Goal: Book appointment/travel/reservation

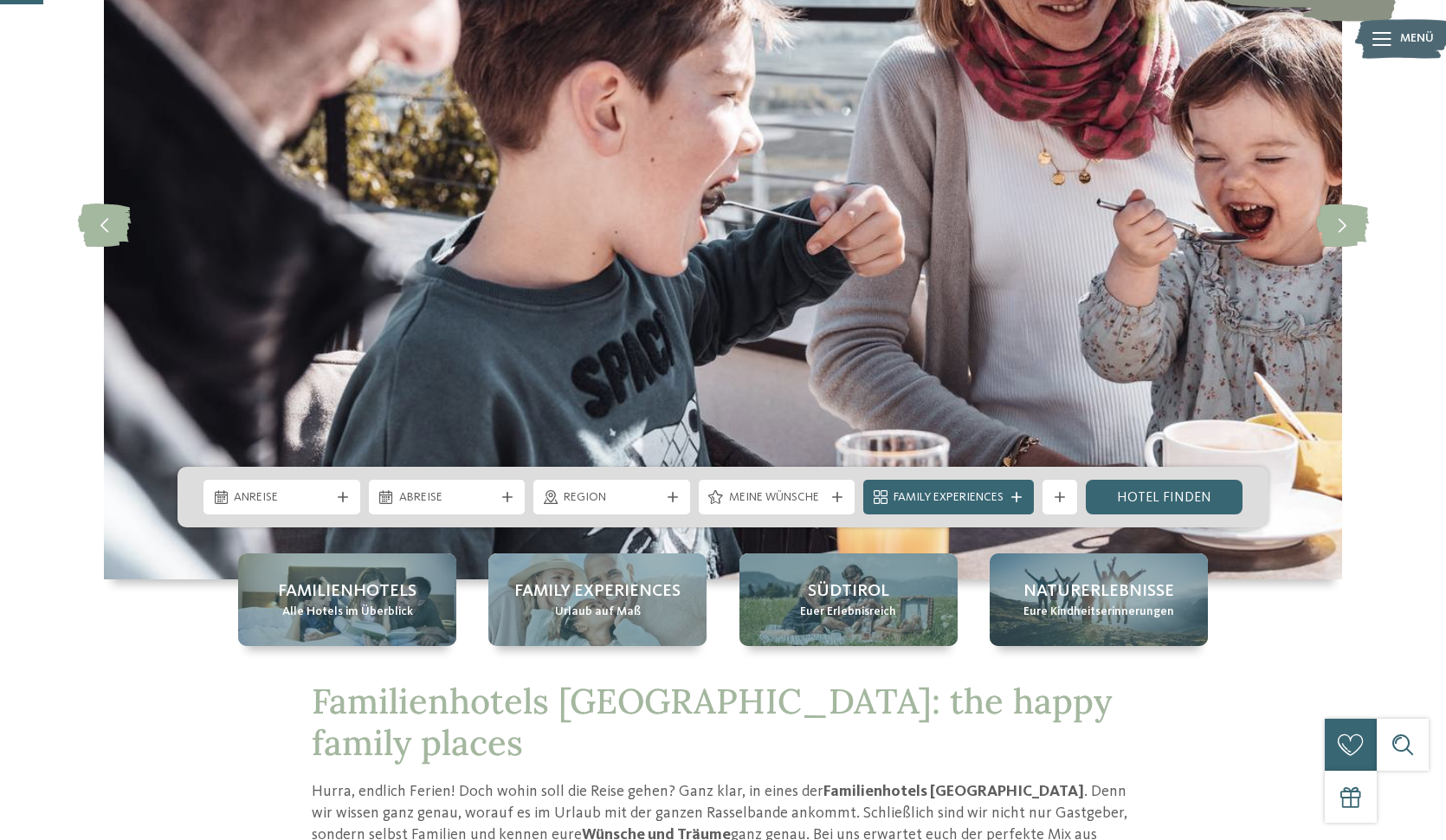
scroll to position [221, 0]
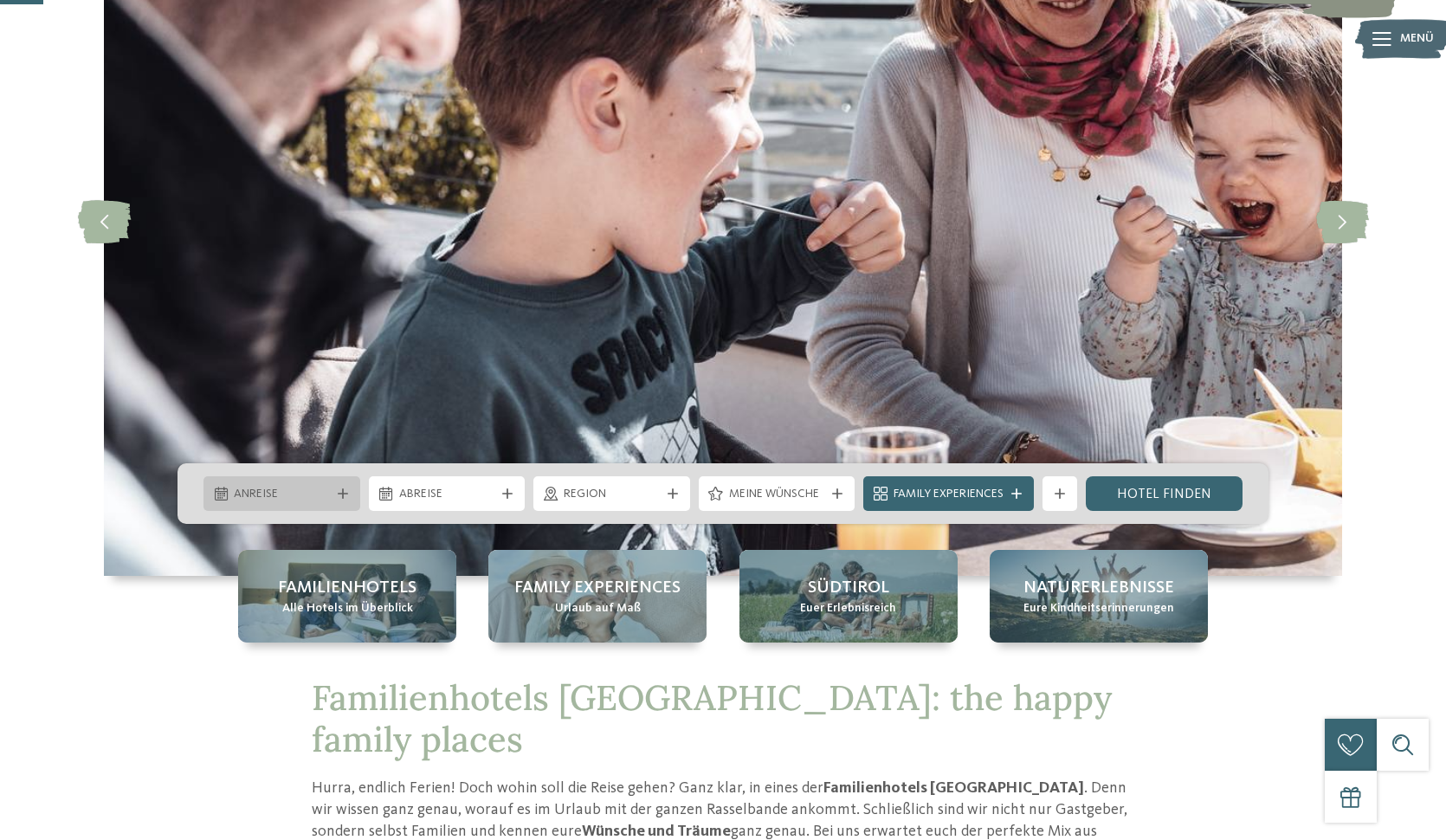
click at [336, 487] on div "Anreise" at bounding box center [281, 493] width 156 height 34
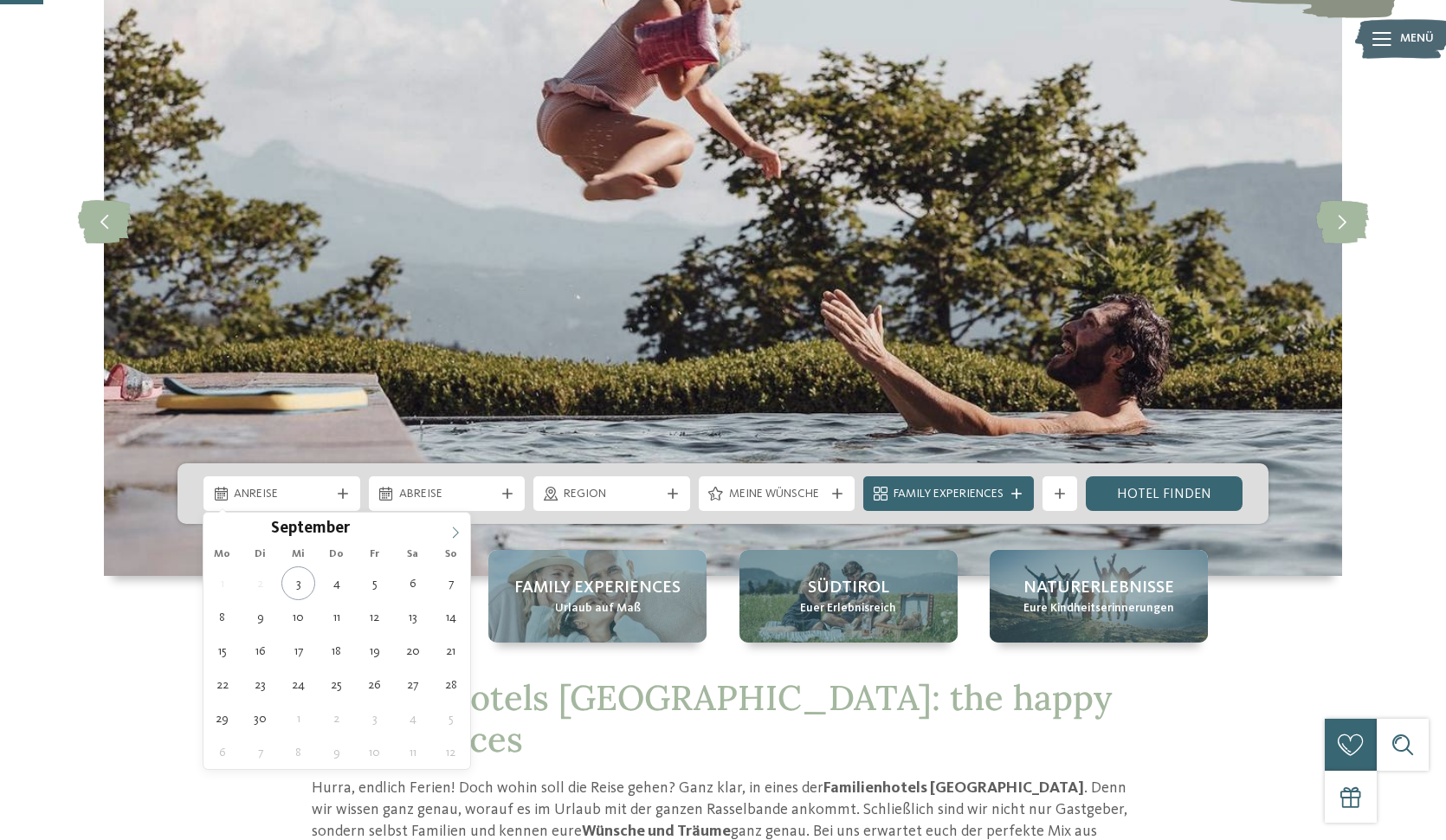
click at [454, 536] on icon at bounding box center [455, 532] width 12 height 12
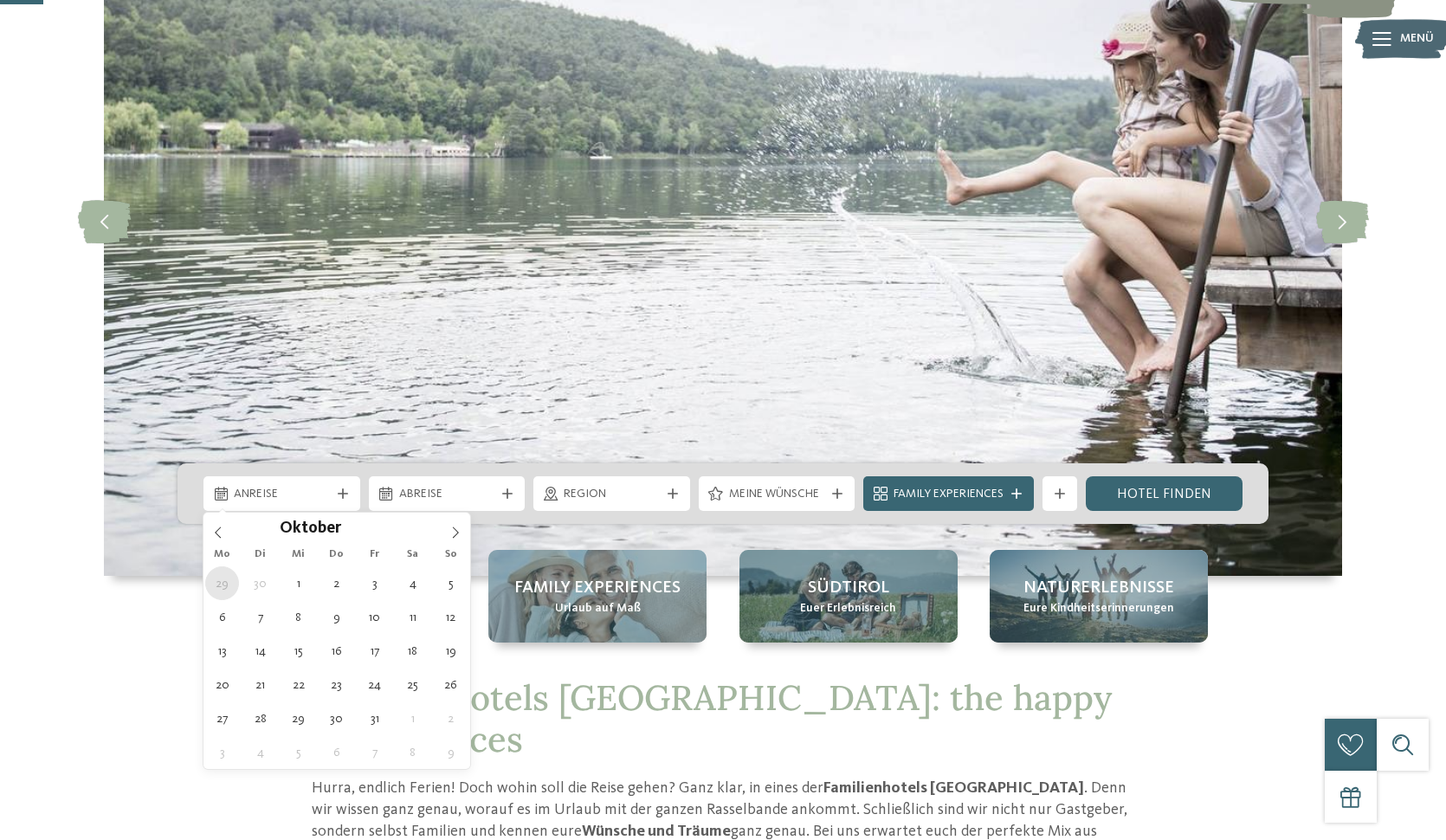
type div "29.09.2025"
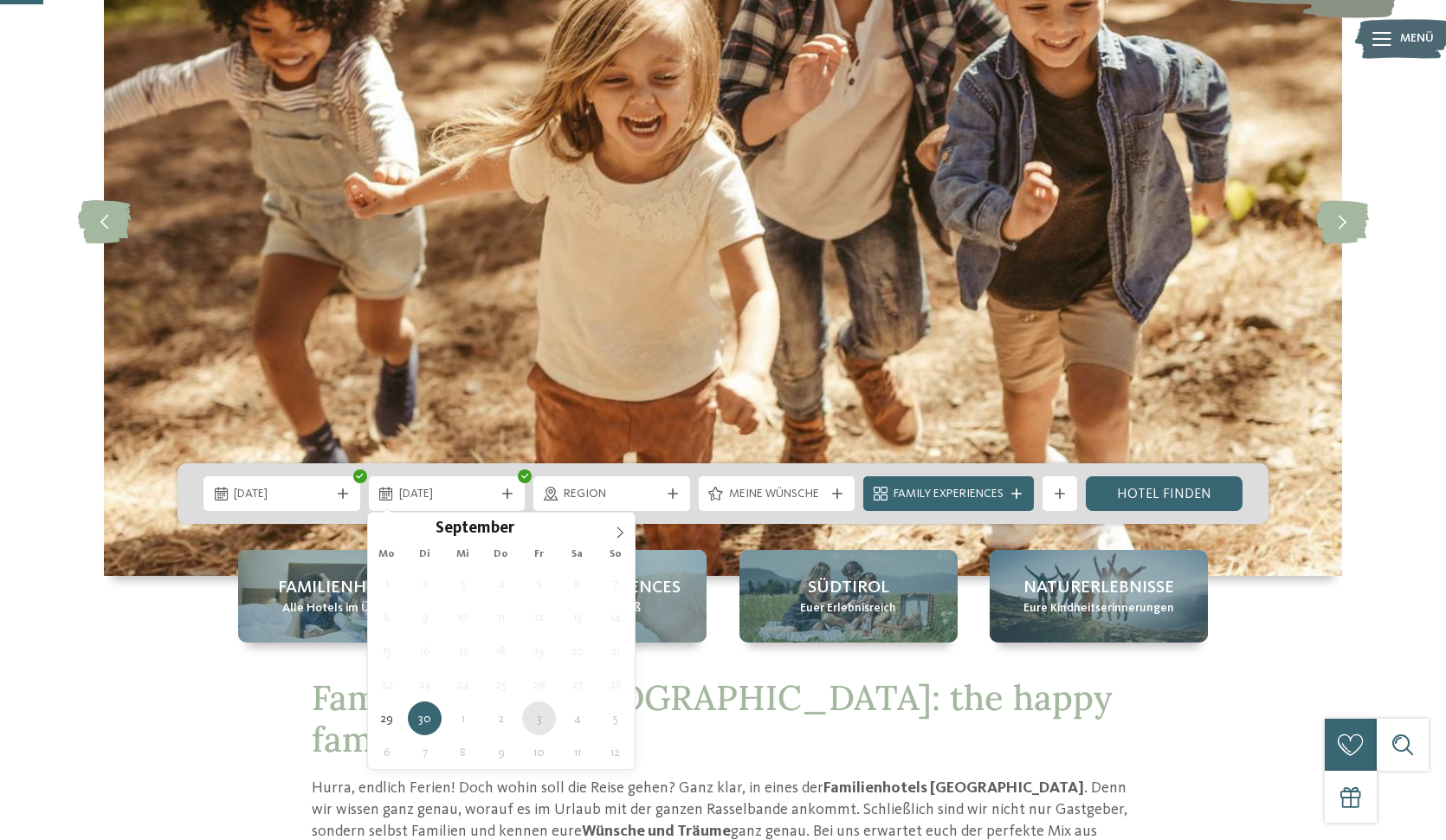
type div "03.10.2025"
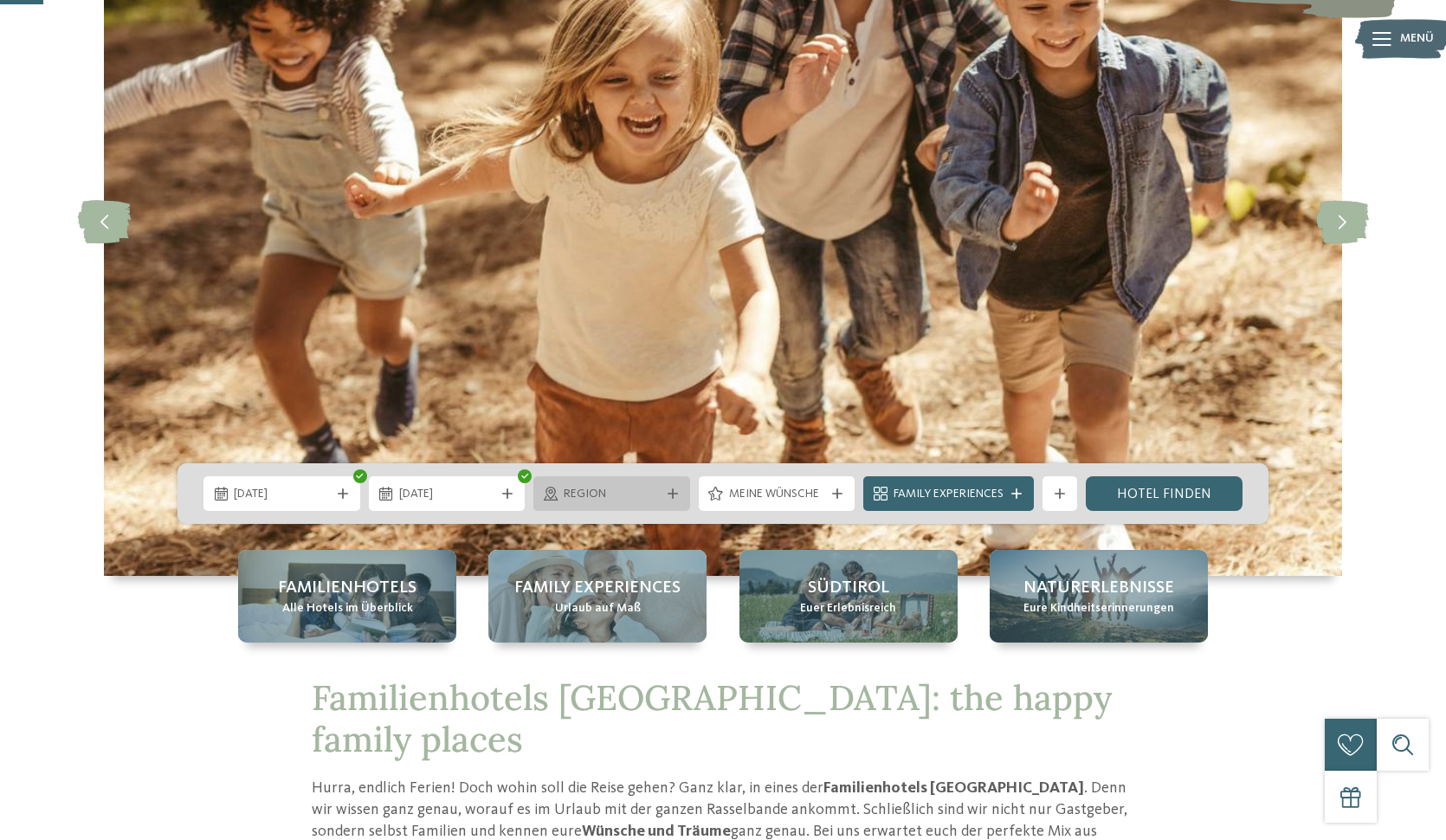
click at [668, 493] on icon at bounding box center [673, 493] width 10 height 10
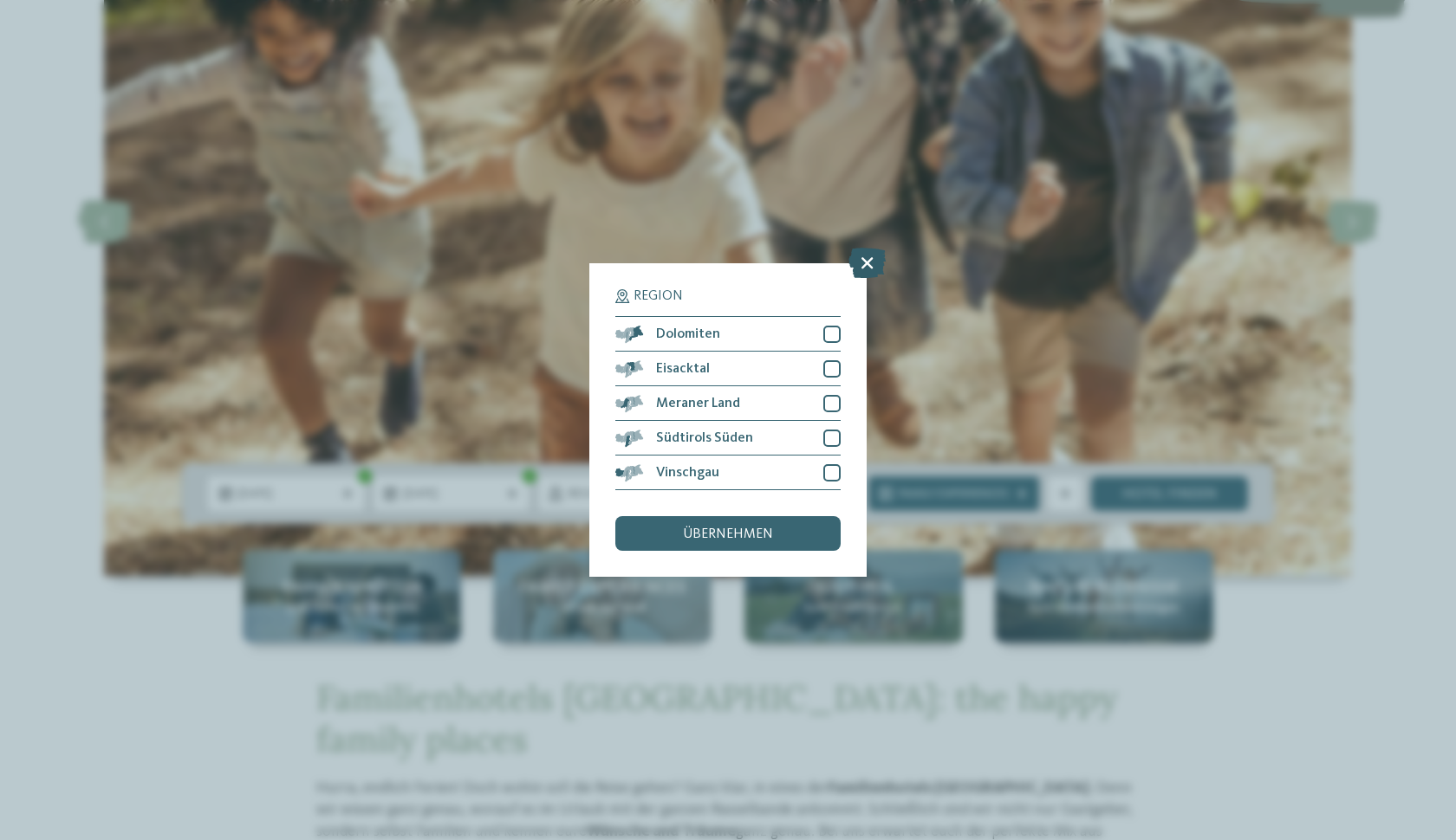
click at [865, 248] on icon at bounding box center [866, 263] width 37 height 31
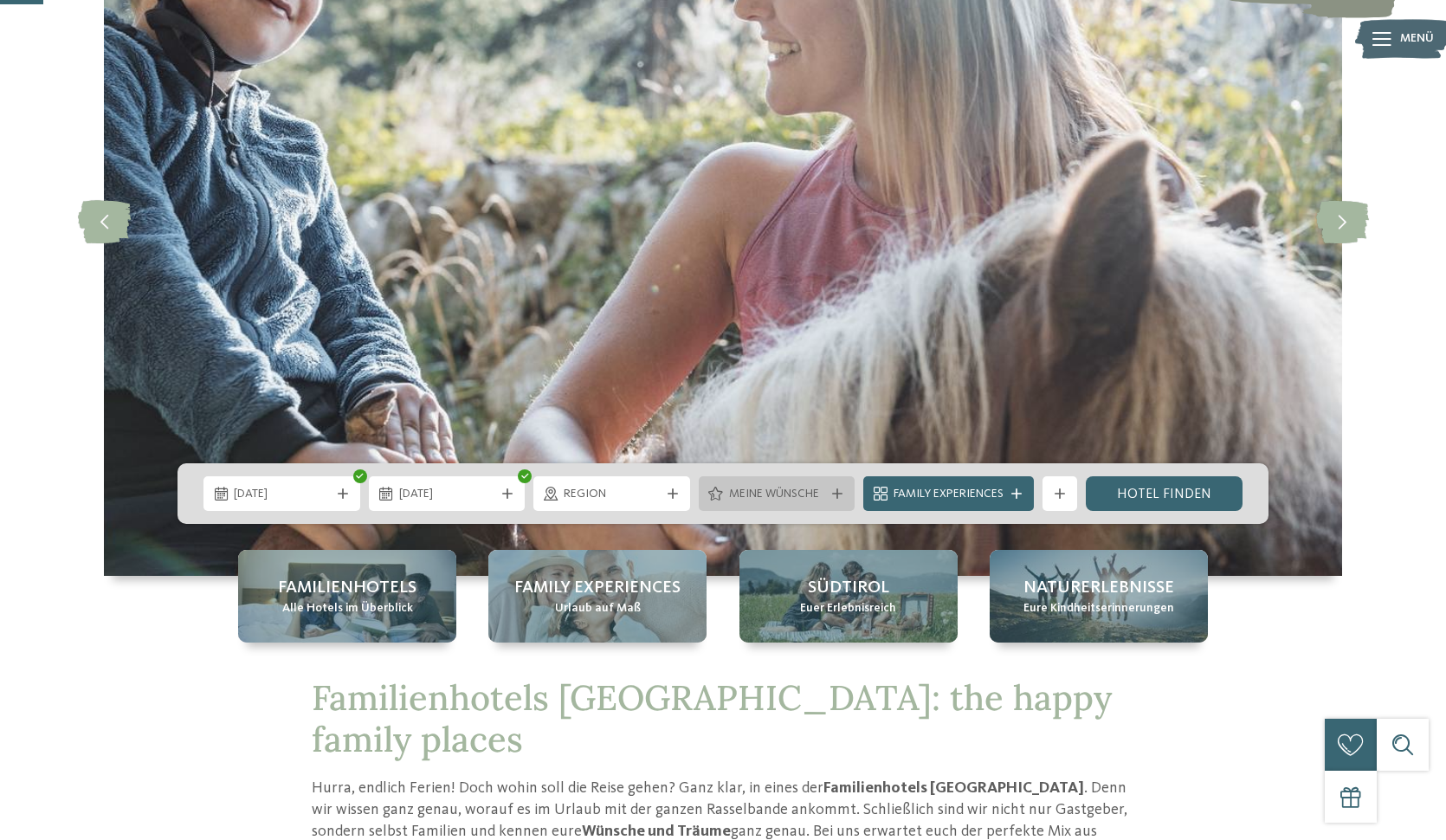
click at [833, 495] on icon at bounding box center [837, 493] width 10 height 10
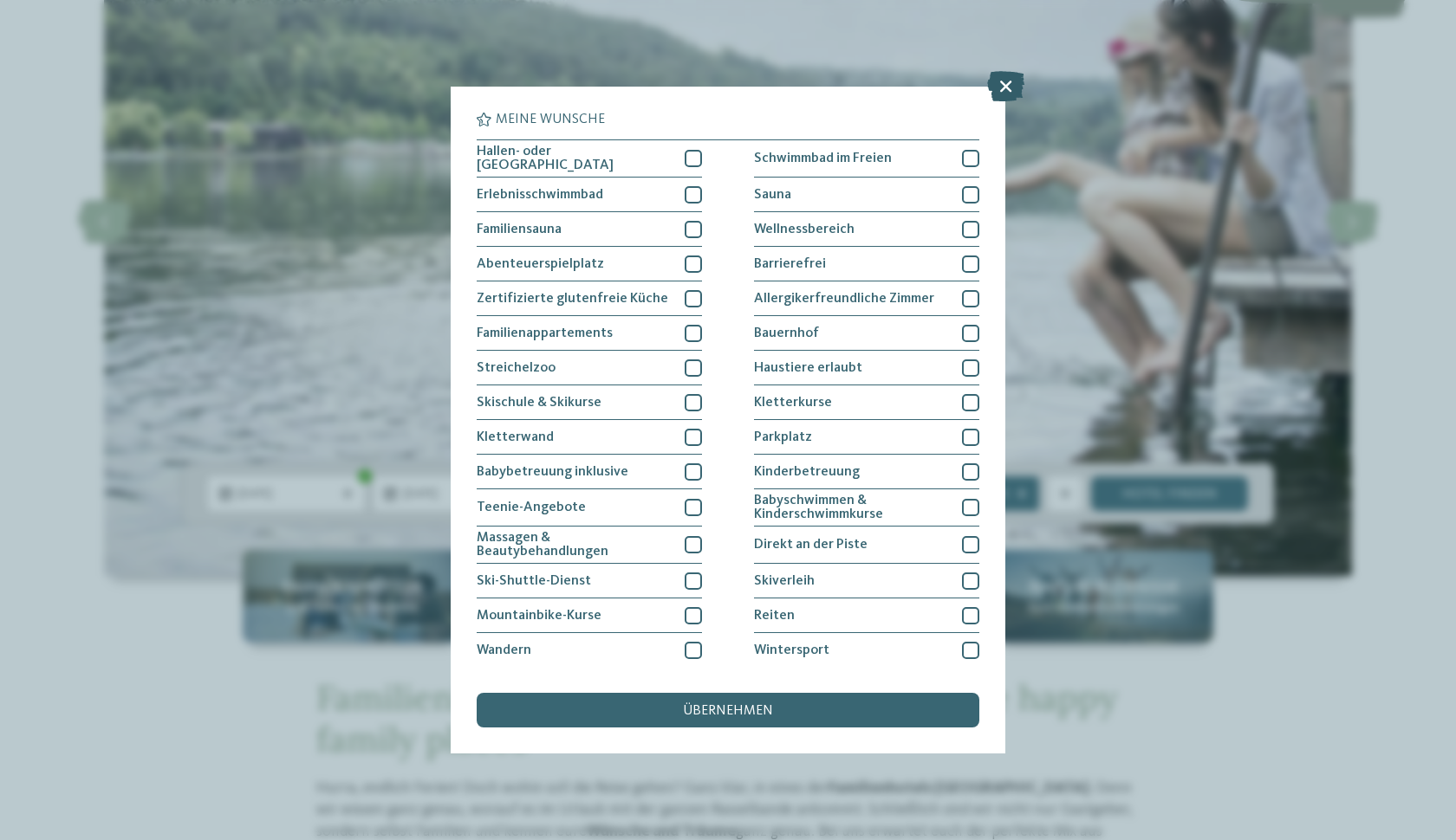
click at [1003, 88] on icon at bounding box center [1005, 86] width 37 height 31
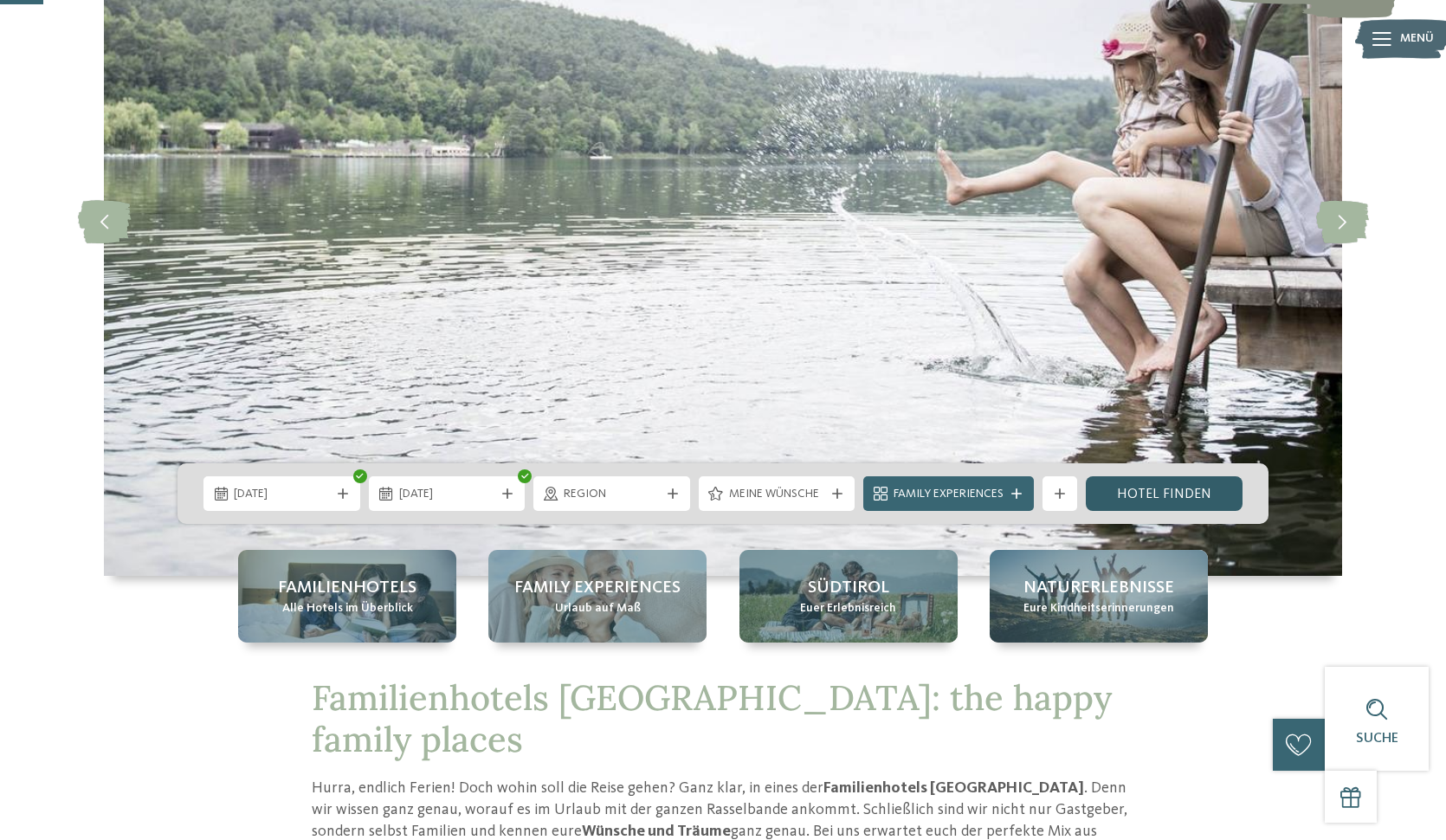
click at [1131, 495] on link "Hotel finden" at bounding box center [1164, 493] width 156 height 34
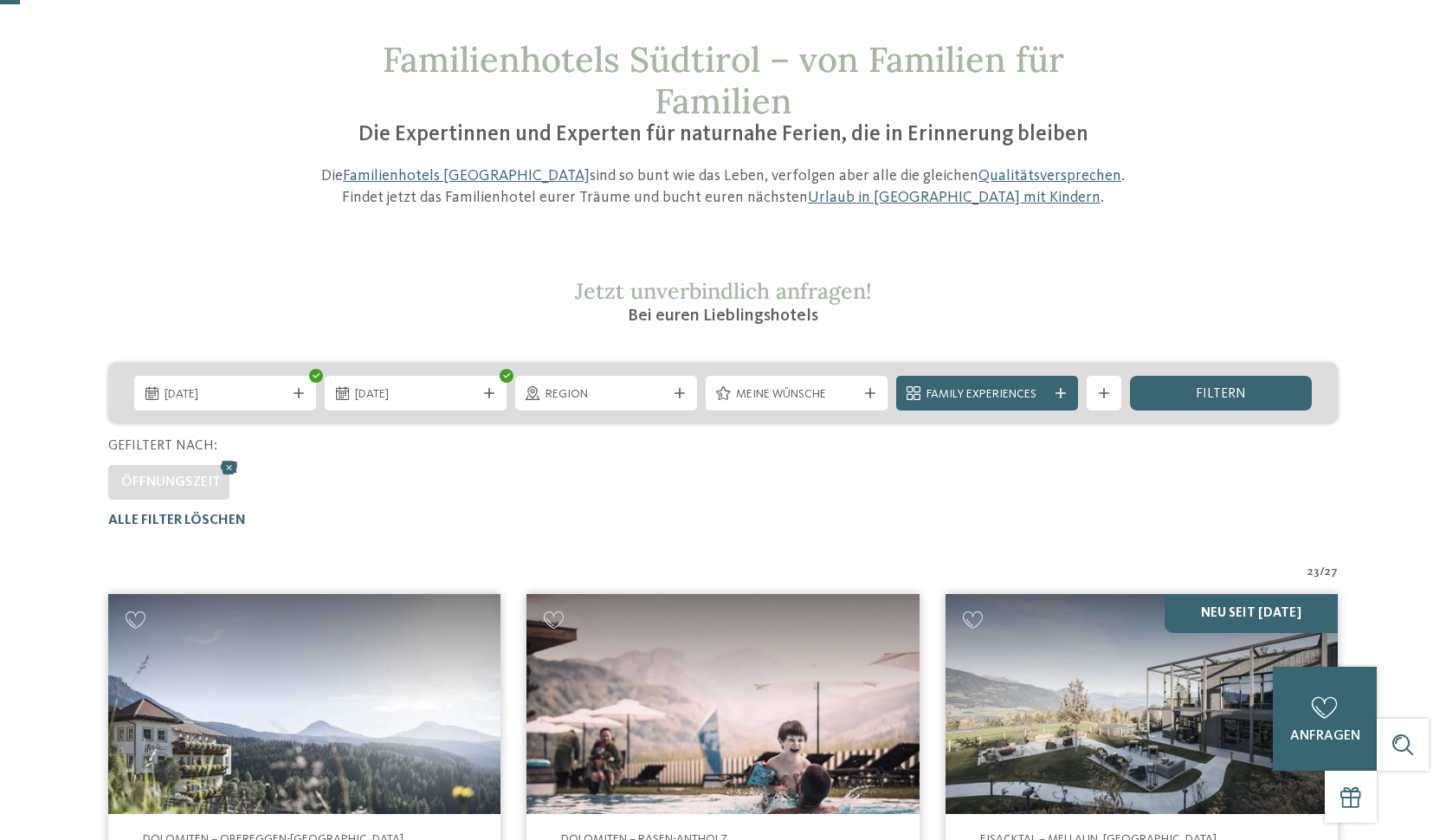
scroll to position [72, 0]
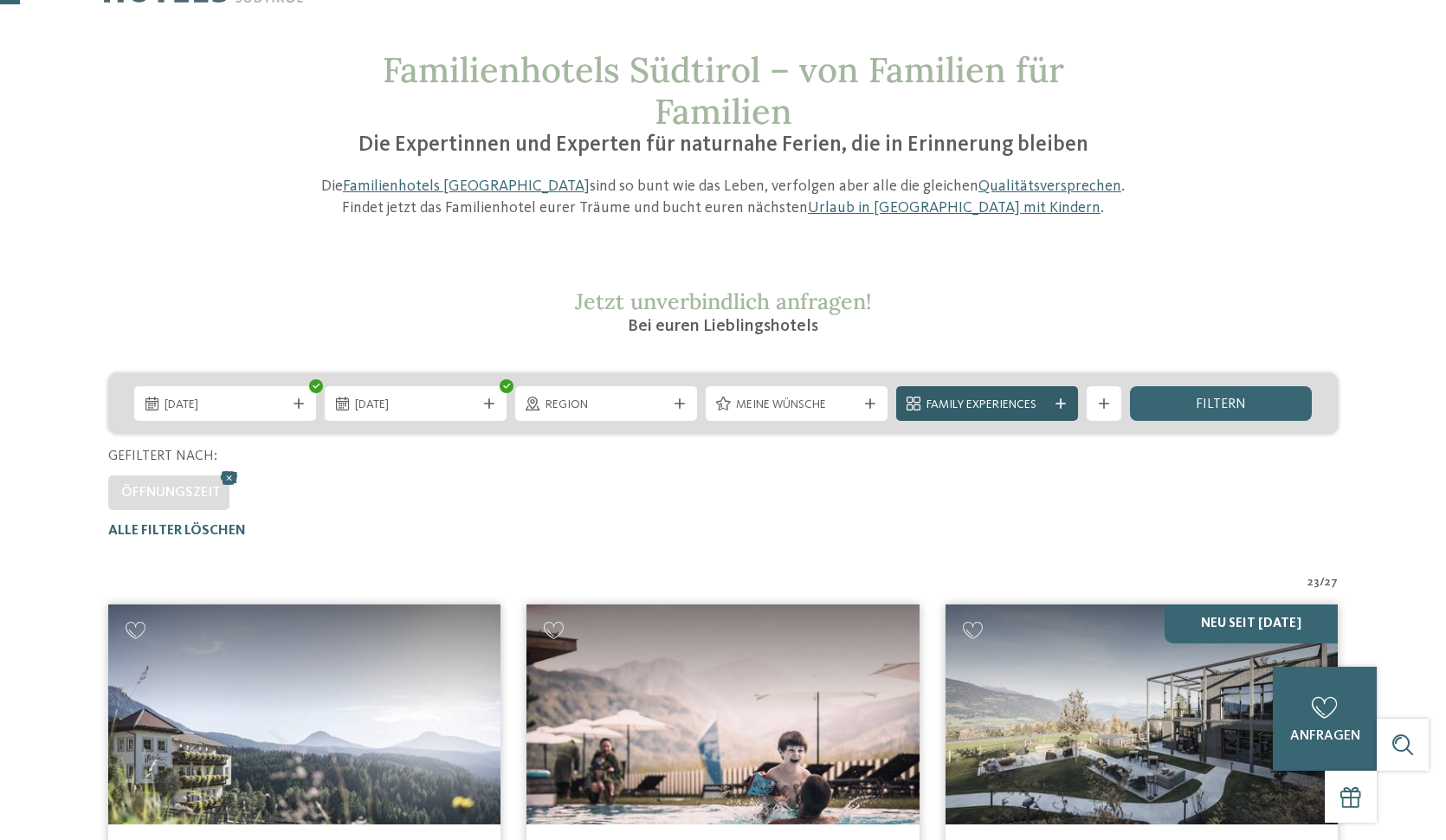
click at [1068, 402] on div at bounding box center [1060, 403] width 18 height 10
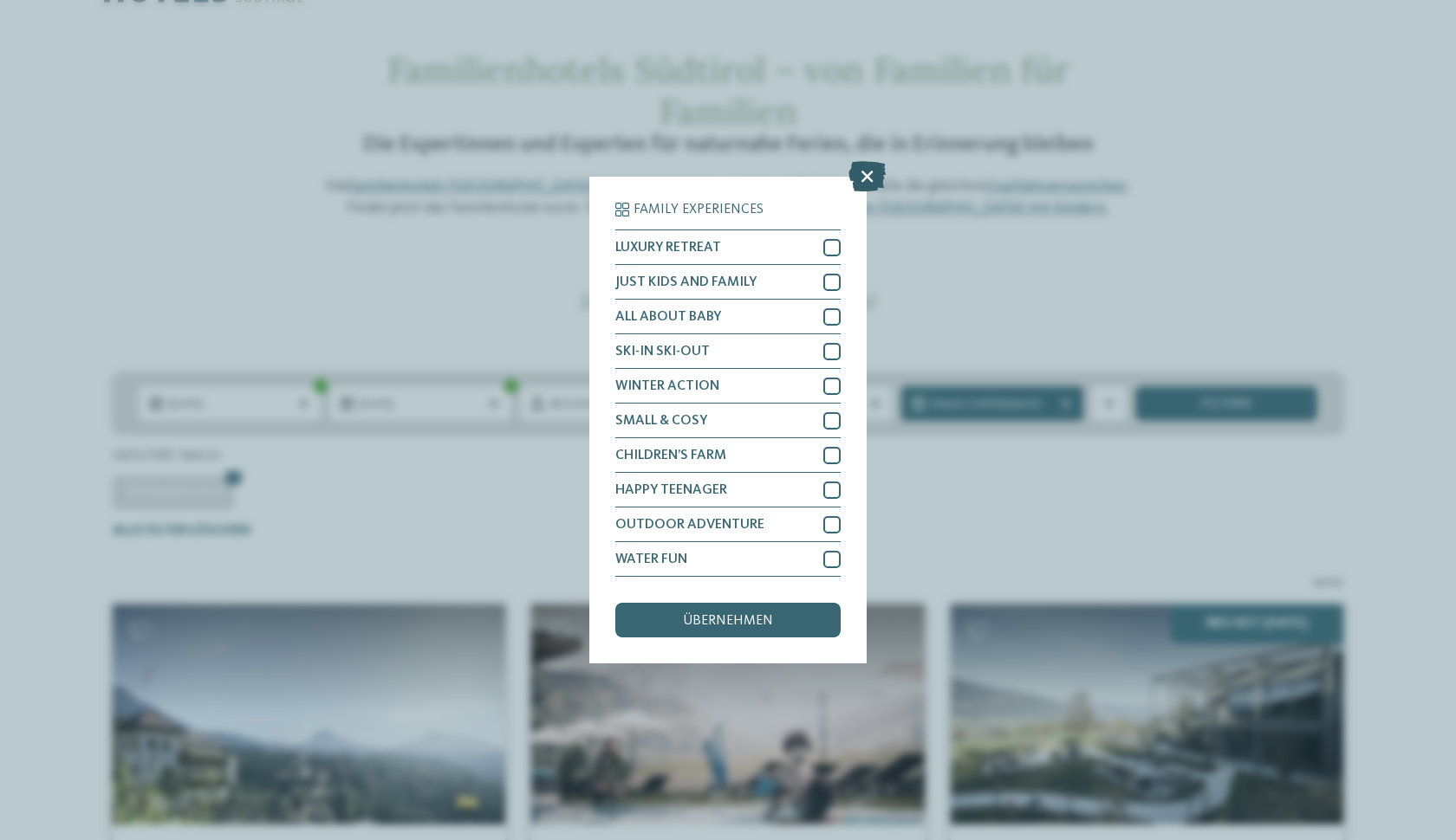
click at [871, 161] on icon at bounding box center [866, 176] width 37 height 31
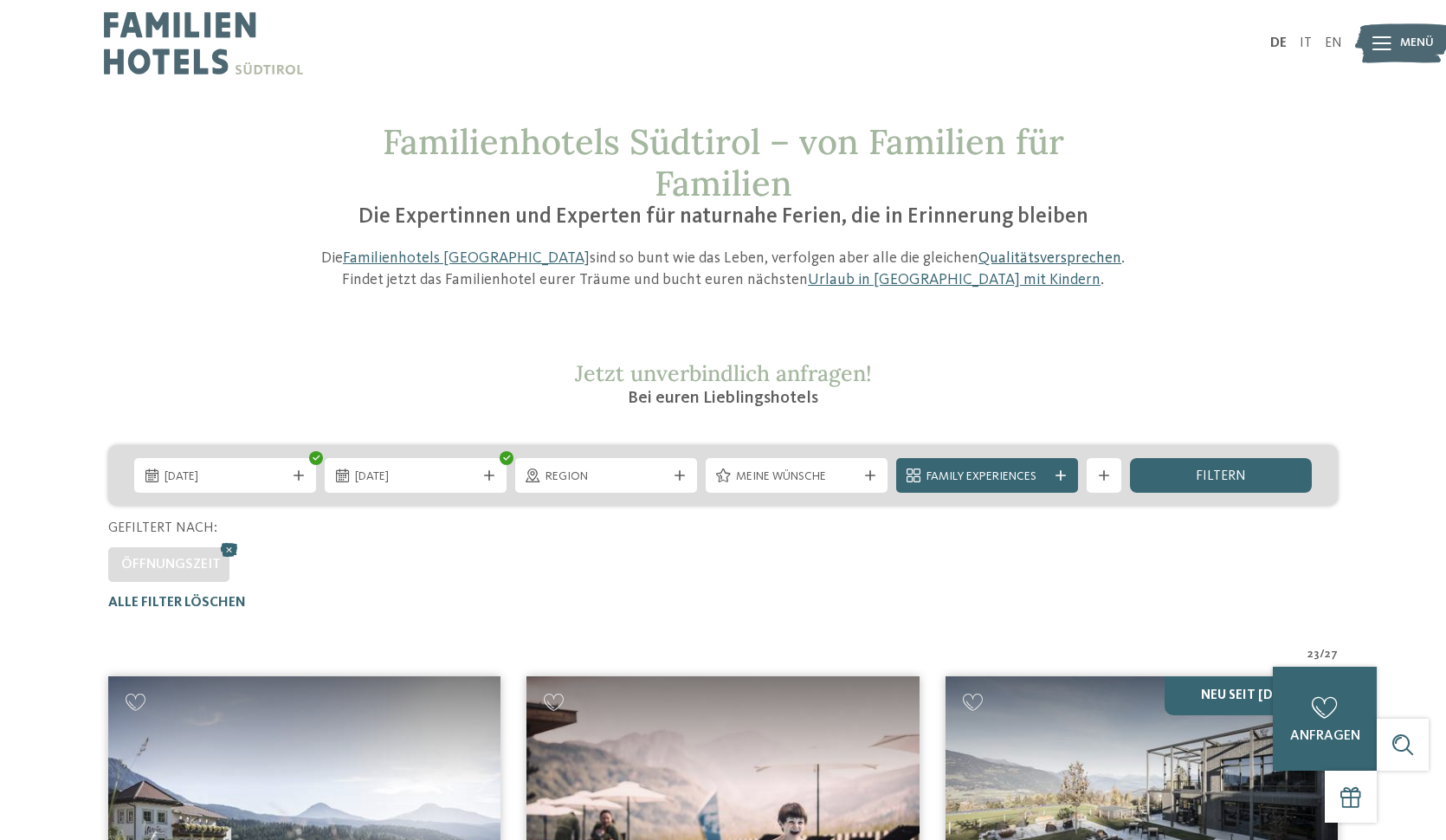
scroll to position [0, 0]
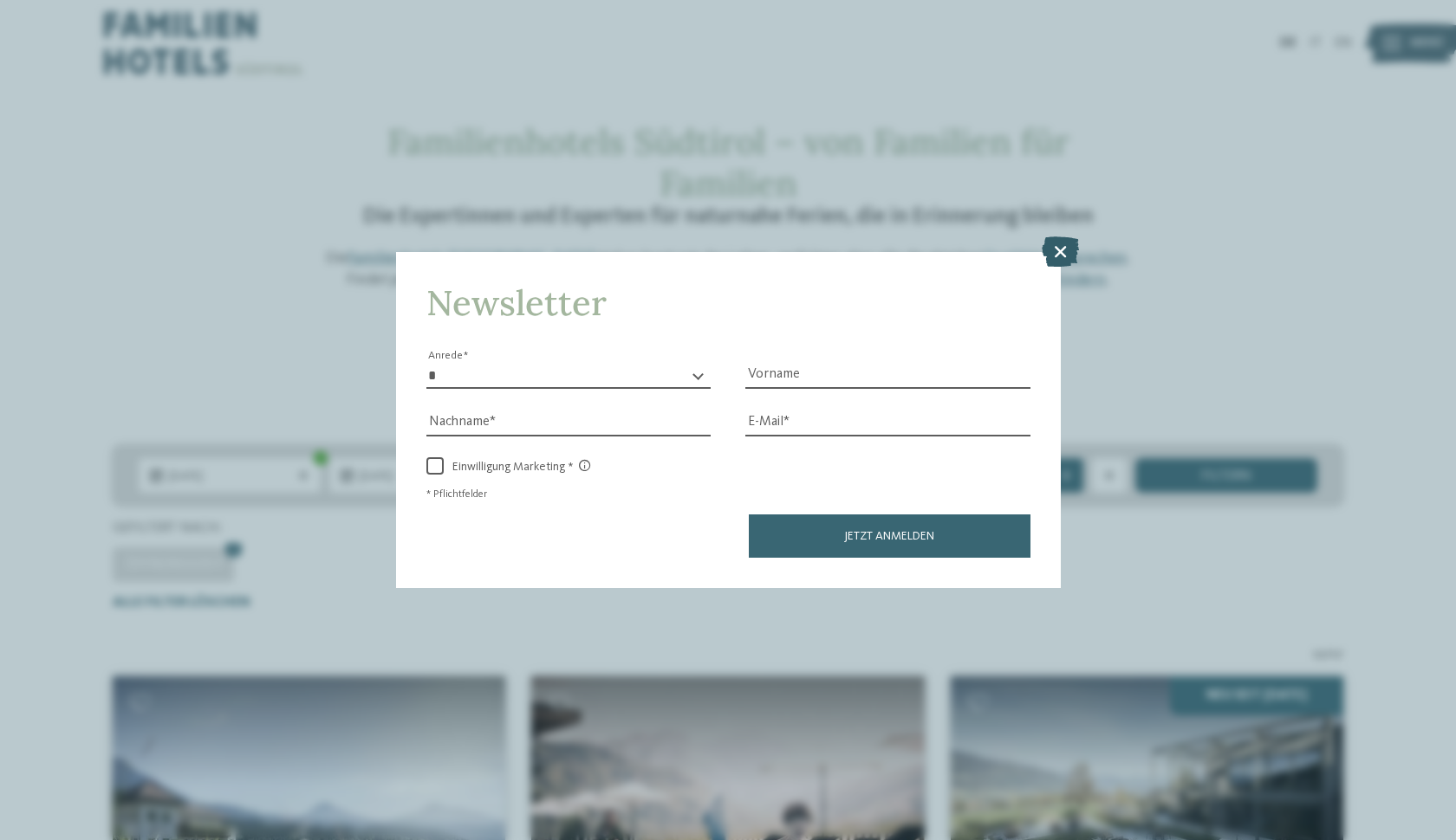
click at [1058, 236] on icon at bounding box center [1060, 251] width 37 height 31
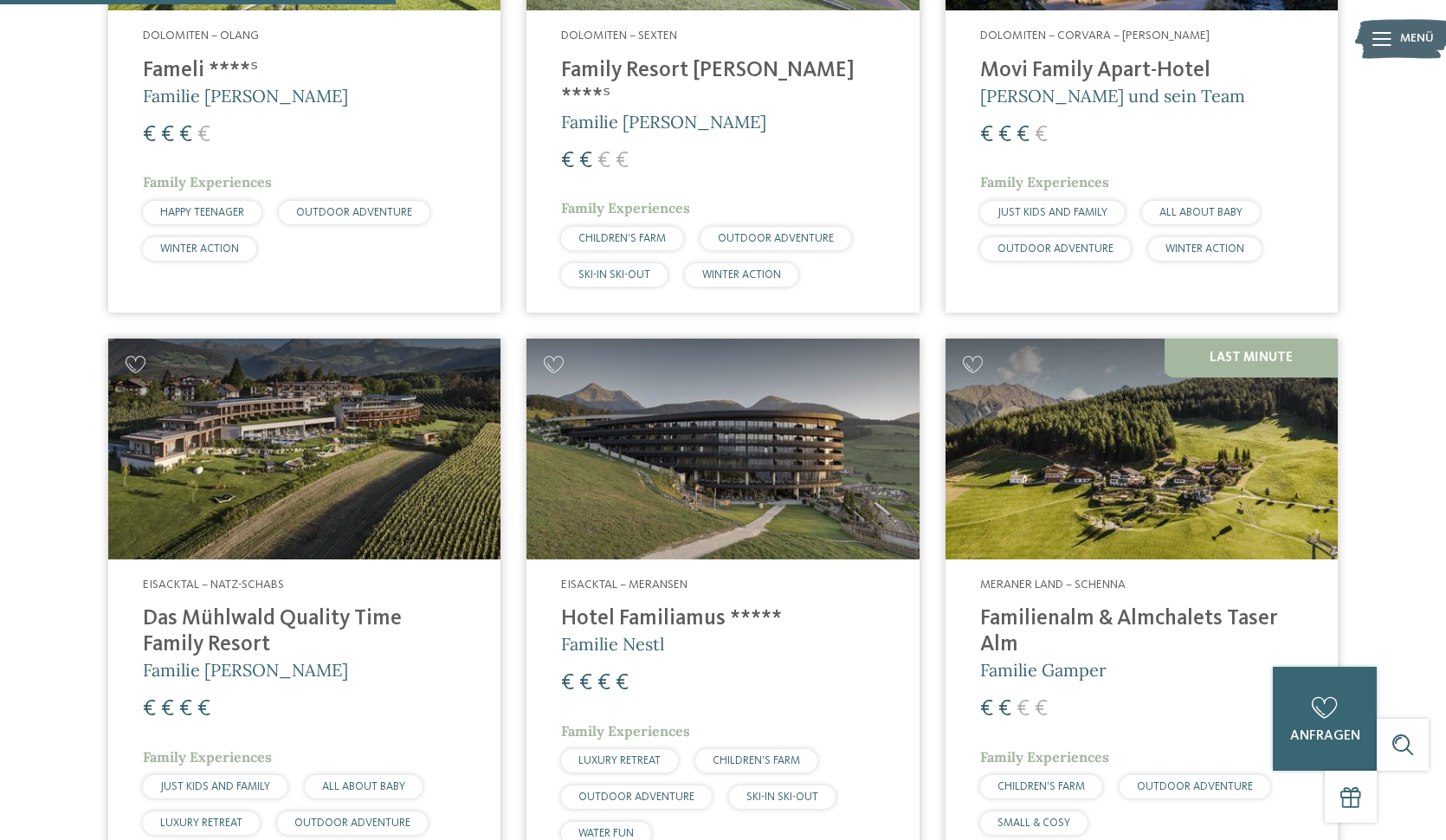
scroll to position [1462, 0]
click at [732, 459] on img at bounding box center [723, 449] width 392 height 221
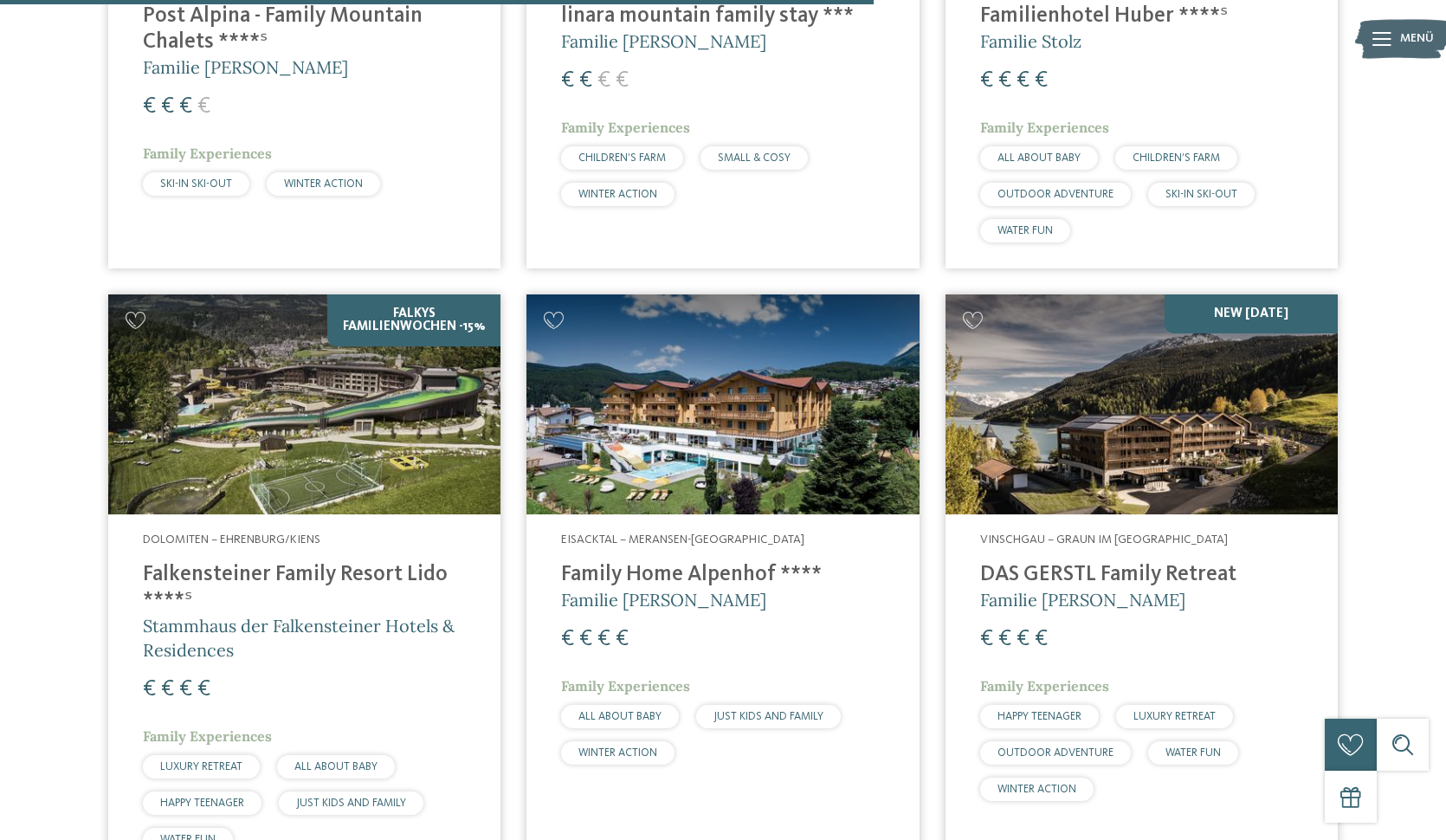
scroll to position [3229, 0]
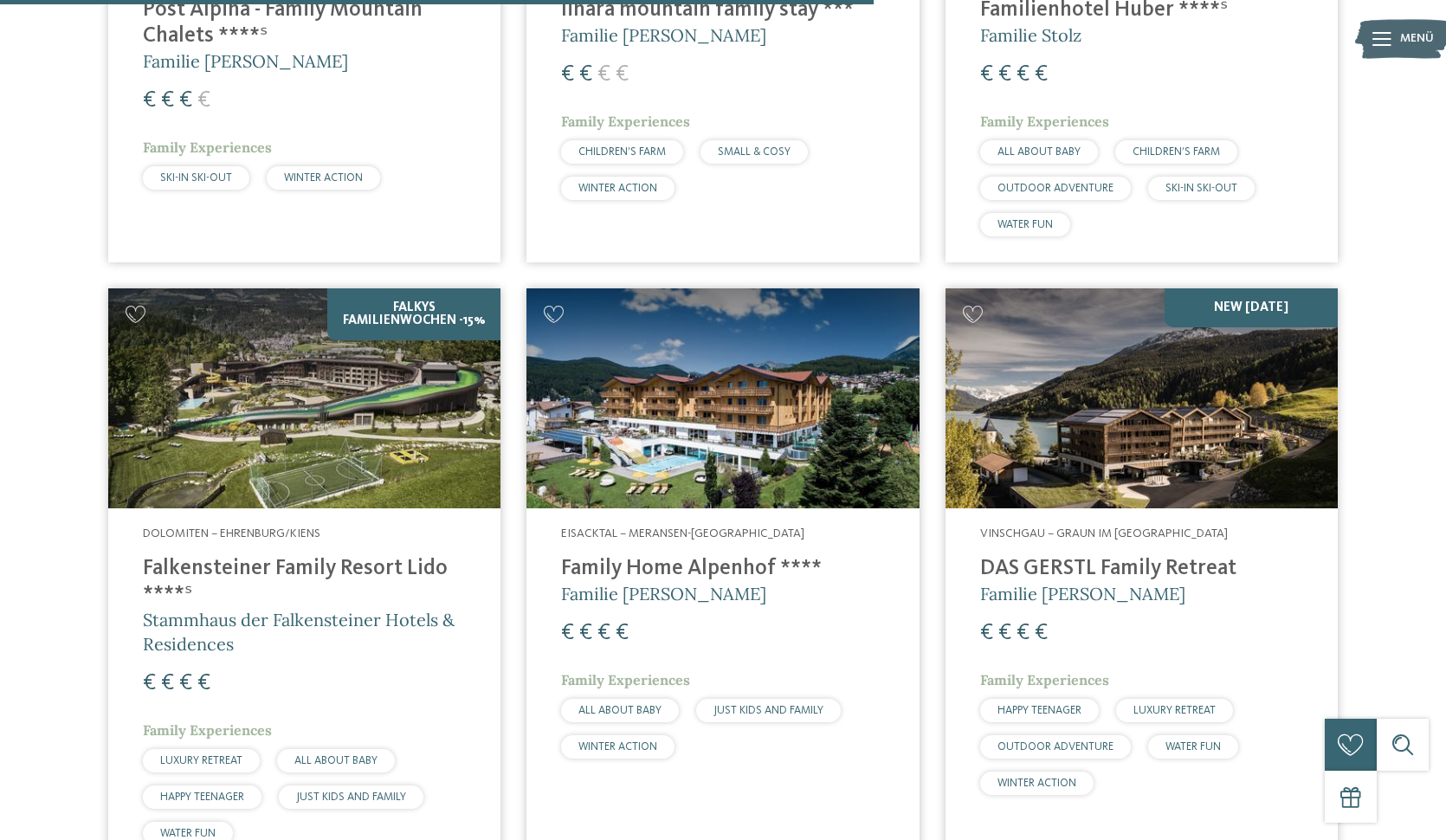
click at [610, 556] on h4 "Family Home Alpenhof ****" at bounding box center [723, 569] width 323 height 26
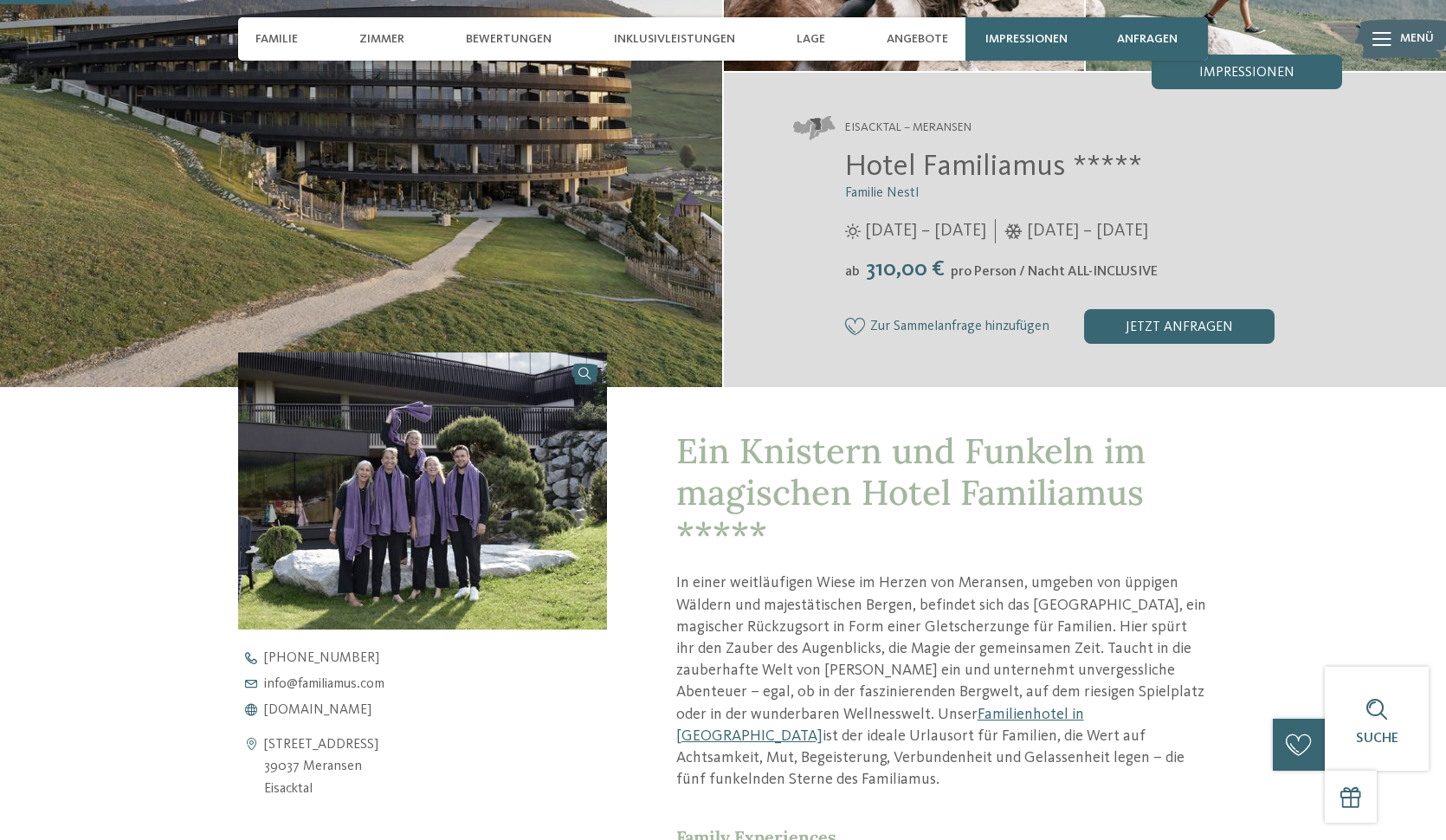
scroll to position [271, 0]
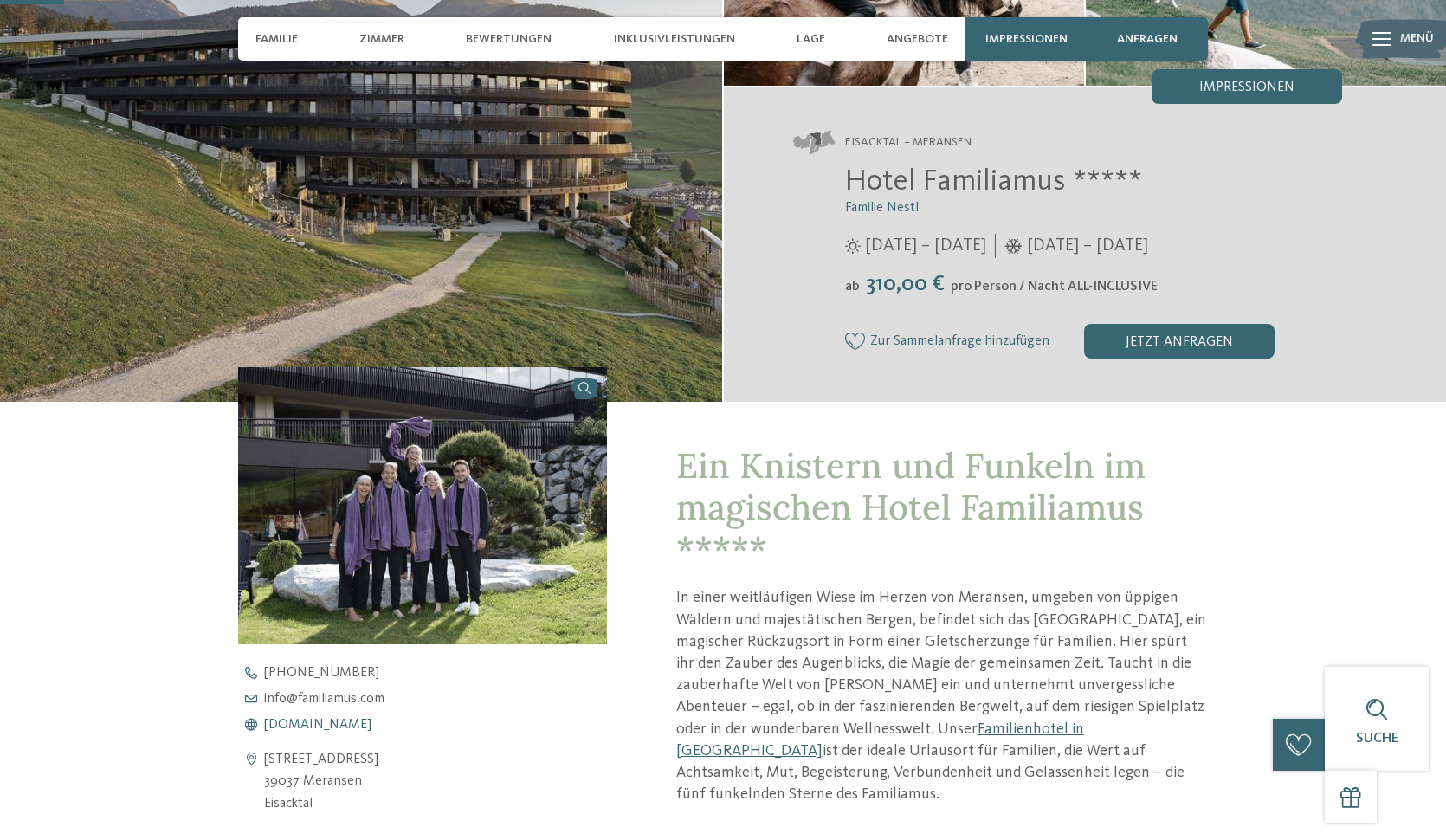
click at [305, 725] on span "[DOMAIN_NAME]" at bounding box center [318, 724] width 107 height 14
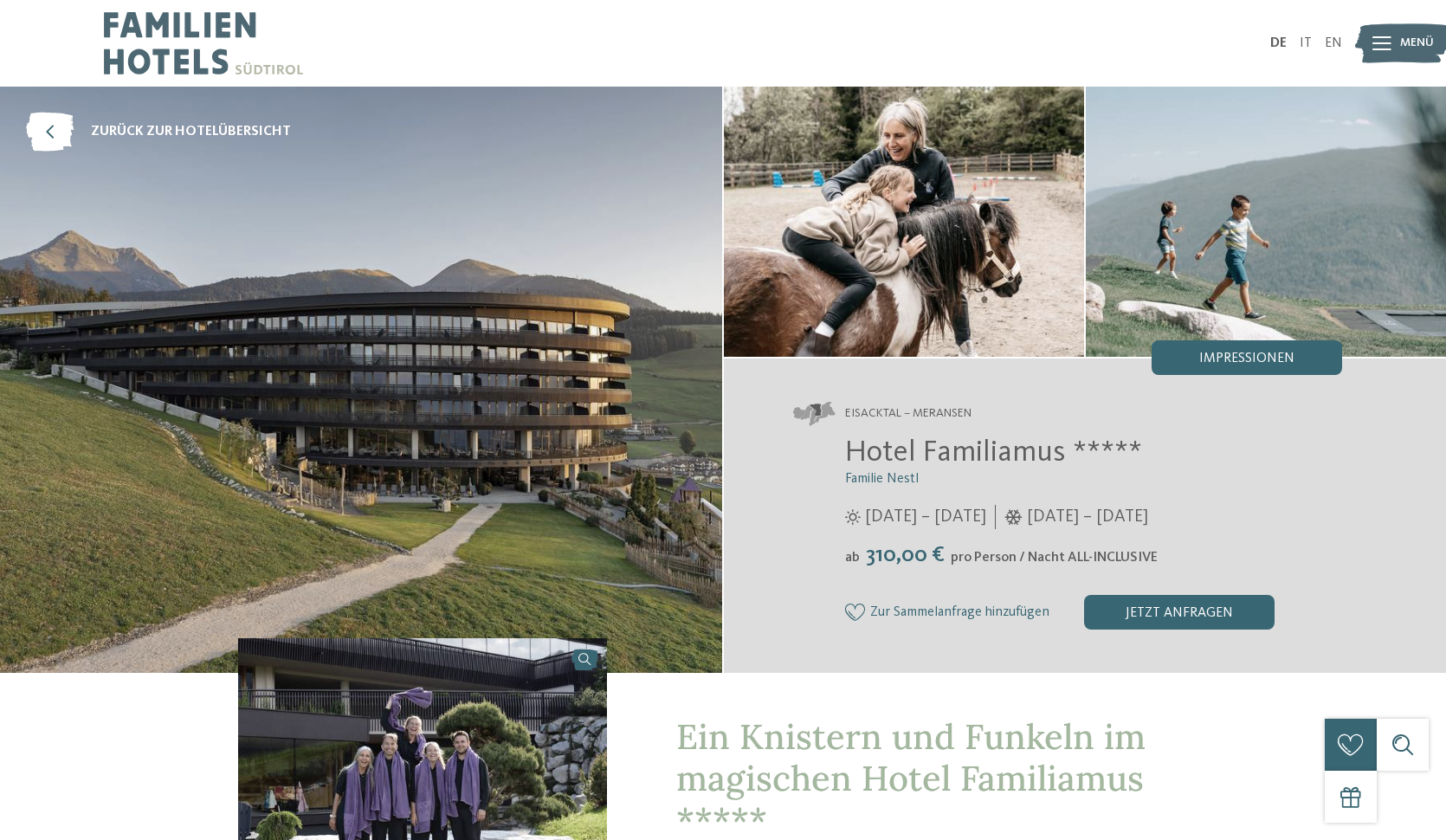
scroll to position [0, 0]
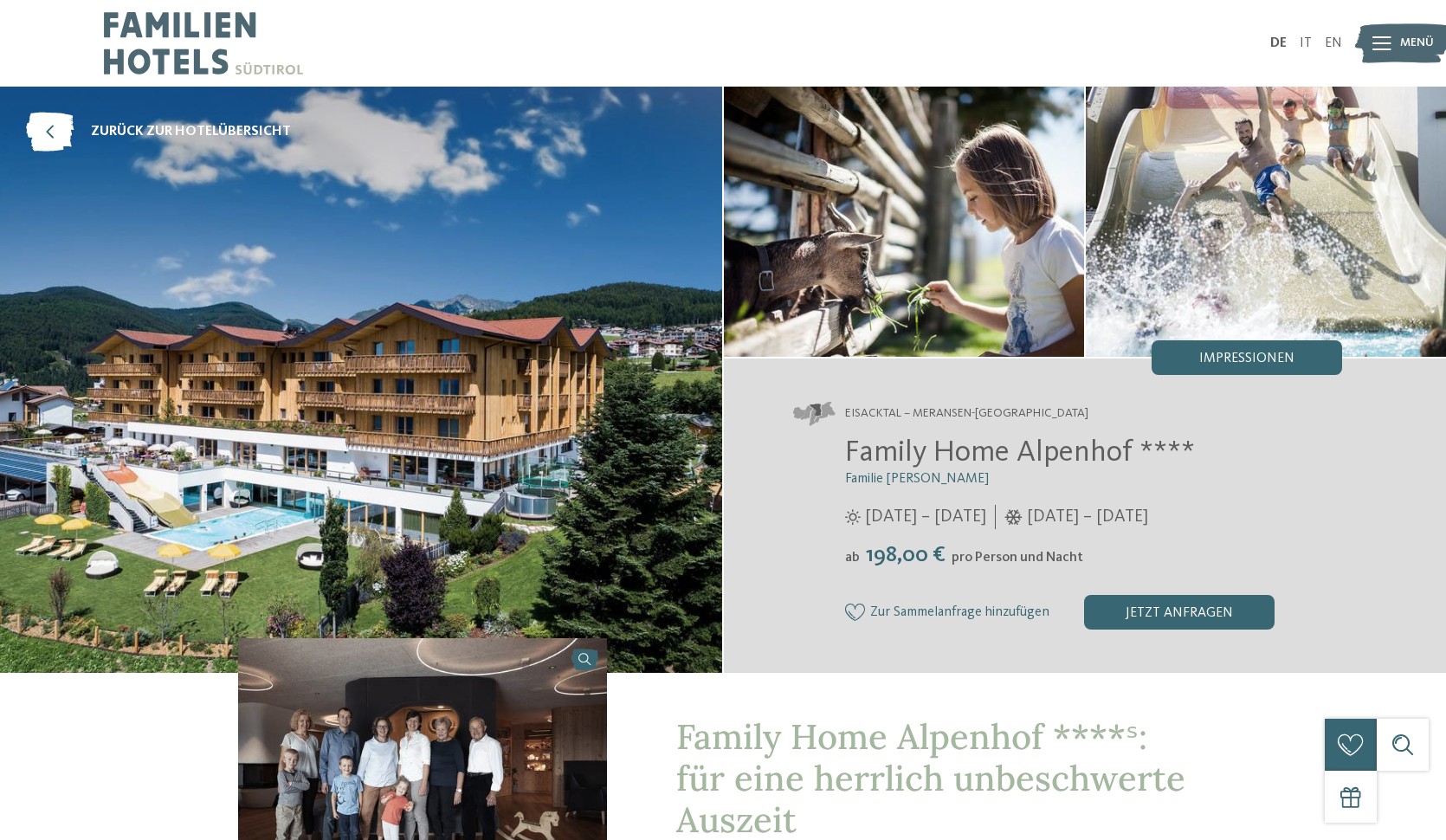
click at [1375, 28] on div at bounding box center [1382, 43] width 19 height 43
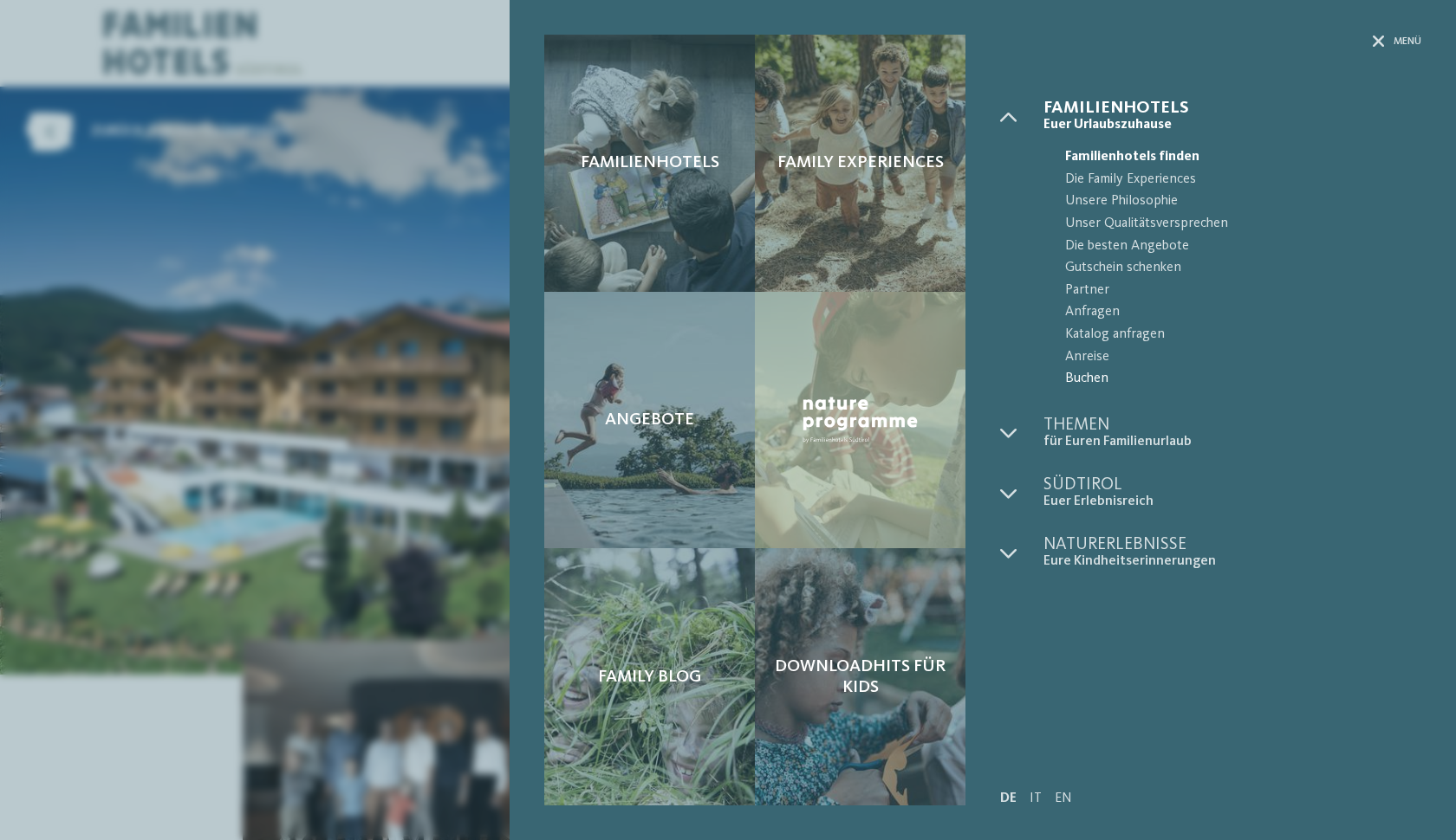
click at [1087, 379] on span "Buchen" at bounding box center [1242, 379] width 356 height 22
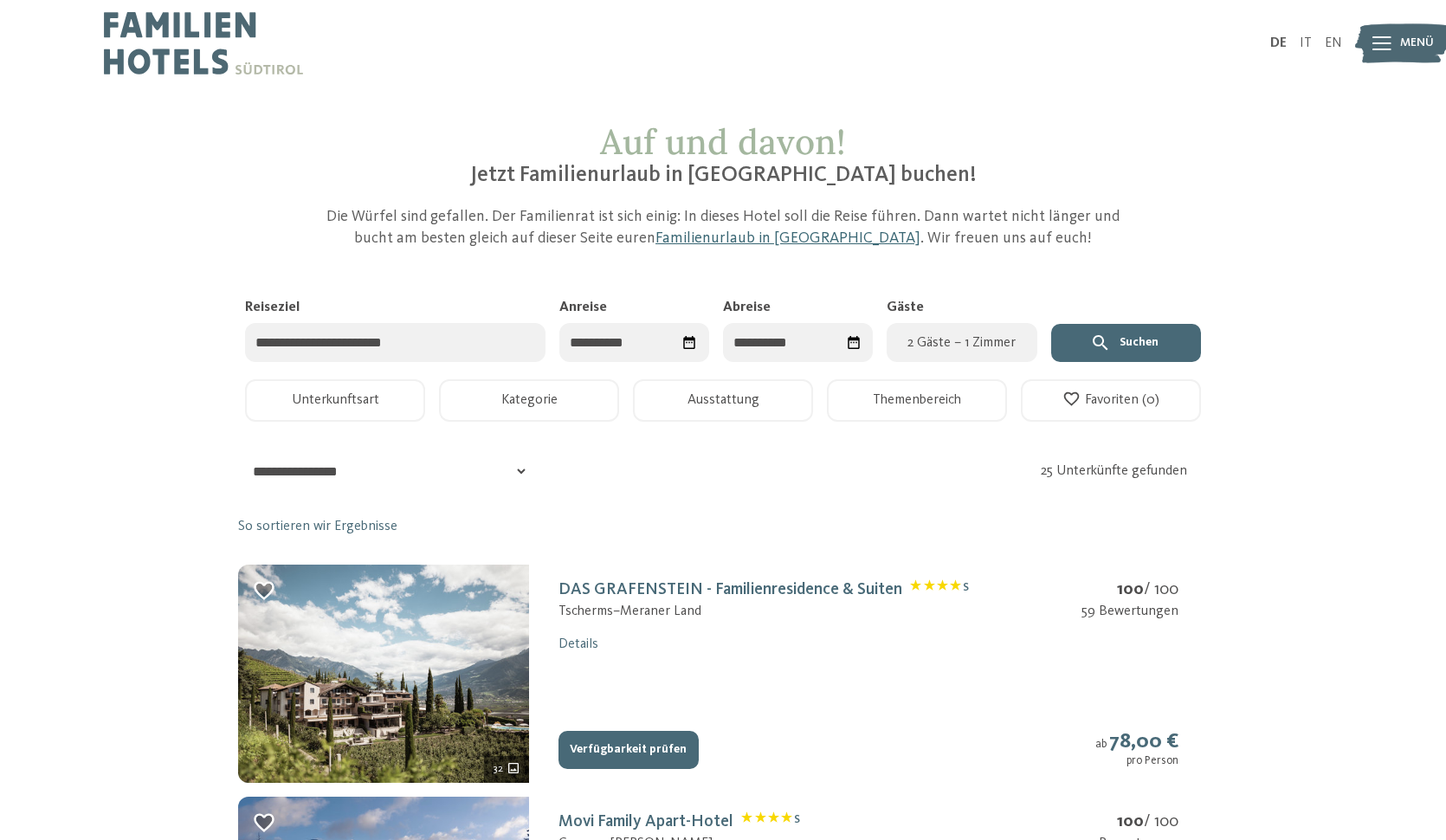
click at [690, 340] on icon "Datum auswählen" at bounding box center [690, 342] width 12 height 14
click at [596, 586] on div "29" at bounding box center [588, 584] width 30 height 33
type input "**********"
click at [843, 392] on span "Nächster Monat" at bounding box center [843, 386] width 18 height 18
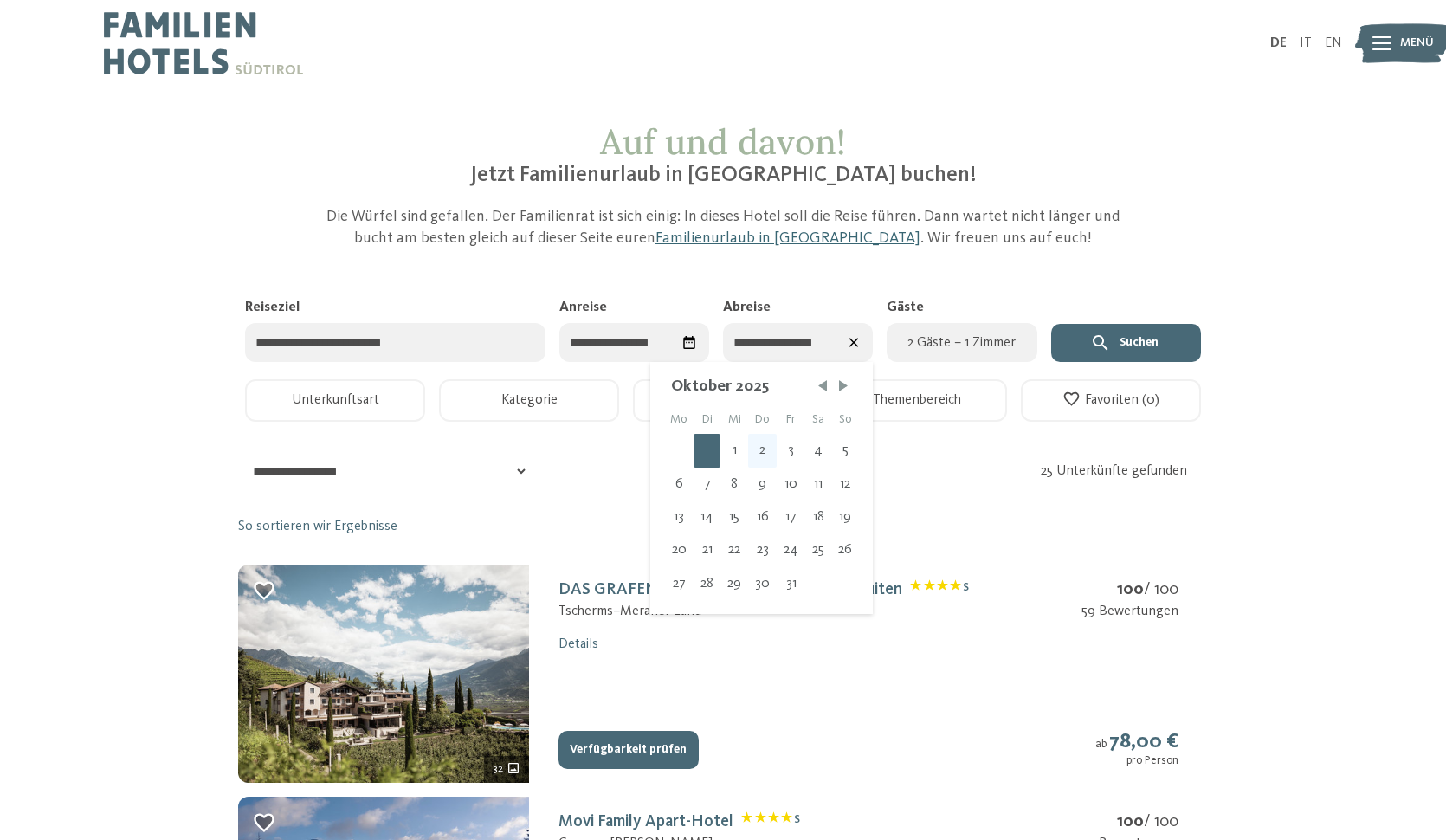
click at [765, 459] on div "2" at bounding box center [762, 451] width 29 height 33
type input "**********"
click at [933, 338] on span "2 Gäste – 1 Zimmer" at bounding box center [961, 342] width 129 height 20
select select "*"
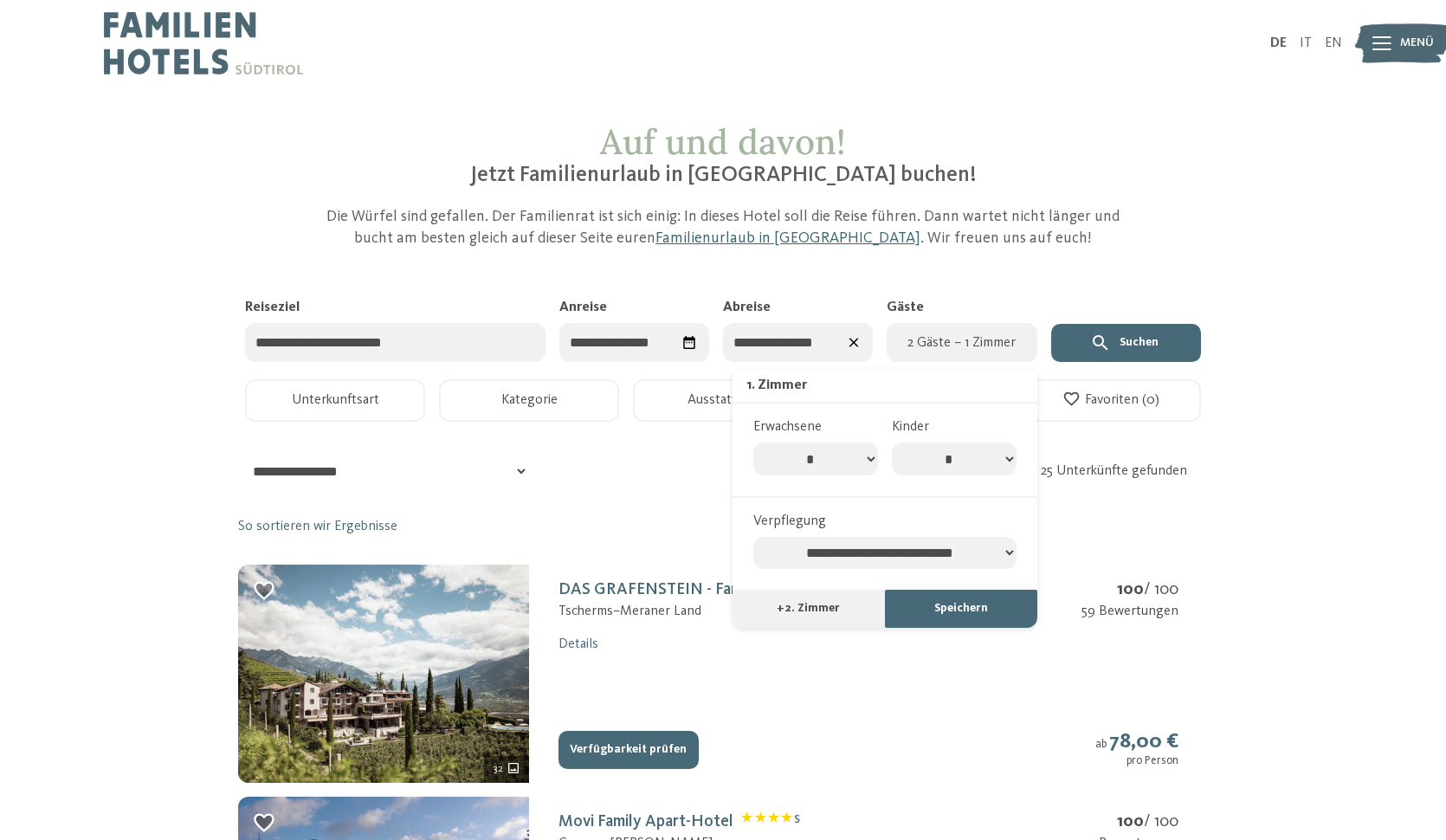
click at [1008, 448] on select "* * * * * * * *" at bounding box center [954, 459] width 125 height 33
select select "*"
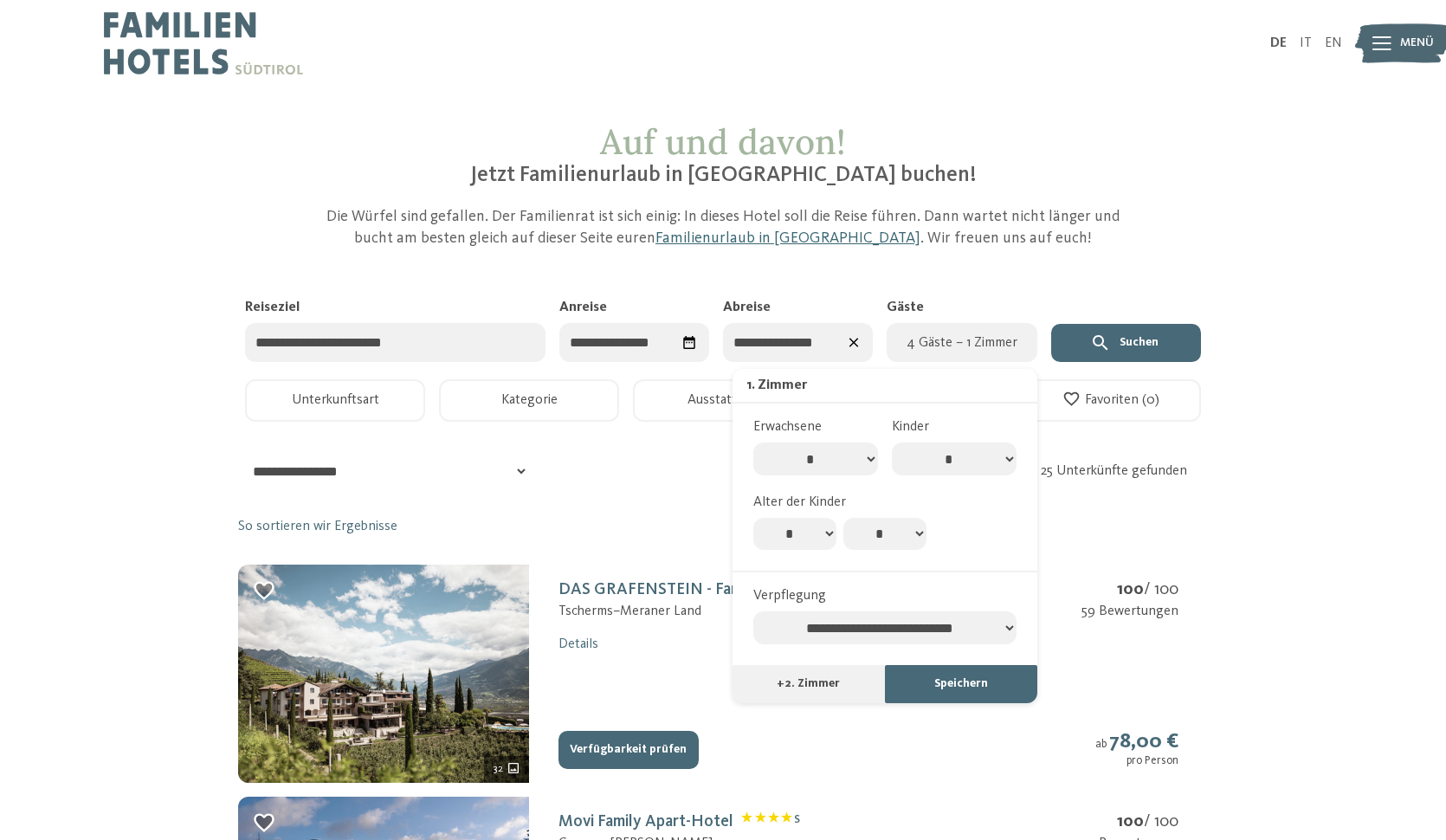
select select "*"
click at [871, 518] on select "* * * * * * * * * * ** ** ** ** ** ** ** **" at bounding box center [885, 535] width 83 height 33
select select "*"
select select "**********"
click at [1116, 347] on button "Suchen" at bounding box center [1126, 342] width 150 height 38
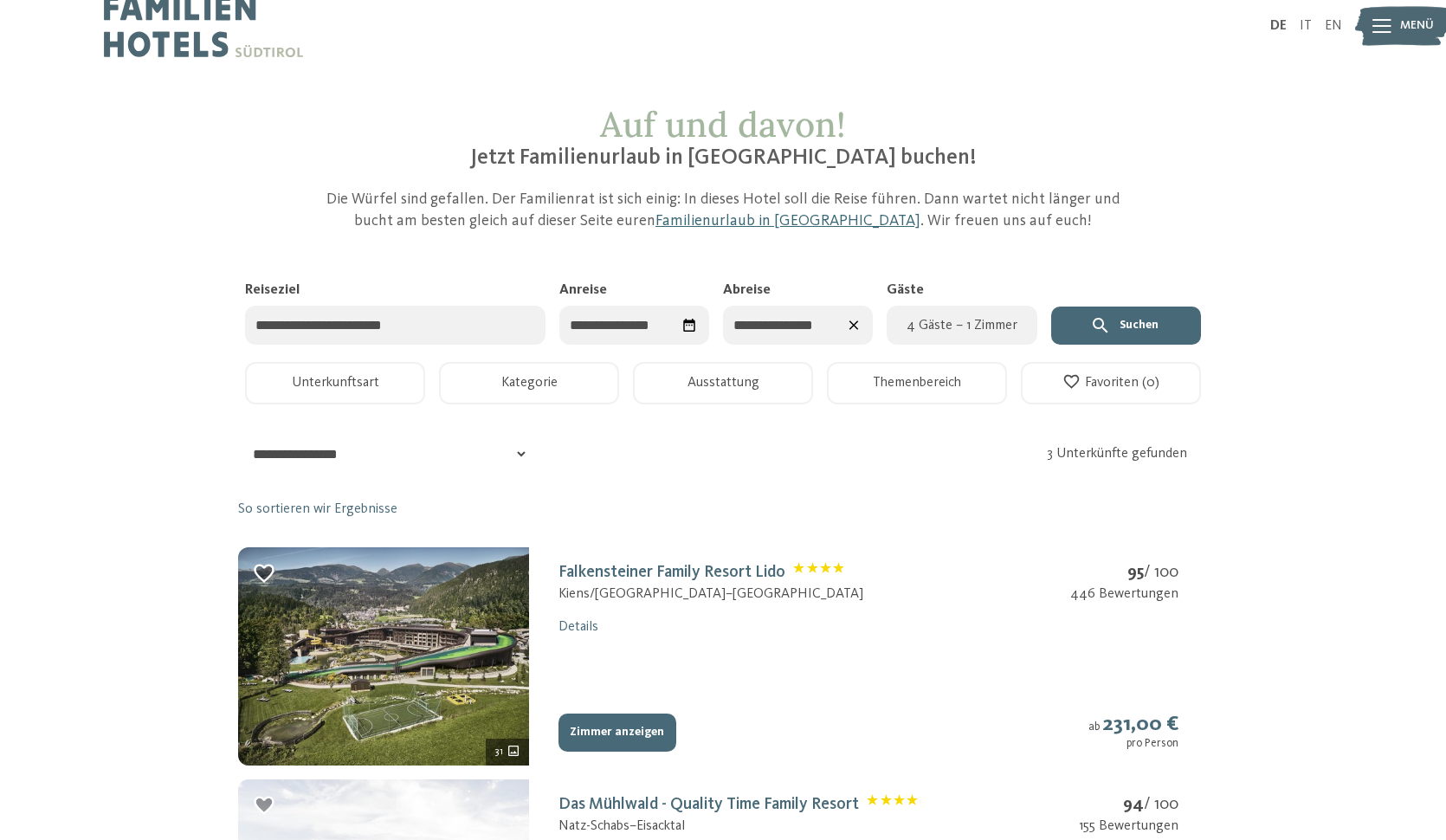
scroll to position [31, 0]
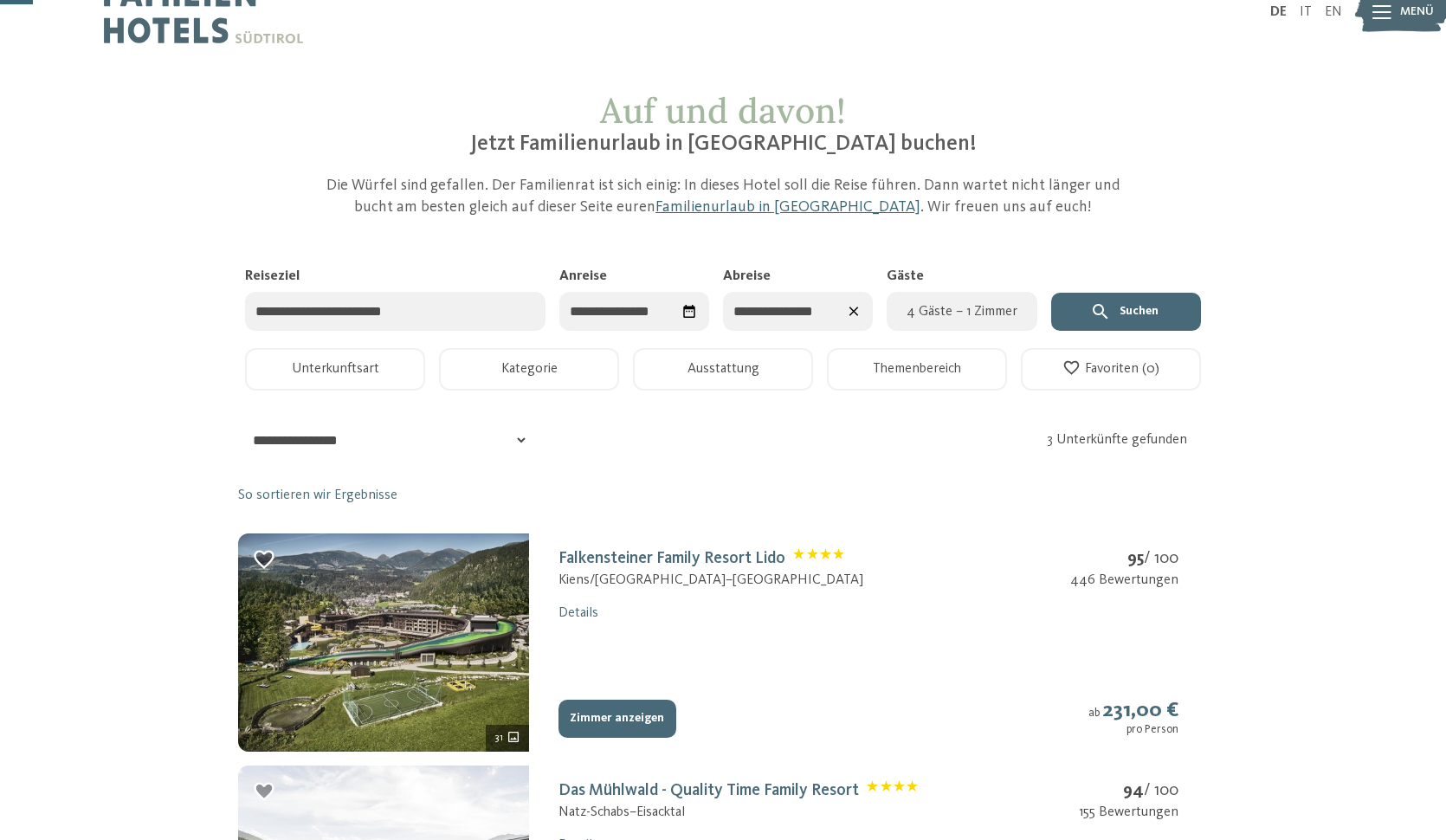
click at [935, 373] on button "Themenbereich" at bounding box center [917, 369] width 180 height 43
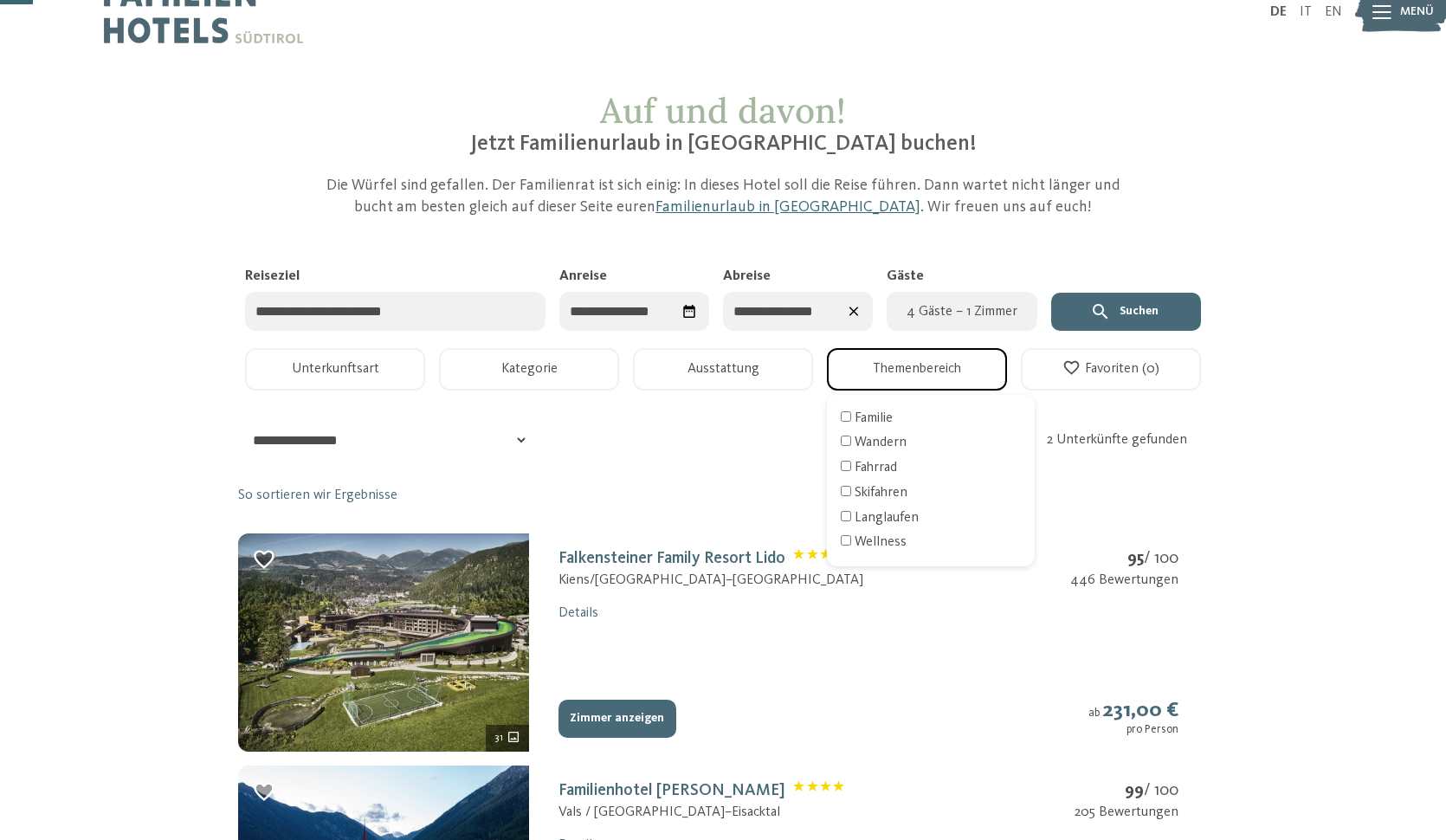
click at [704, 365] on button "Ausstattung" at bounding box center [723, 369] width 180 height 43
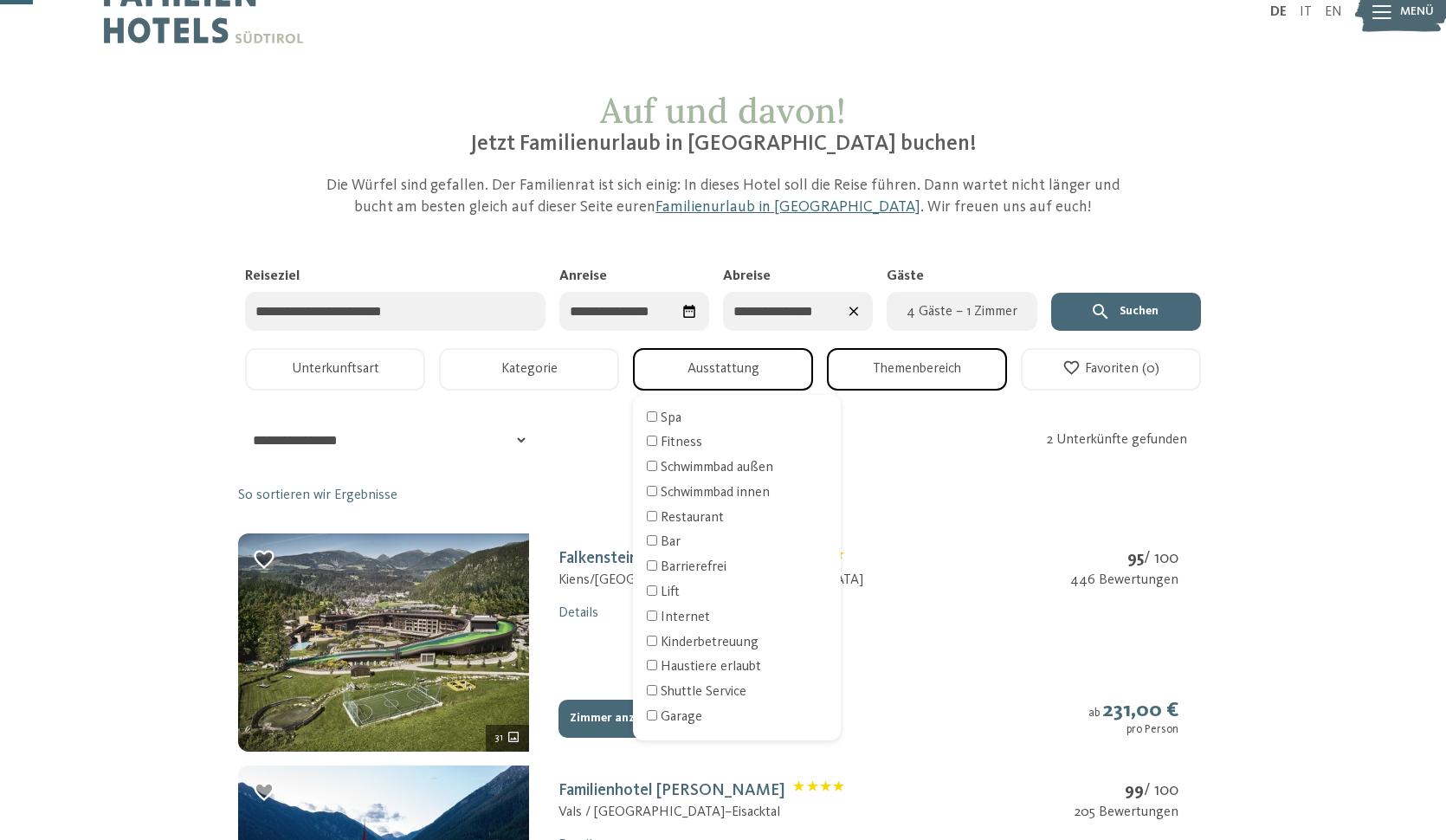
click at [1322, 500] on div "Auf und davon! Jetzt Familienurlaub in [GEOGRAPHIC_DATA] buchen! Die Würfel sin…" at bounding box center [723, 599] width 1446 height 1019
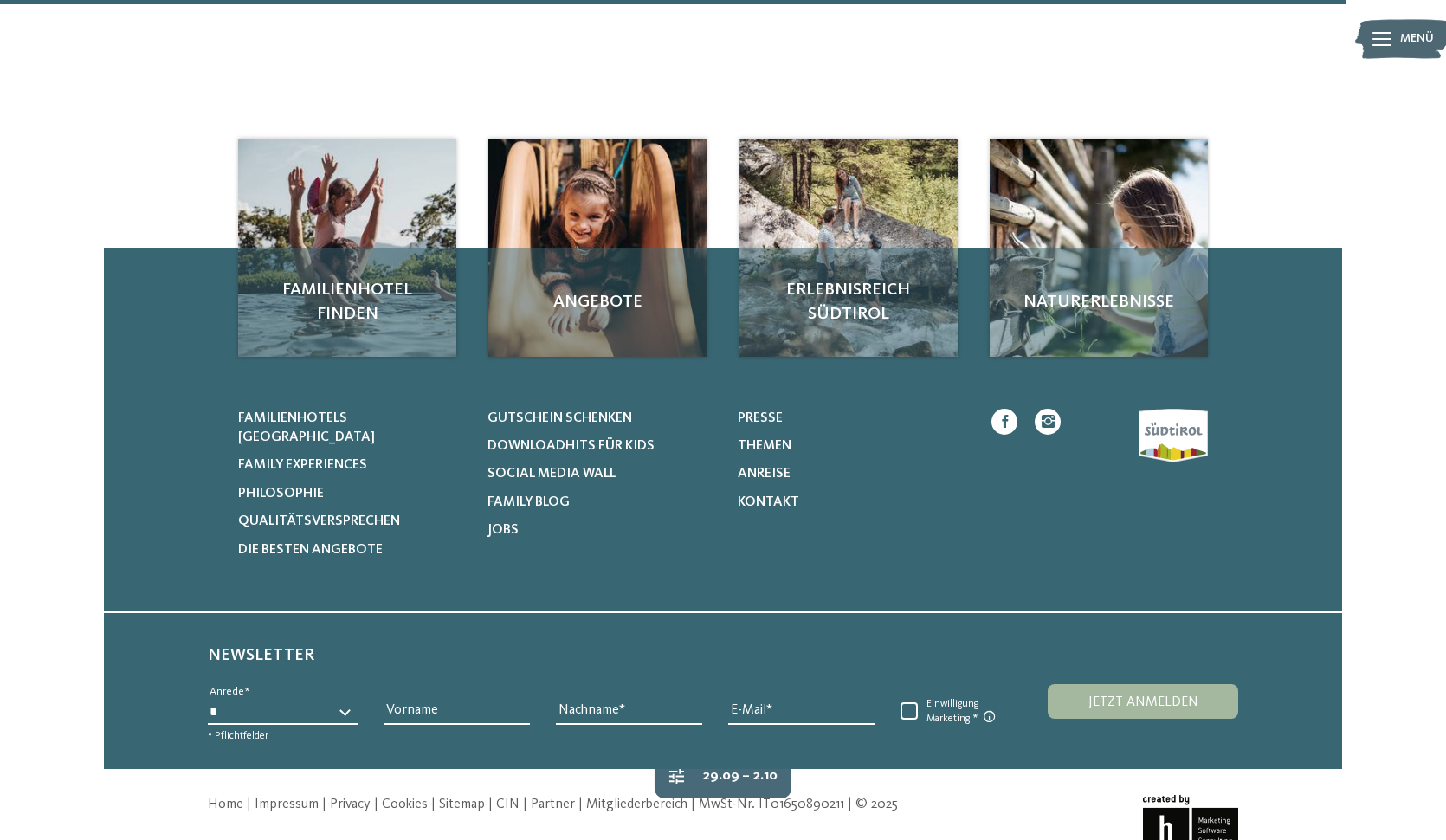
scroll to position [1072, 0]
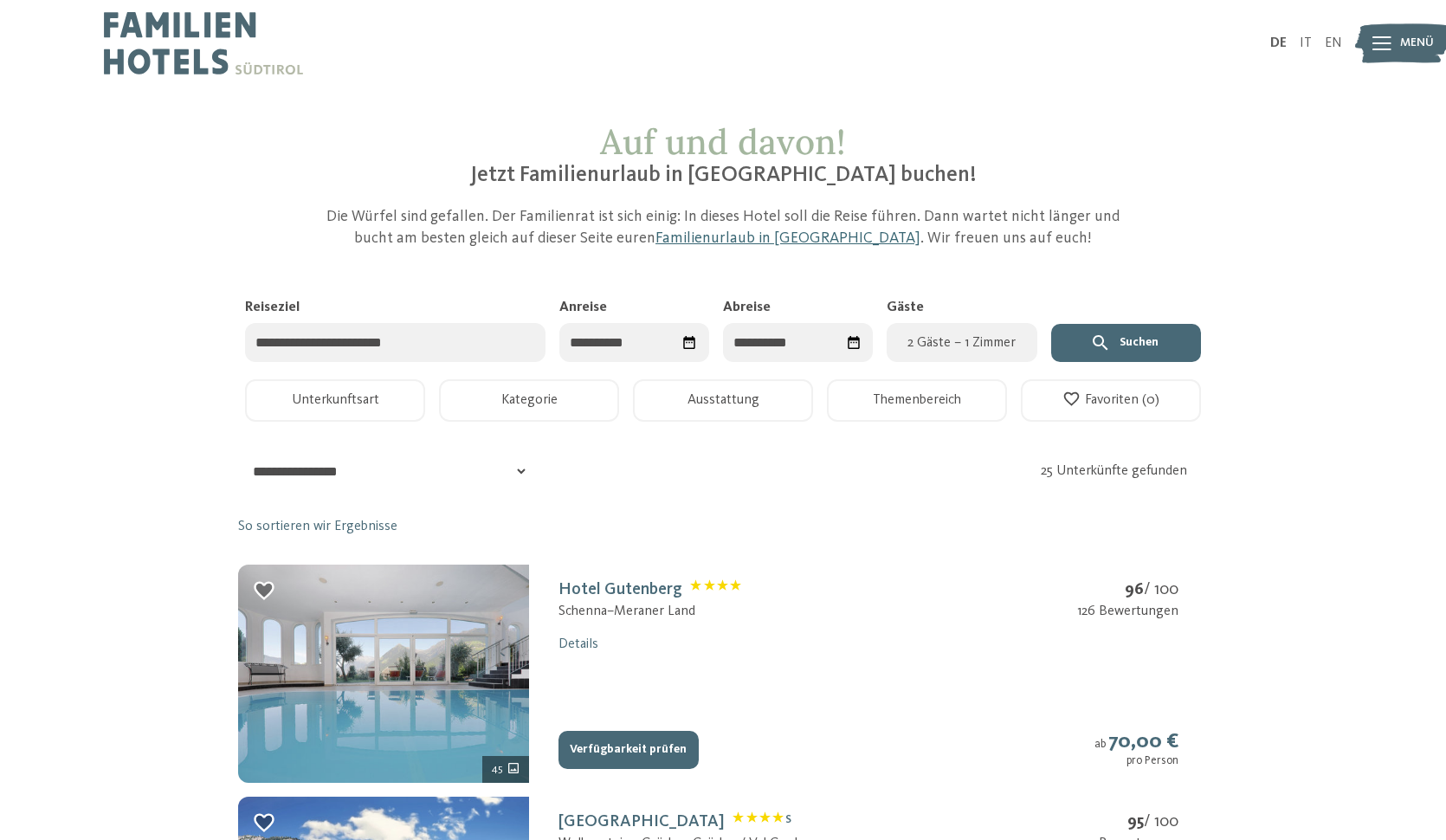
click at [689, 343] on icon "Datum auswählen" at bounding box center [690, 342] width 17 height 17
click at [588, 578] on div "29" at bounding box center [588, 584] width 30 height 33
type input "**********"
click at [836, 384] on span "Nächster Monat" at bounding box center [843, 386] width 18 height 18
click at [792, 453] on div "3" at bounding box center [791, 451] width 29 height 33
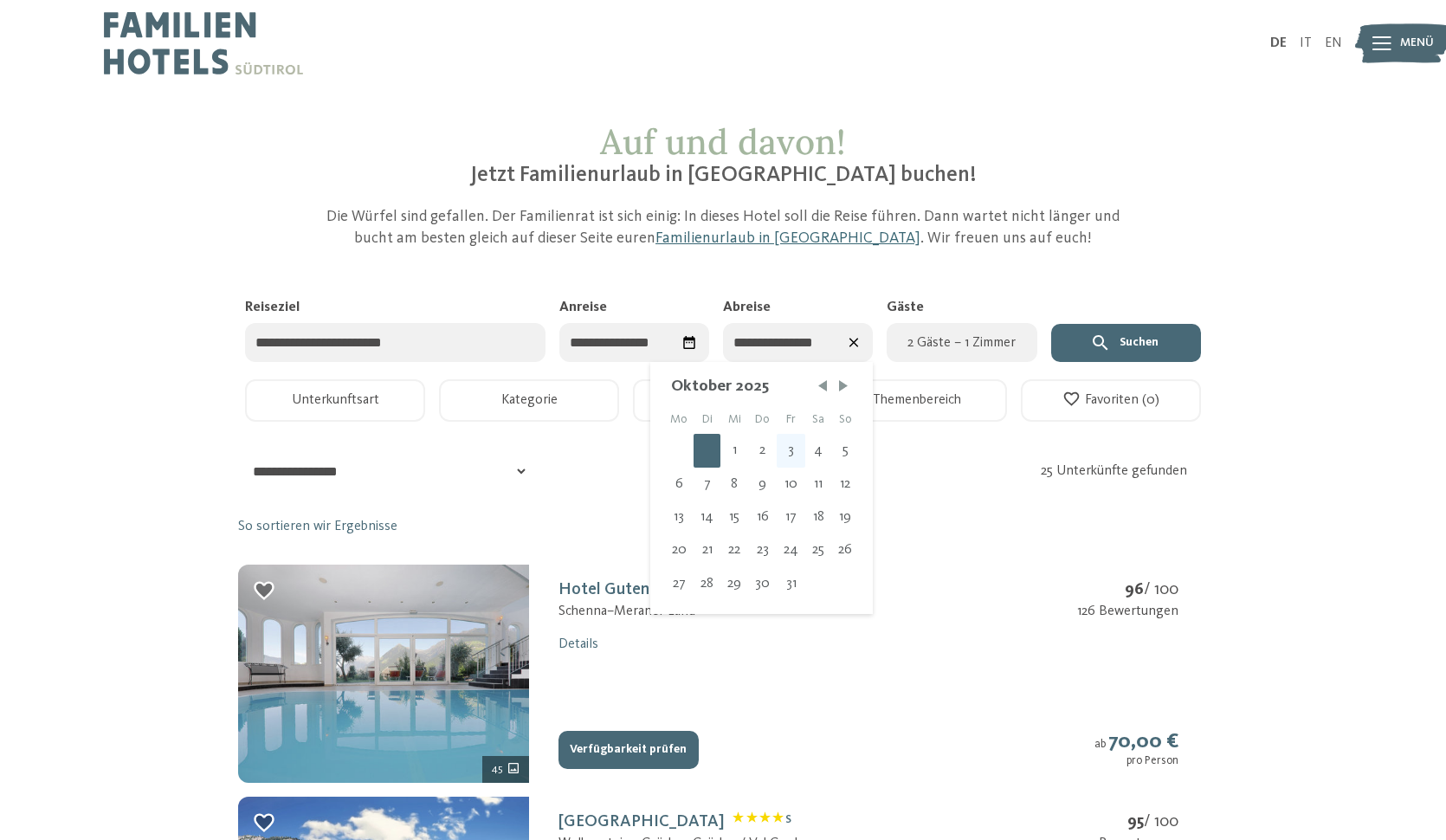
type input "**********"
click at [977, 348] on span "2 Gäste – 1 Zimmer" at bounding box center [961, 342] width 129 height 20
select select "*"
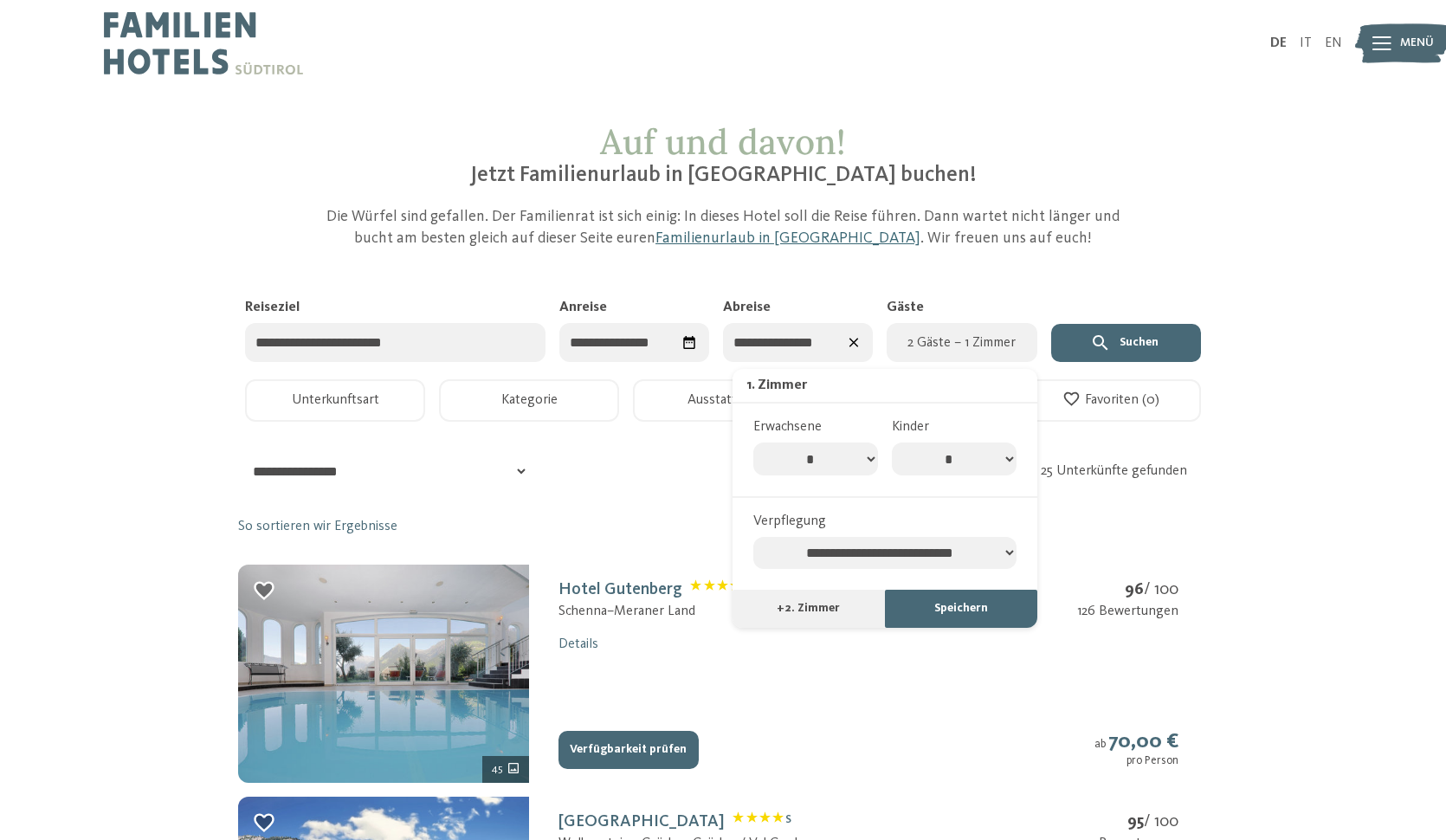
click at [1008, 446] on select "* * * * * * * *" at bounding box center [954, 459] width 125 height 33
select select "*"
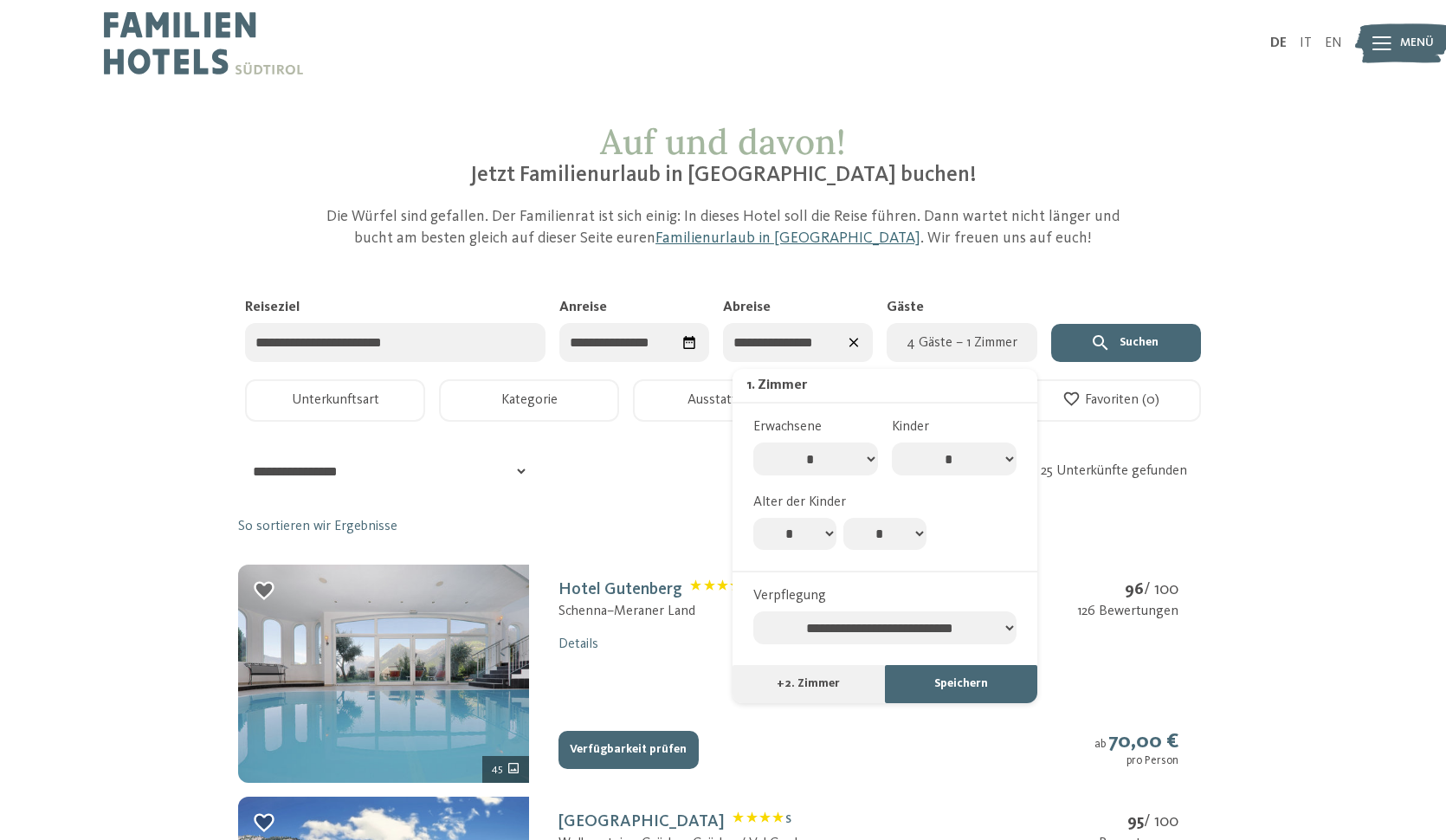
select select "*"
click at [1111, 345] on icon "submit" at bounding box center [1101, 342] width 20 height 20
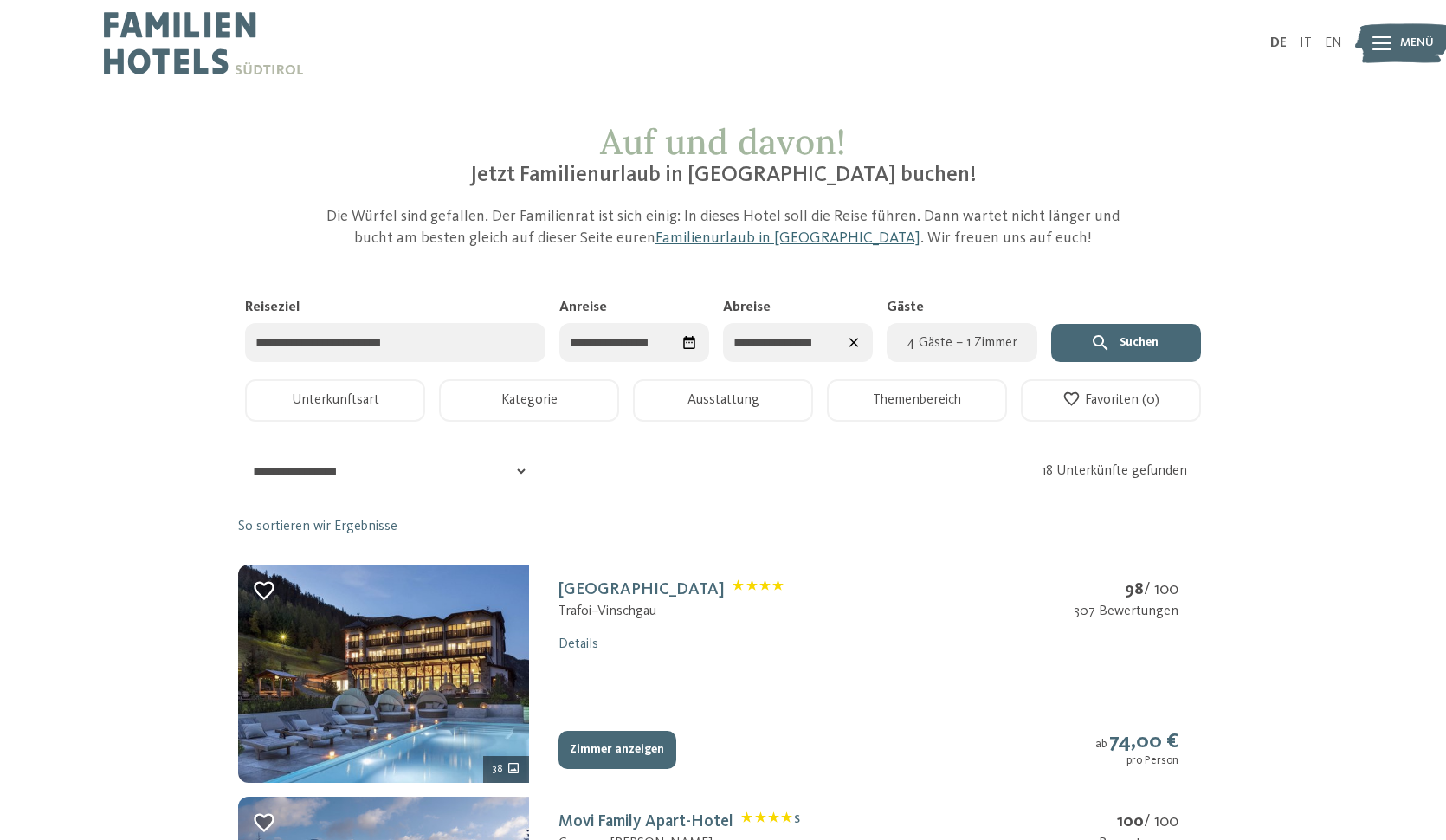
click at [910, 390] on button "Themenbereich" at bounding box center [917, 401] width 180 height 43
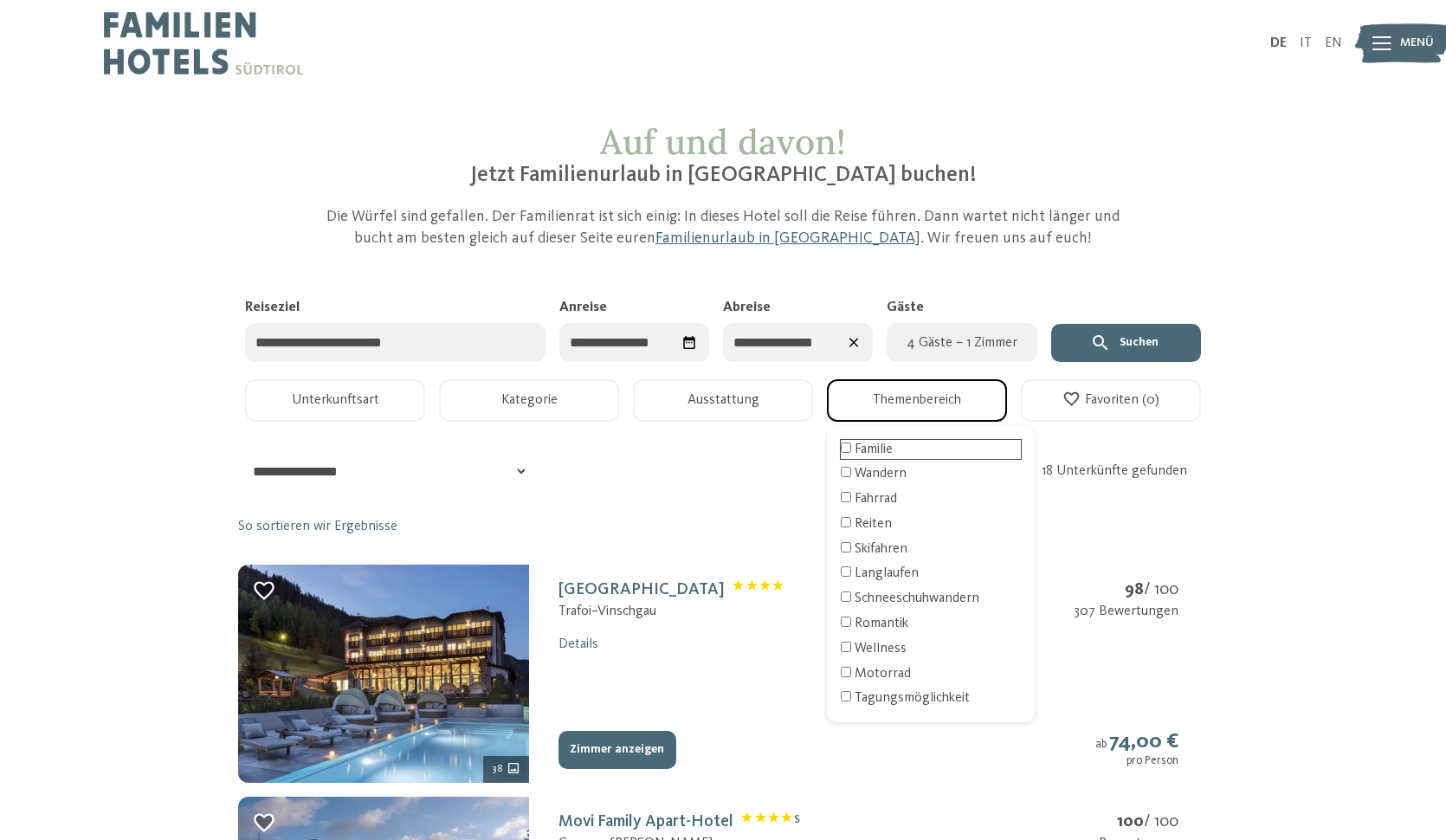
click at [860, 460] on div "Familie Wandern Fahrrad Reiten Skifahren Langlaufen Schneeschuhwandern Romantik…" at bounding box center [931, 574] width 208 height 296
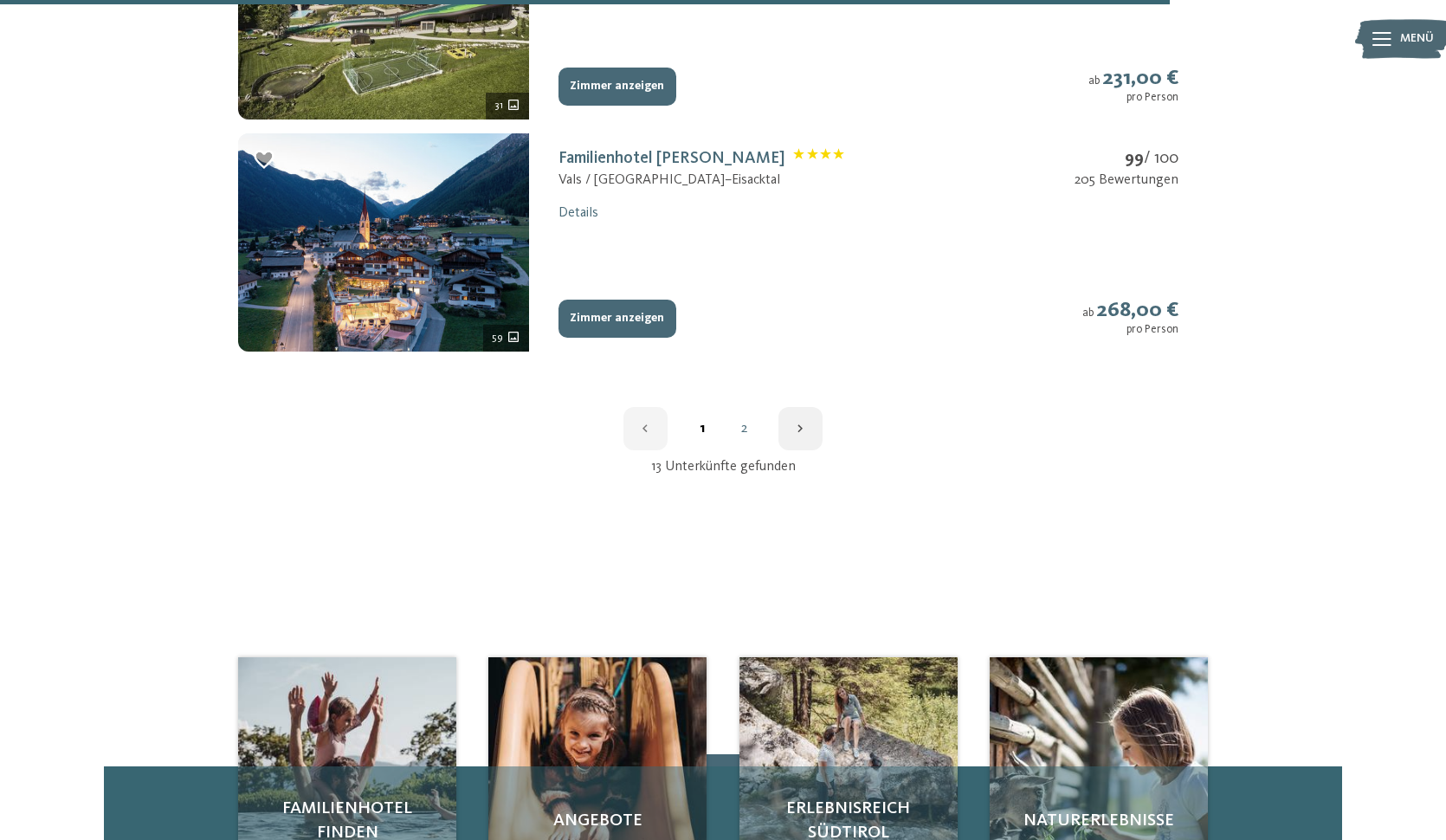
scroll to position [2526, 0]
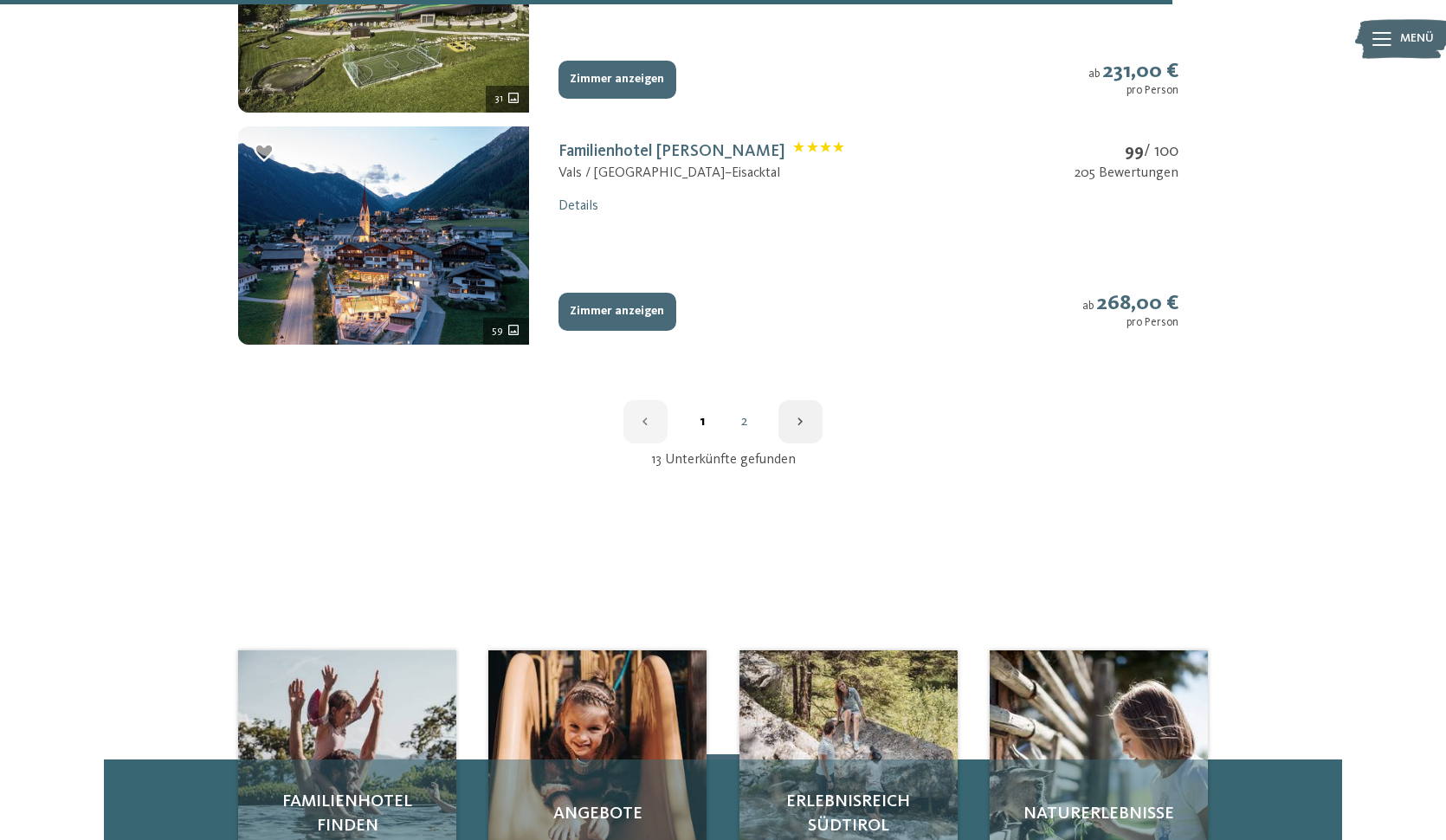
click at [741, 414] on link "2" at bounding box center [744, 421] width 42 height 14
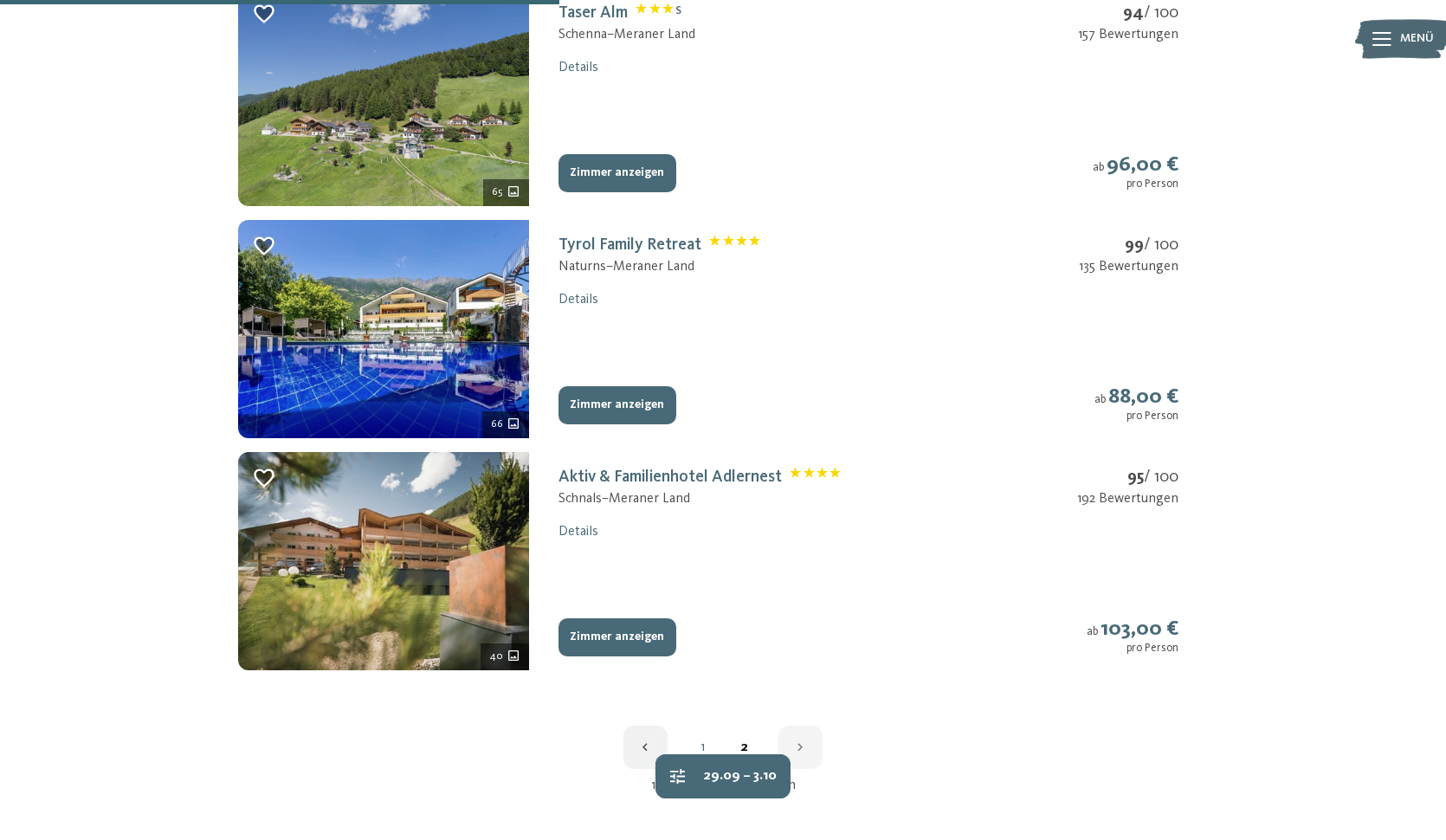
scroll to position [576, 0]
click at [704, 740] on link "1" at bounding box center [702, 747] width 42 height 14
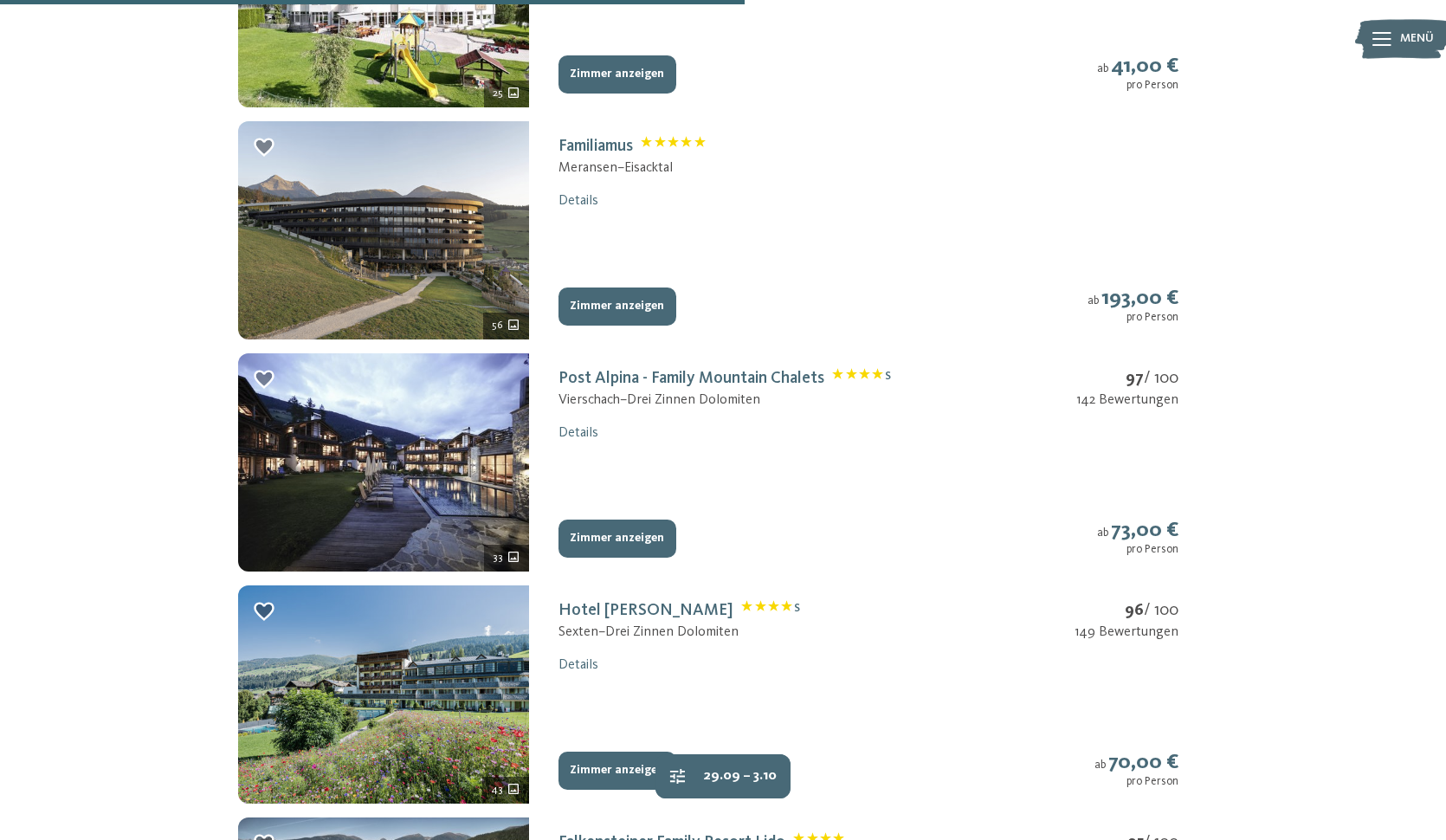
scroll to position [1597, 0]
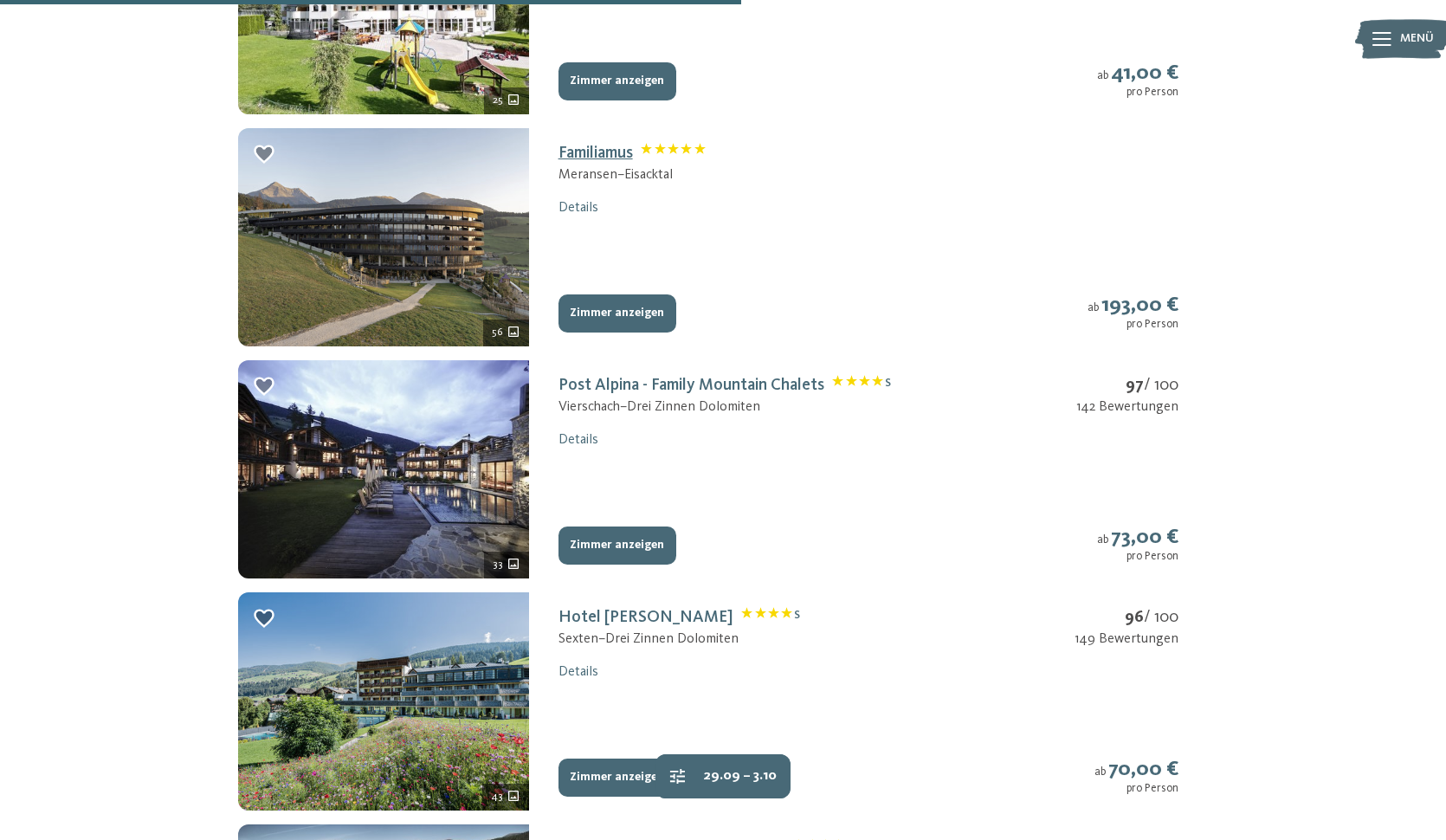
click at [580, 144] on link "Familiamus" at bounding box center [632, 153] width 147 height 18
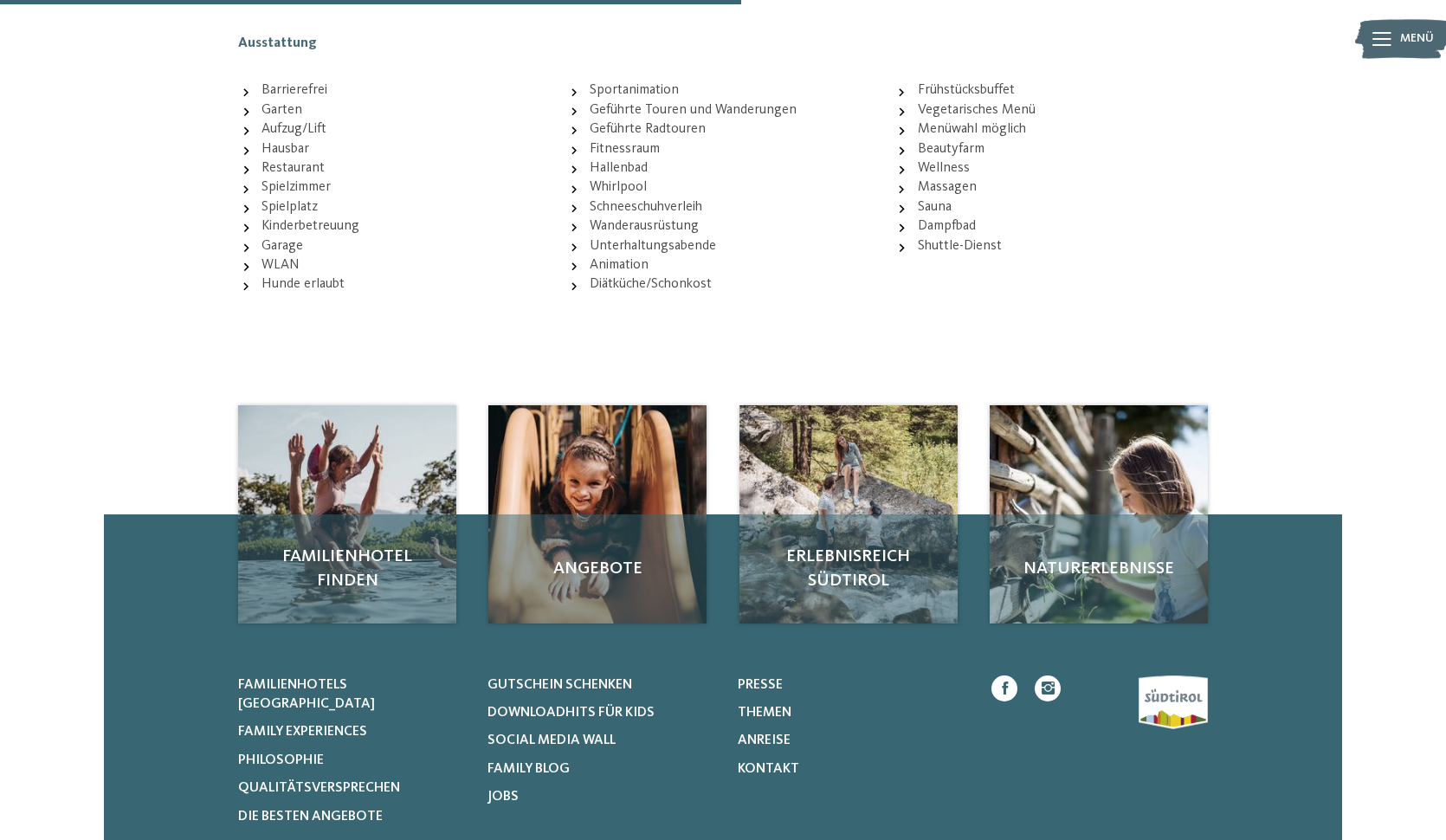
scroll to position [284, 0]
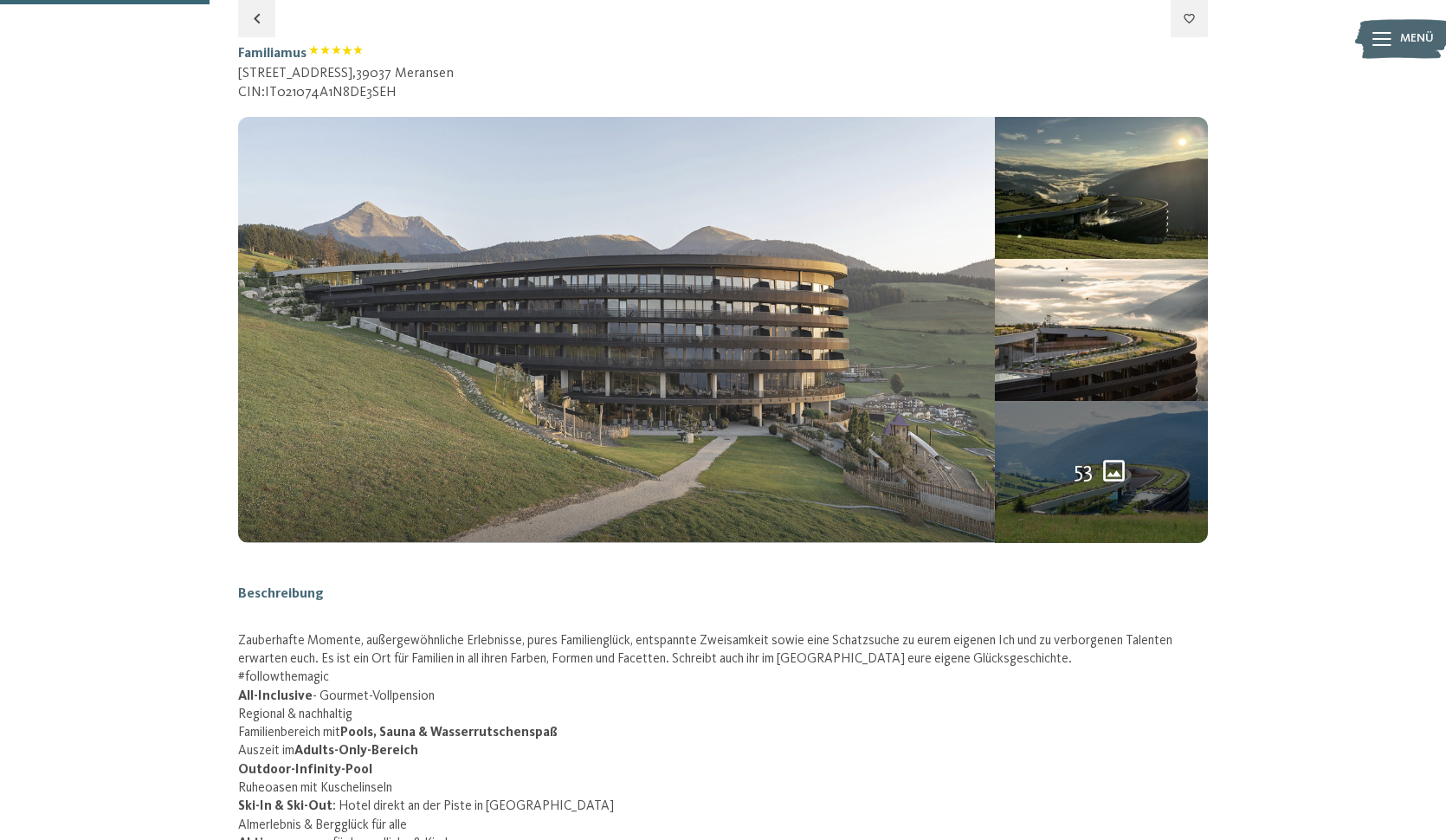
select select "*"
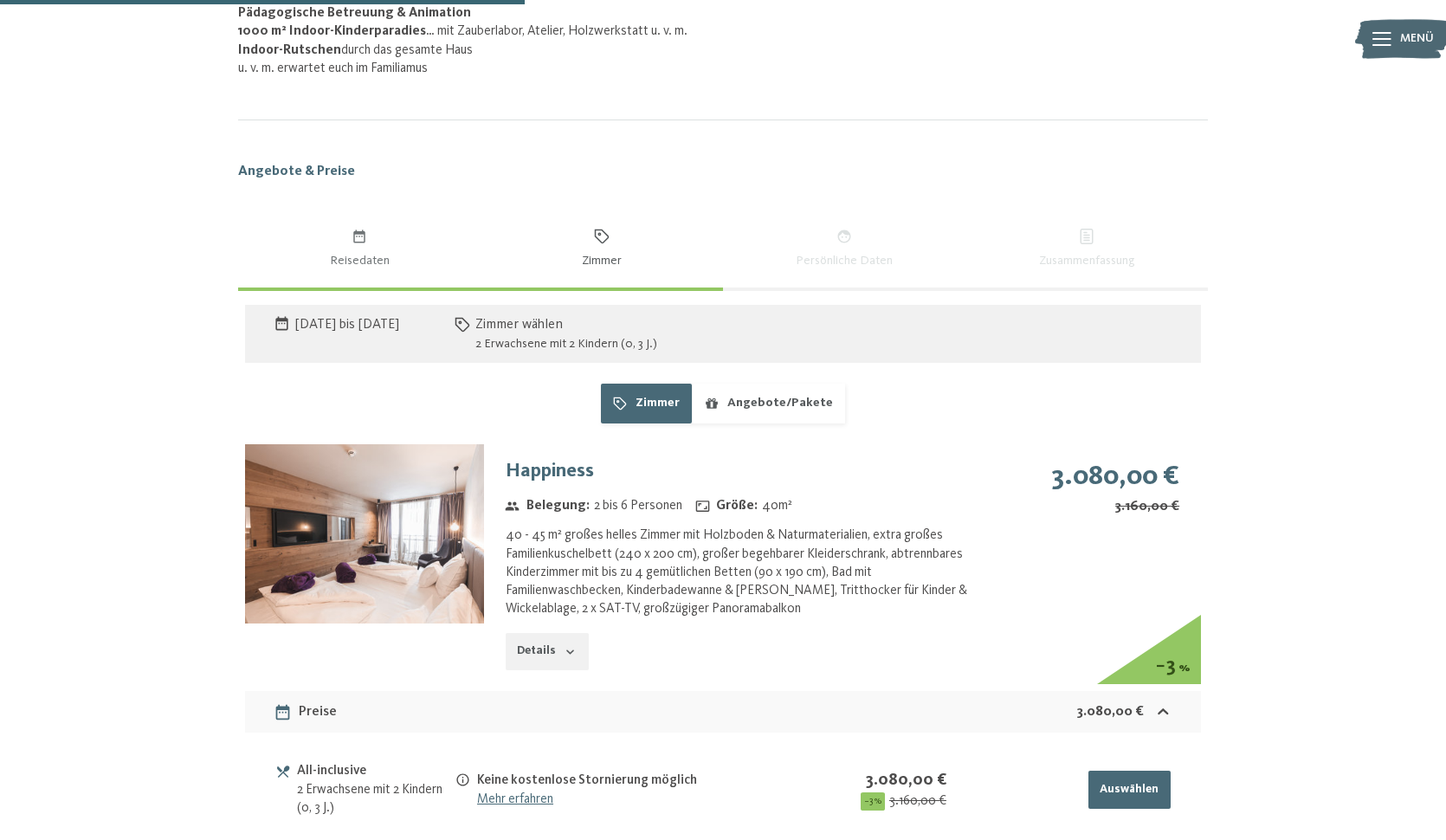
scroll to position [971, 0]
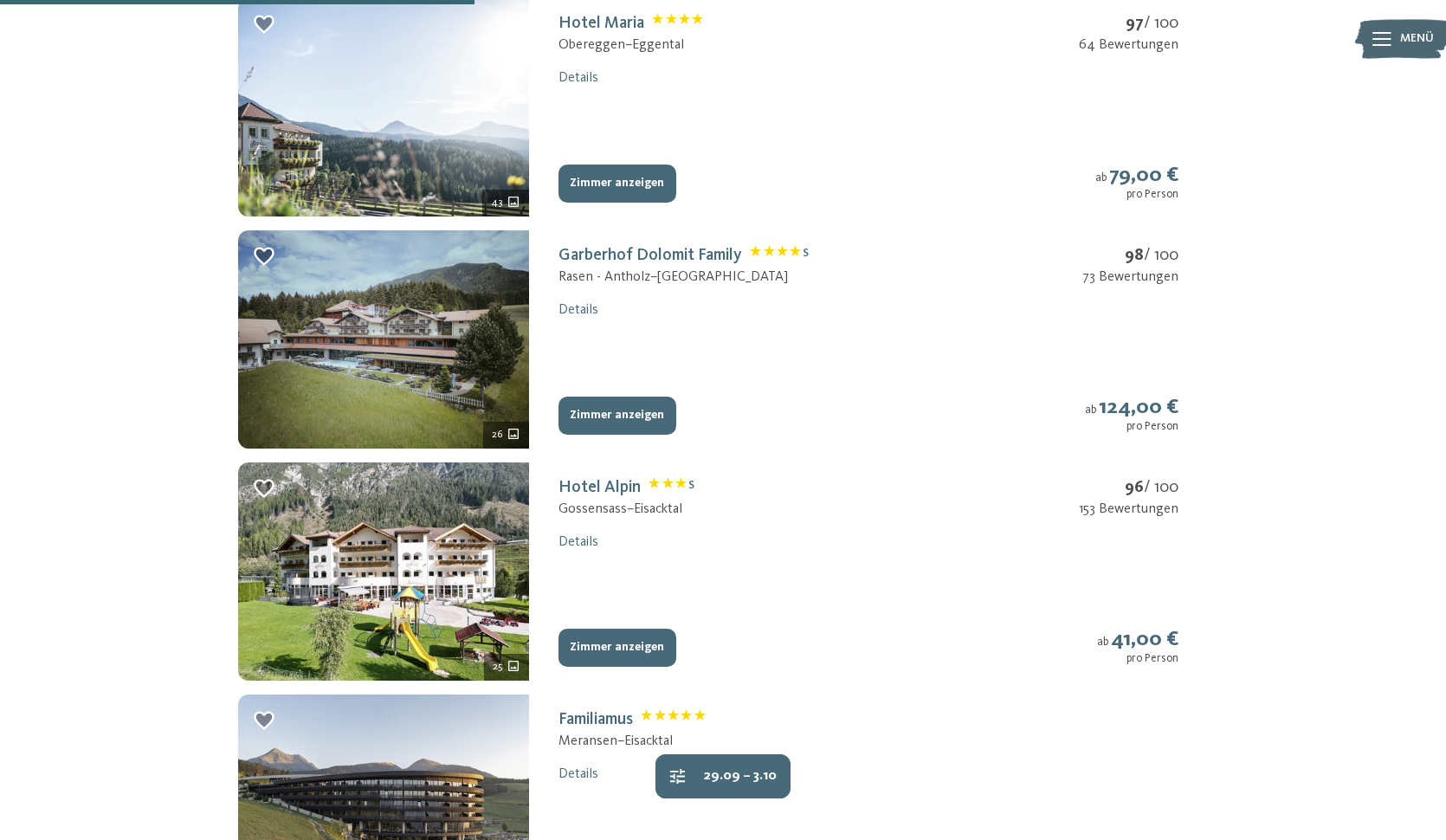
scroll to position [1038, 0]
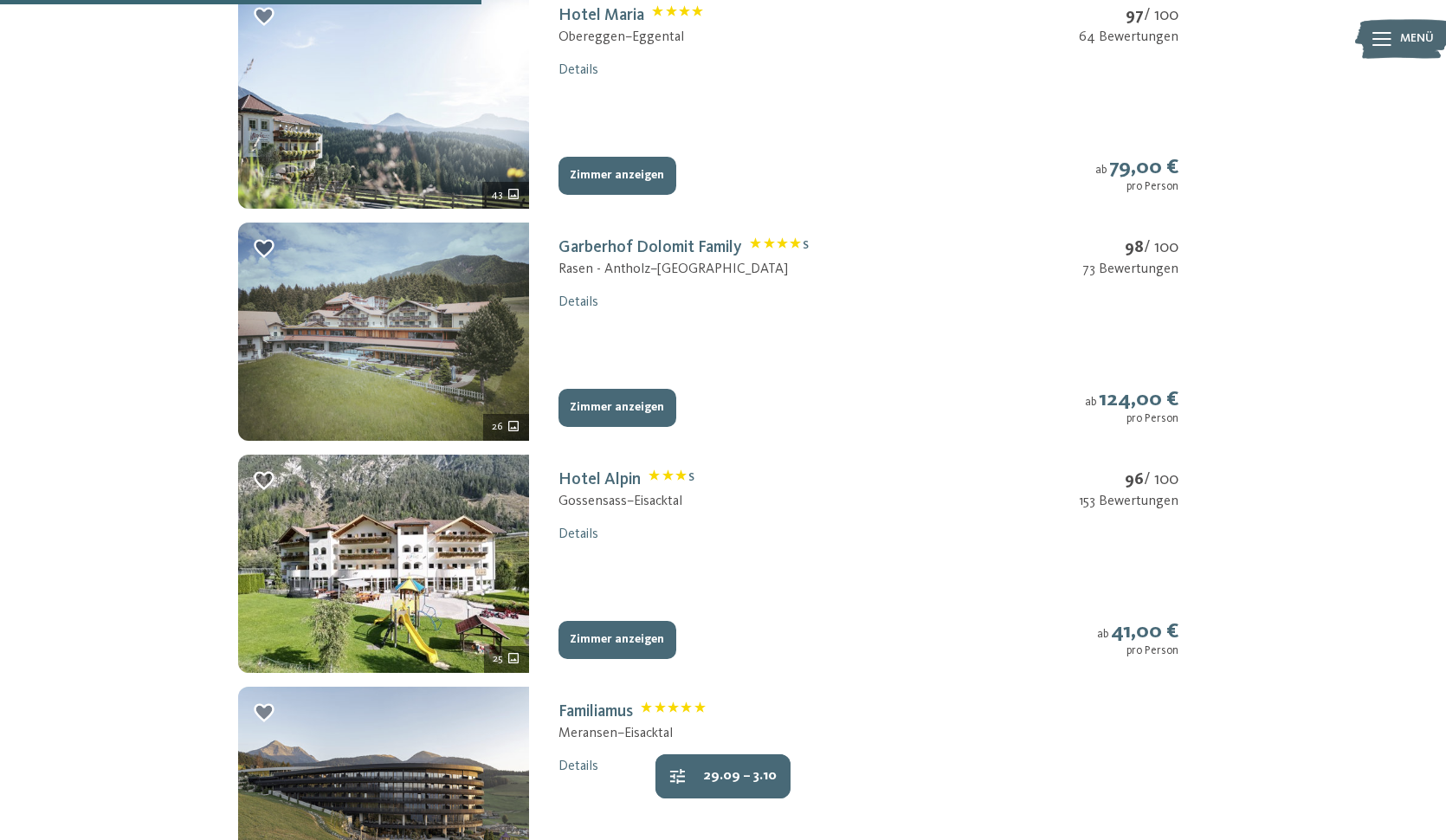
click at [452, 322] on img at bounding box center [383, 332] width 291 height 218
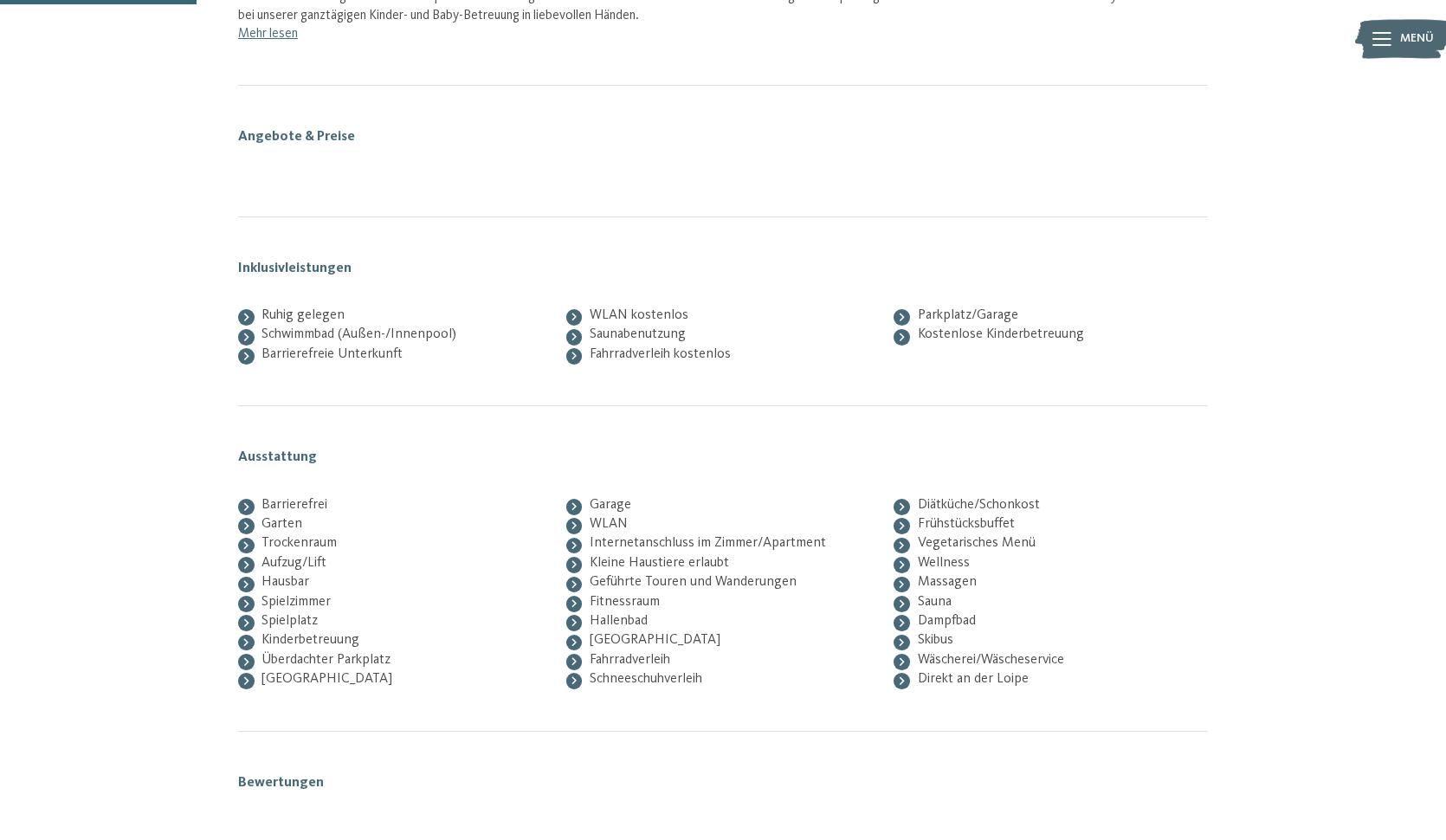
scroll to position [284, 0]
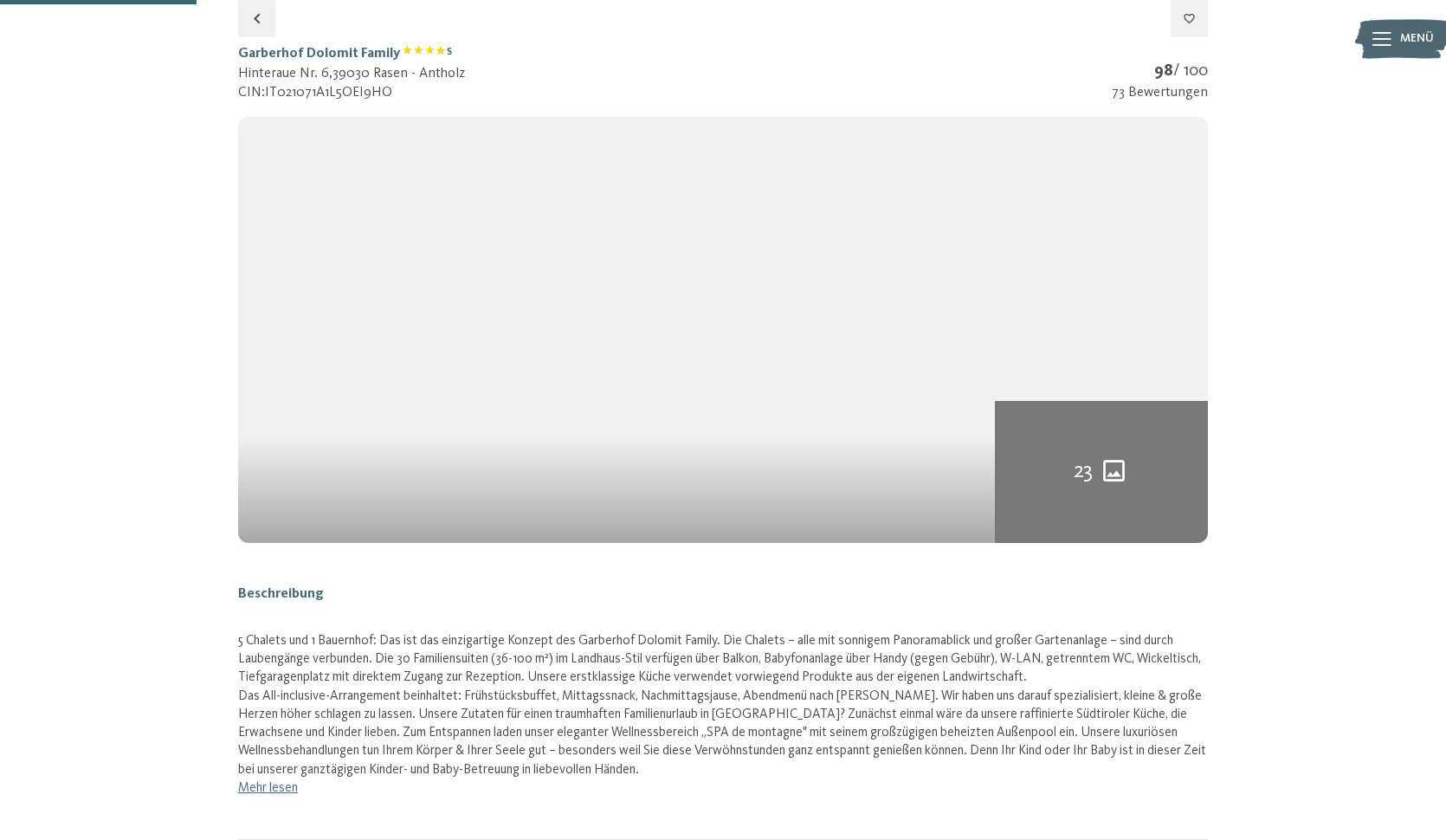
select select "*"
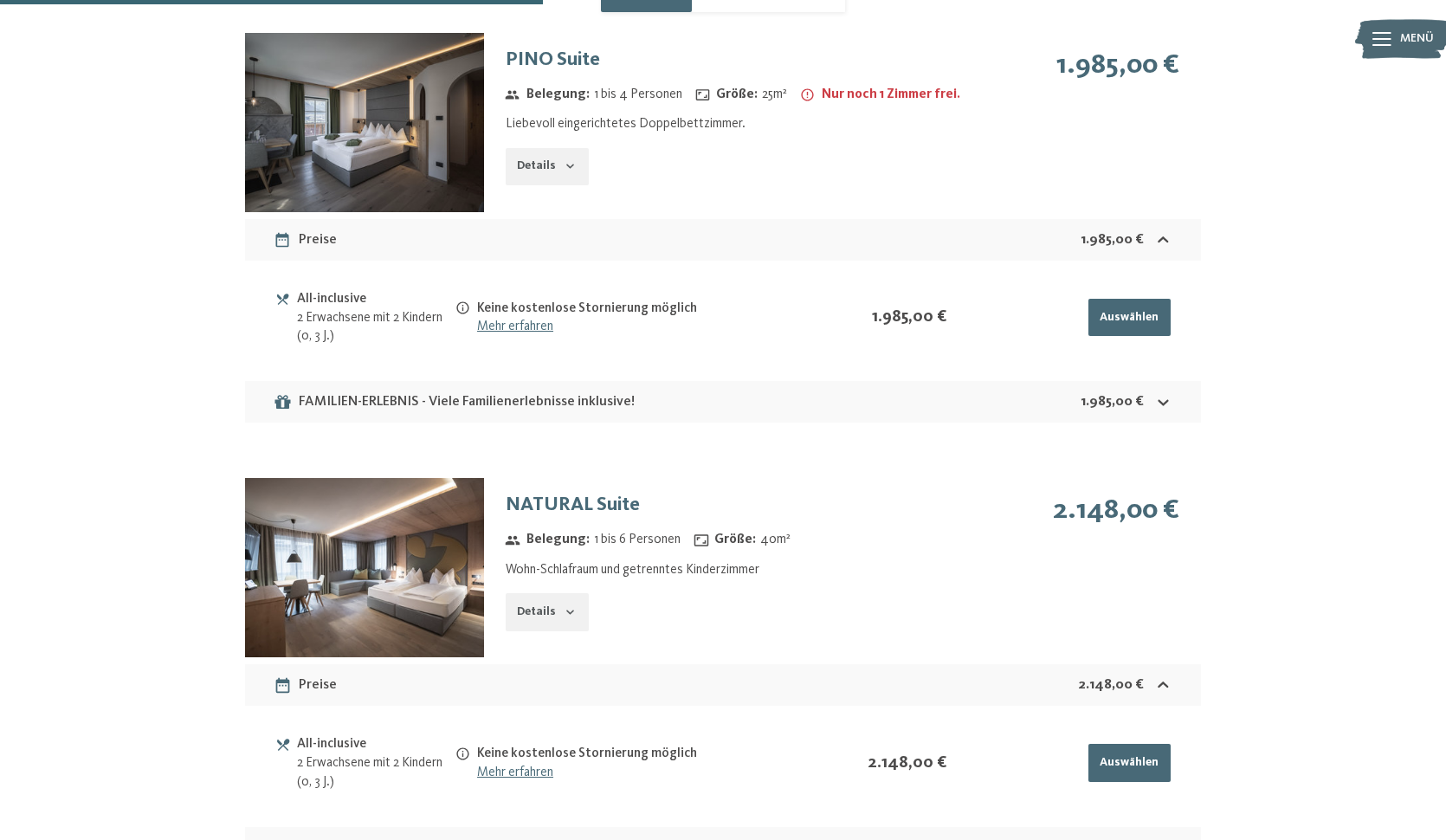
scroll to position [1415, 0]
click at [541, 609] on button "Details" at bounding box center [548, 611] width 83 height 38
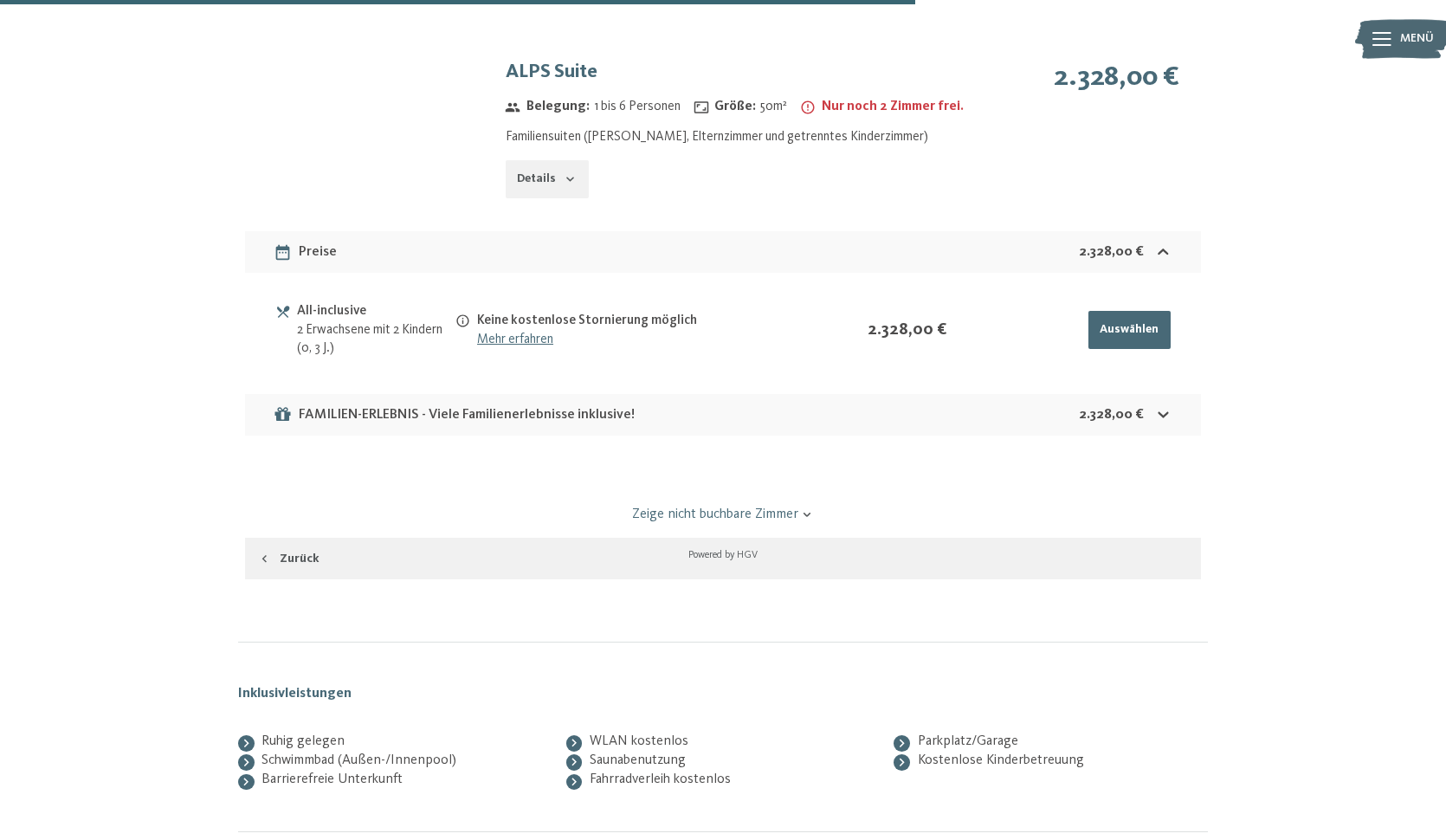
scroll to position [2507, 0]
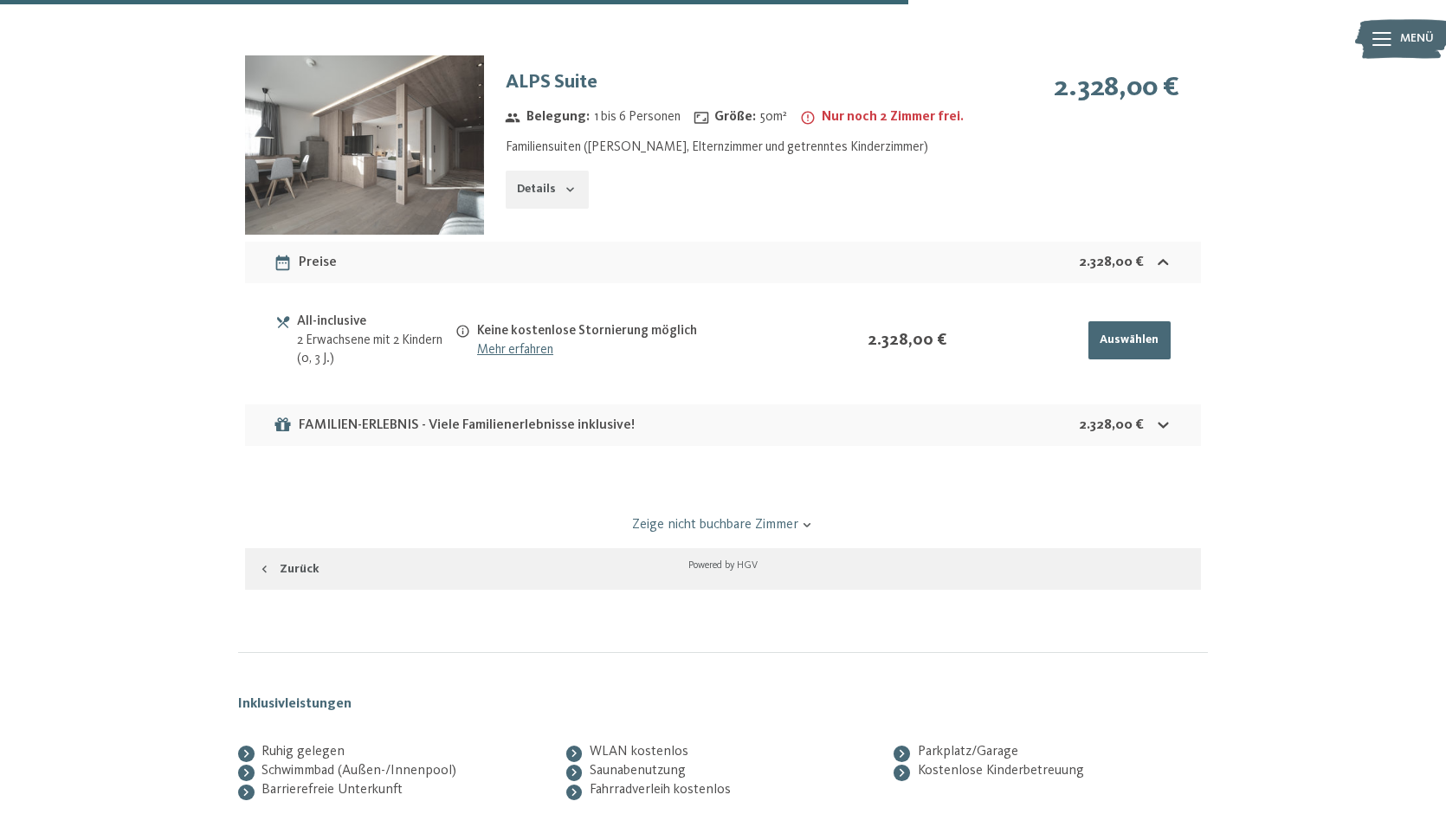
click at [416, 414] on div "FAMILIEN-ERLEBNIS - Viele Familienerlebnisse inklusive!" at bounding box center [454, 425] width 361 height 20
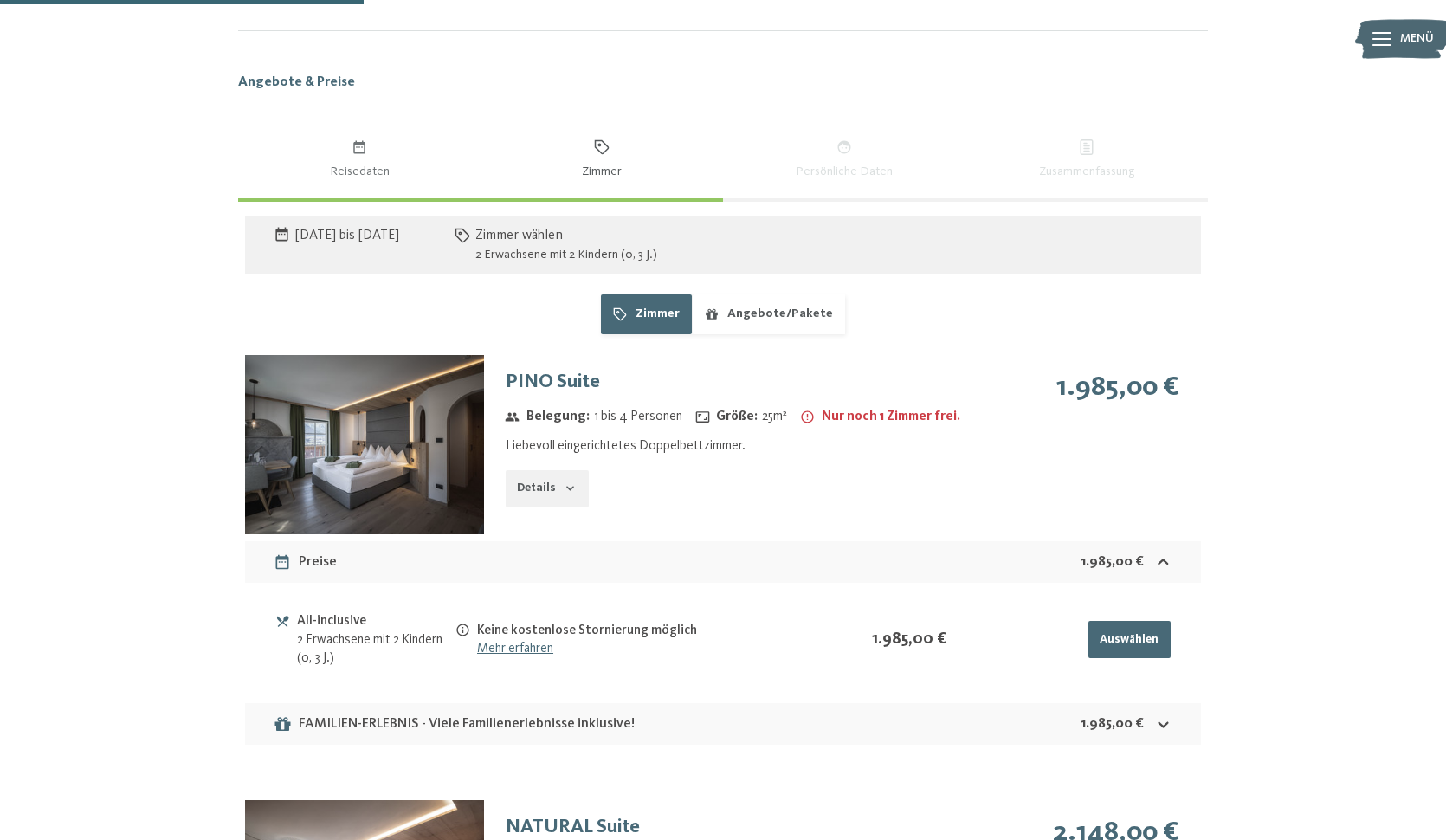
scroll to position [1091, 0]
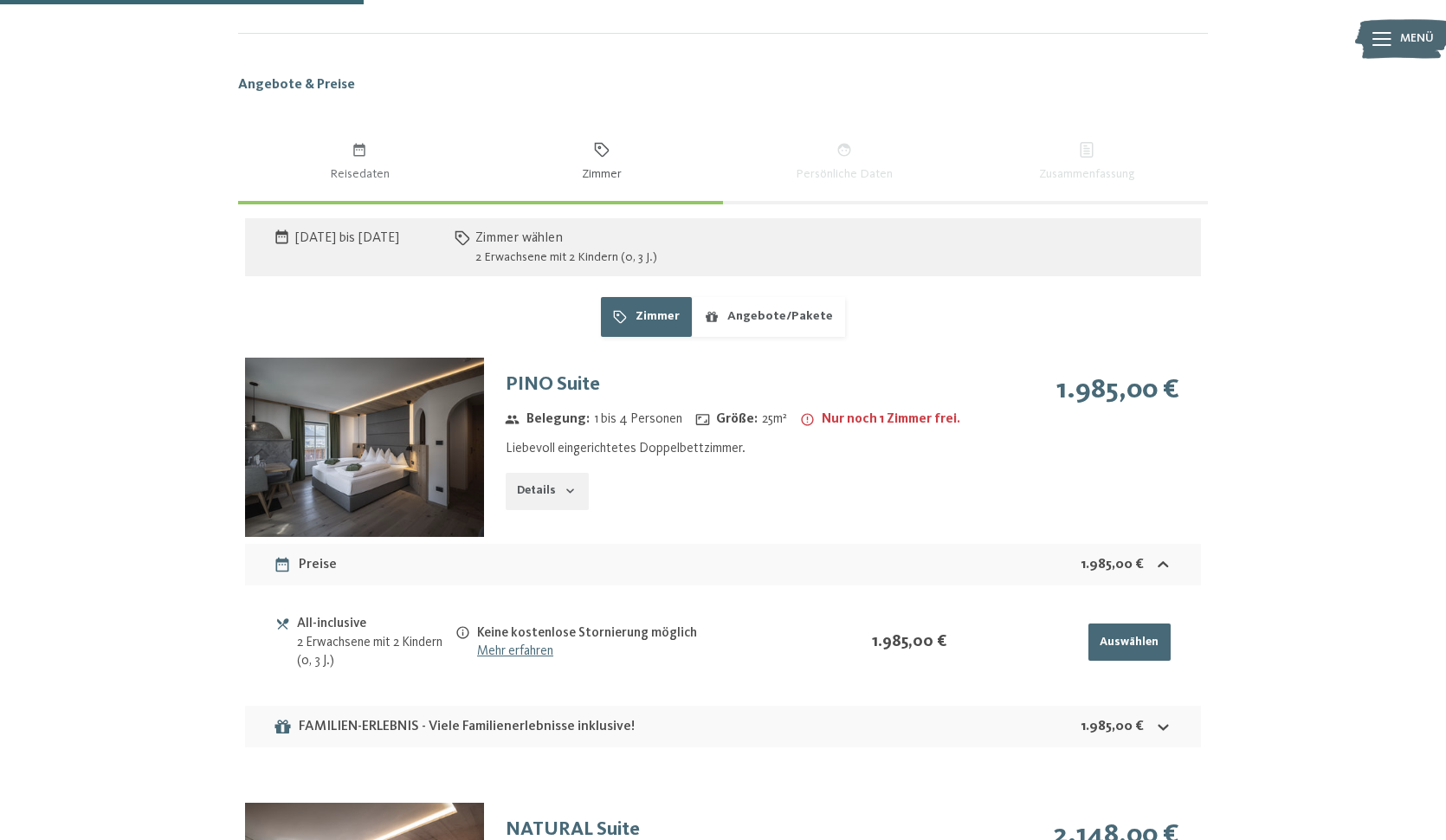
click at [783, 317] on button "Angebote/Pakete" at bounding box center [769, 316] width 154 height 40
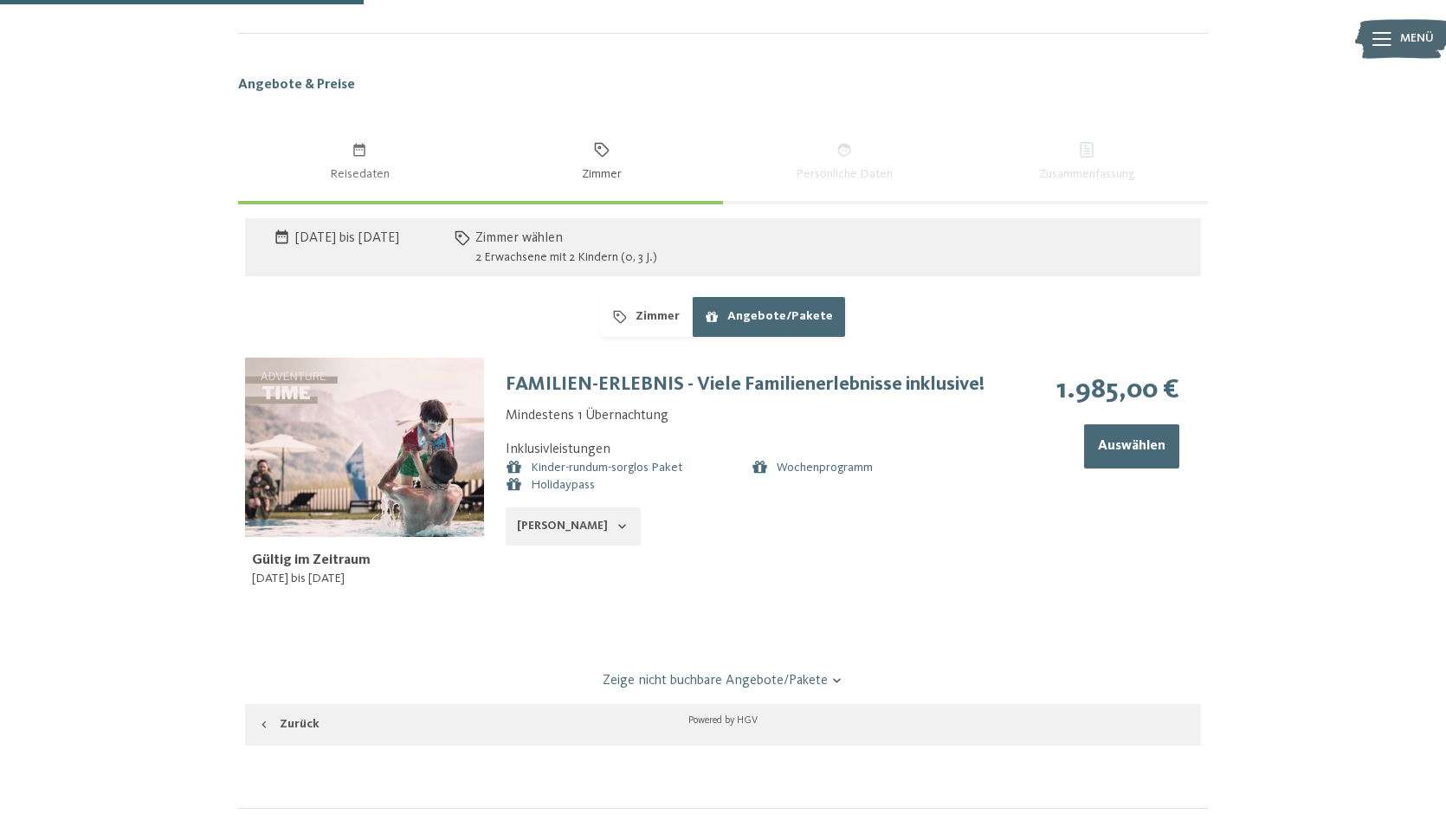
click at [548, 542] on button "[PERSON_NAME]" at bounding box center [574, 526] width 135 height 38
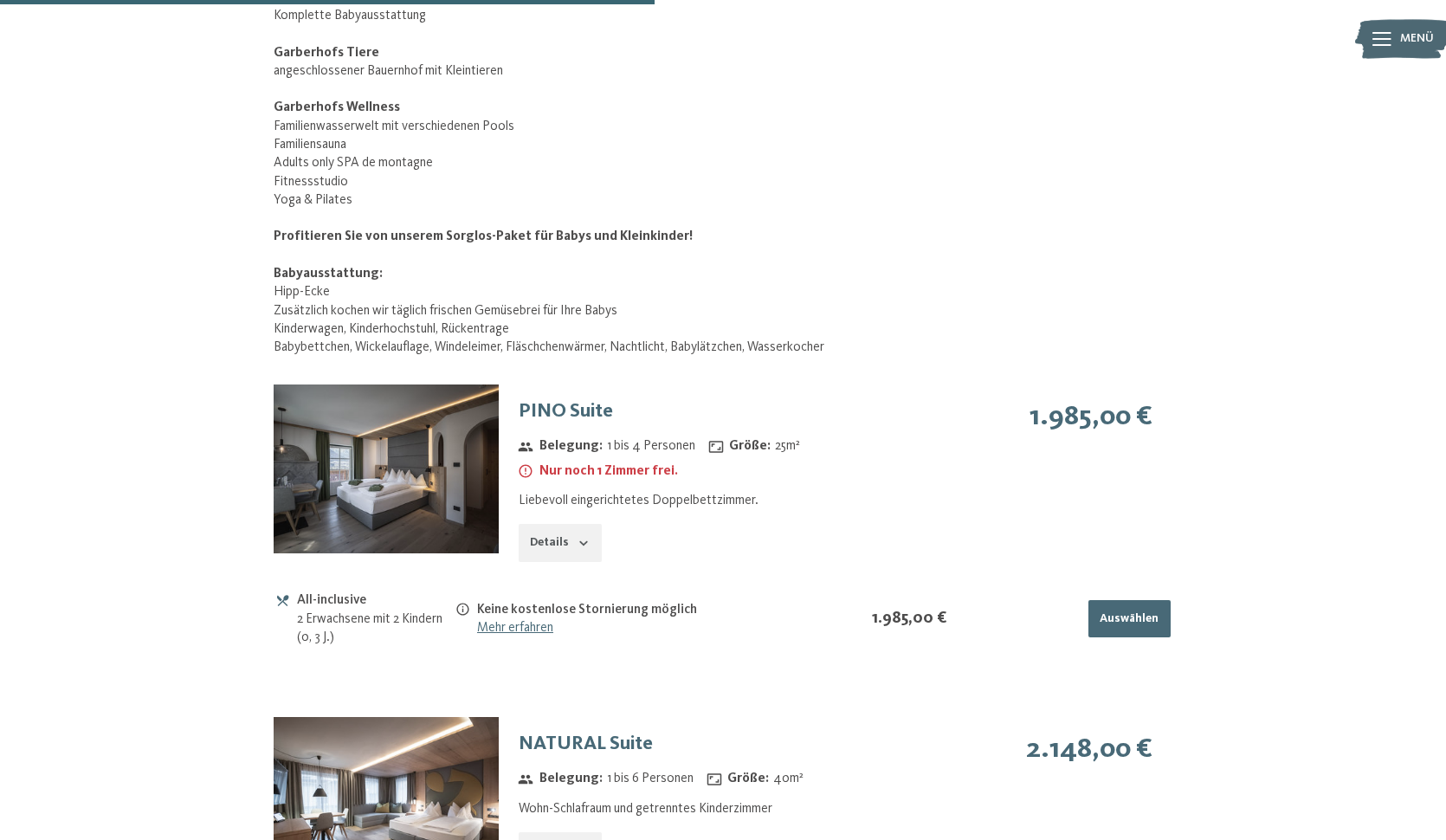
scroll to position [2252, 0]
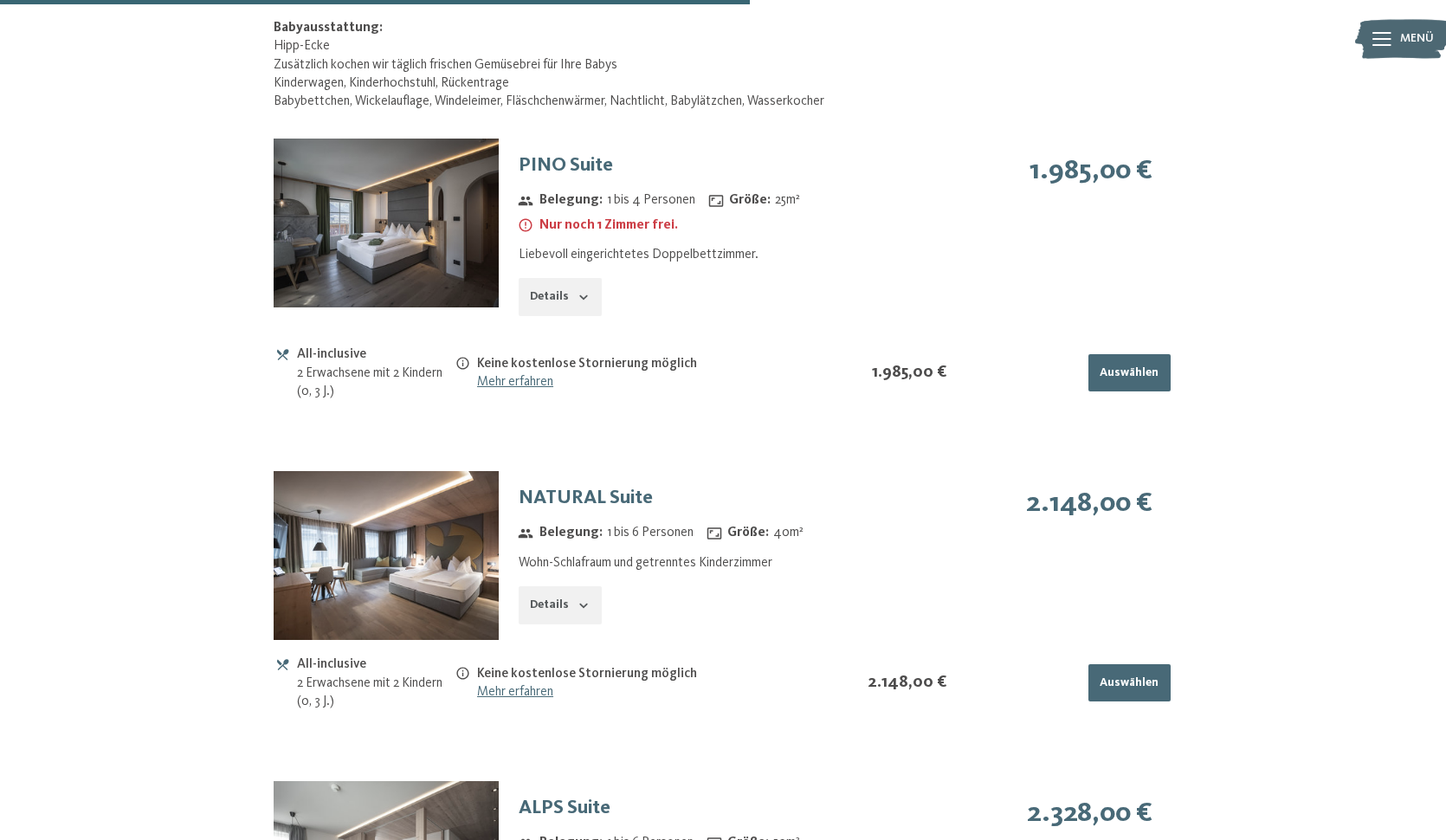
click at [357, 208] on img at bounding box center [386, 223] width 224 height 169
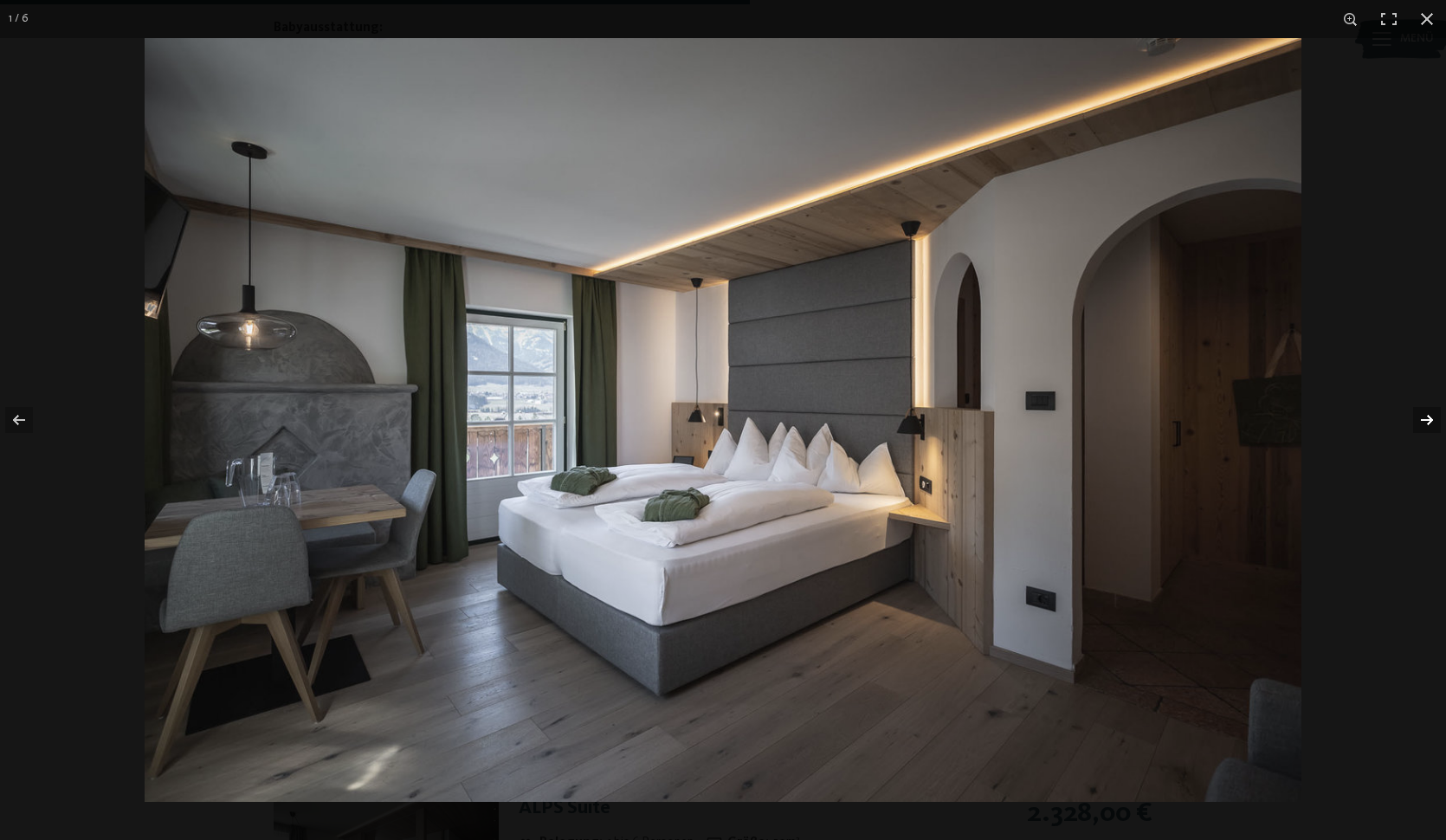
click at [1427, 427] on button "button" at bounding box center [1416, 420] width 61 height 87
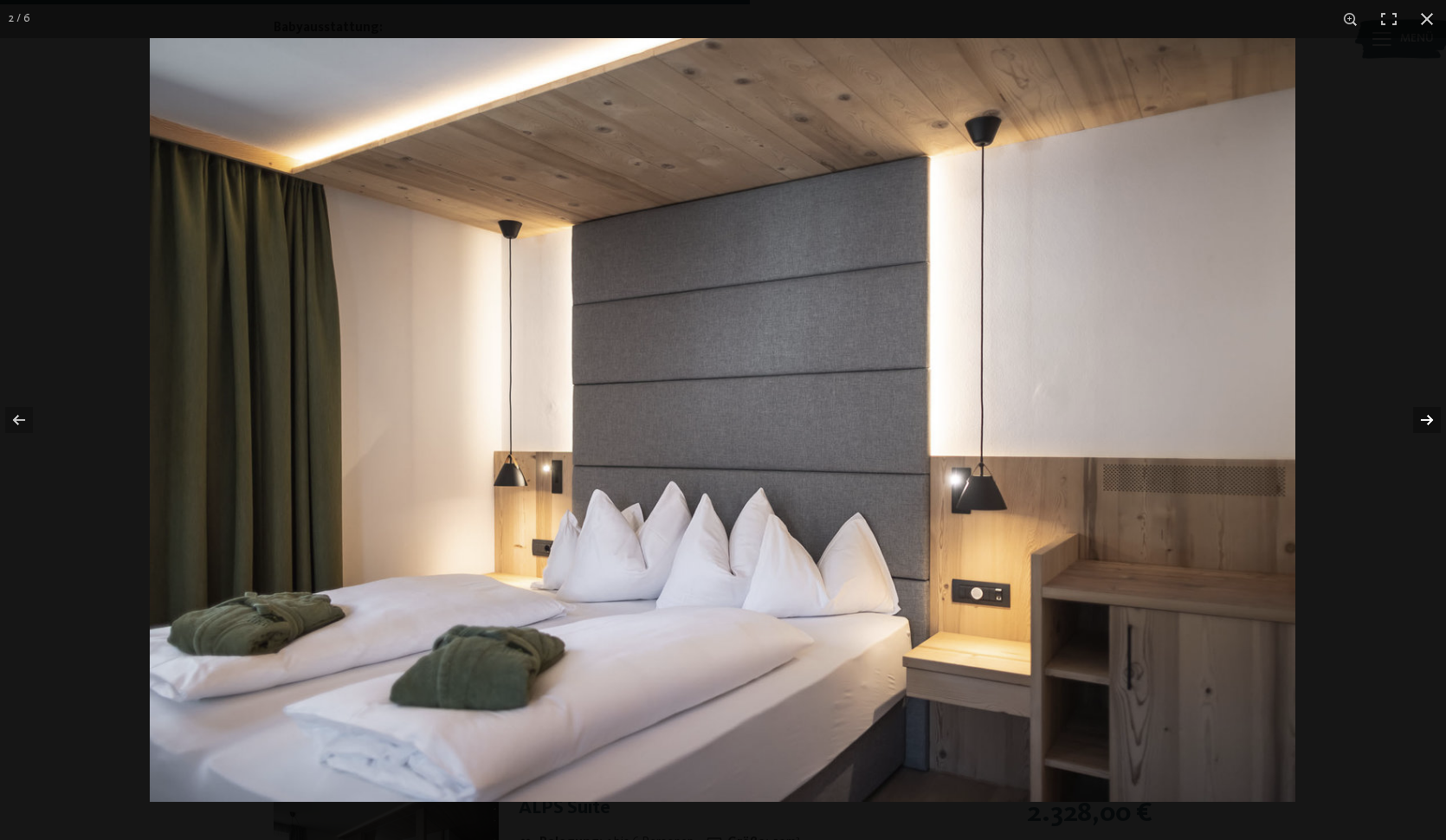
click at [1427, 427] on button "button" at bounding box center [1416, 420] width 61 height 87
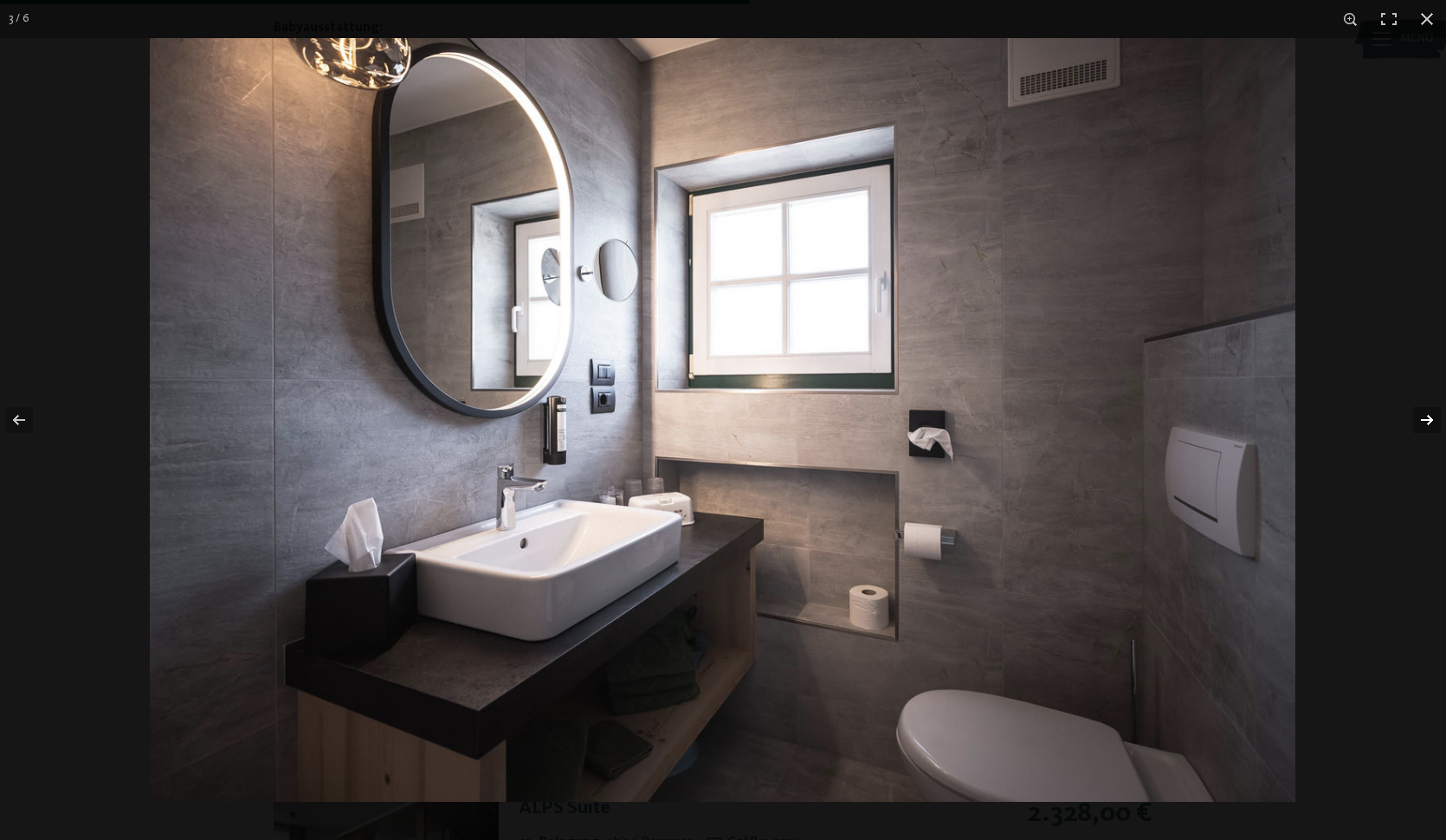
click at [1427, 427] on button "button" at bounding box center [1416, 420] width 61 height 87
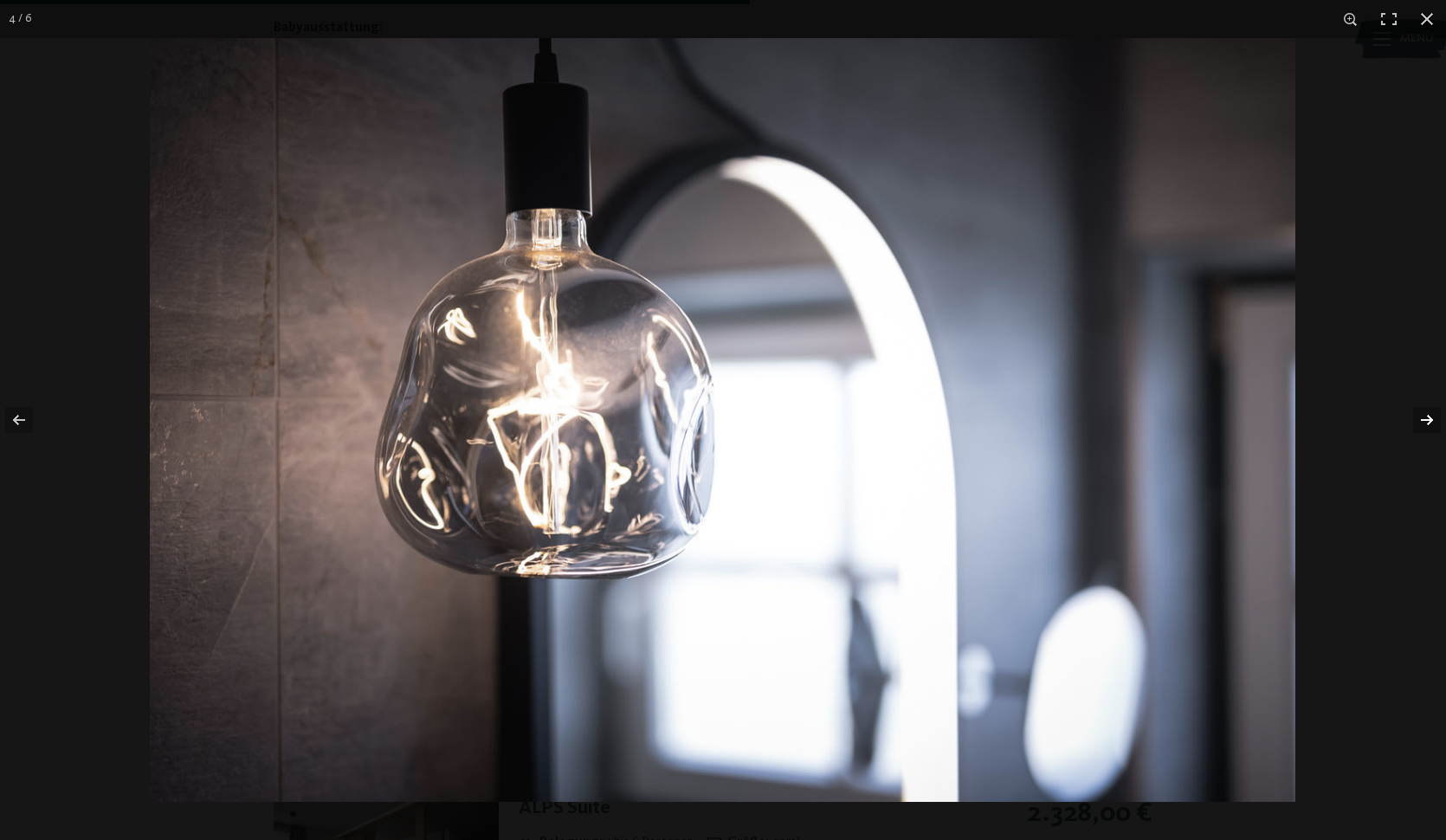
click at [1427, 427] on button "button" at bounding box center [1416, 420] width 61 height 87
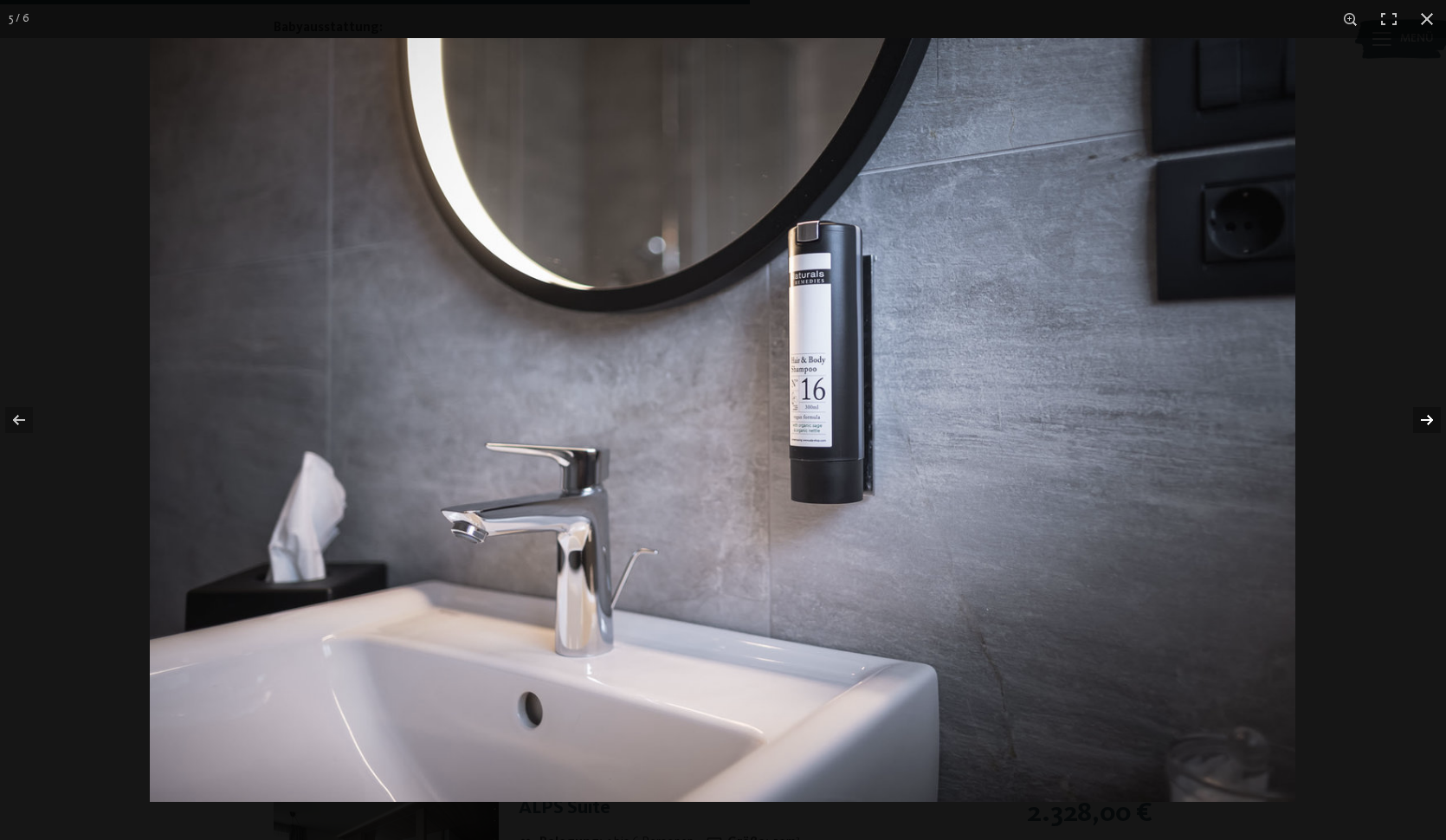
click at [1427, 427] on button "button" at bounding box center [1416, 420] width 61 height 87
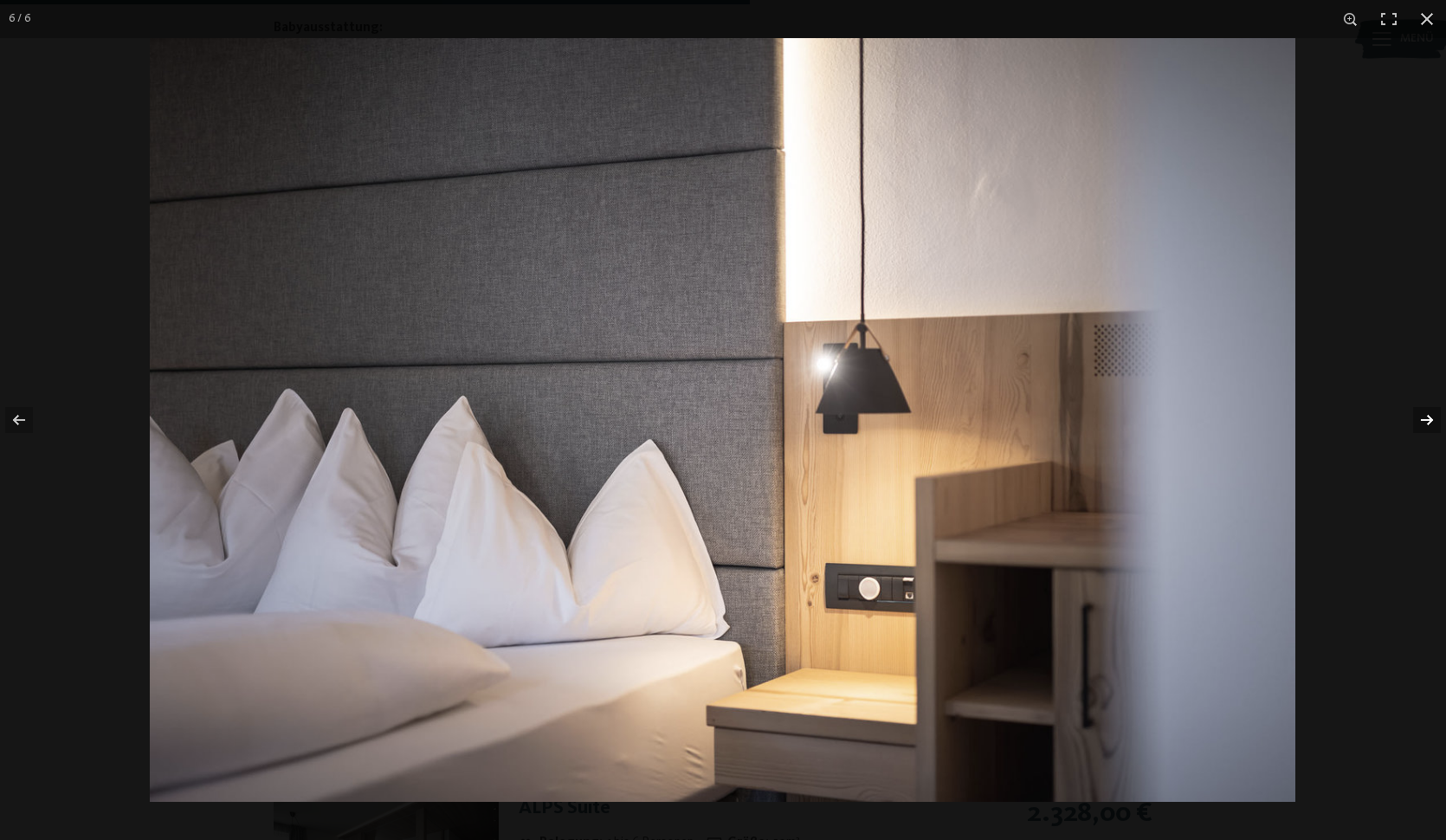
click at [1427, 427] on button "button" at bounding box center [1416, 420] width 61 height 87
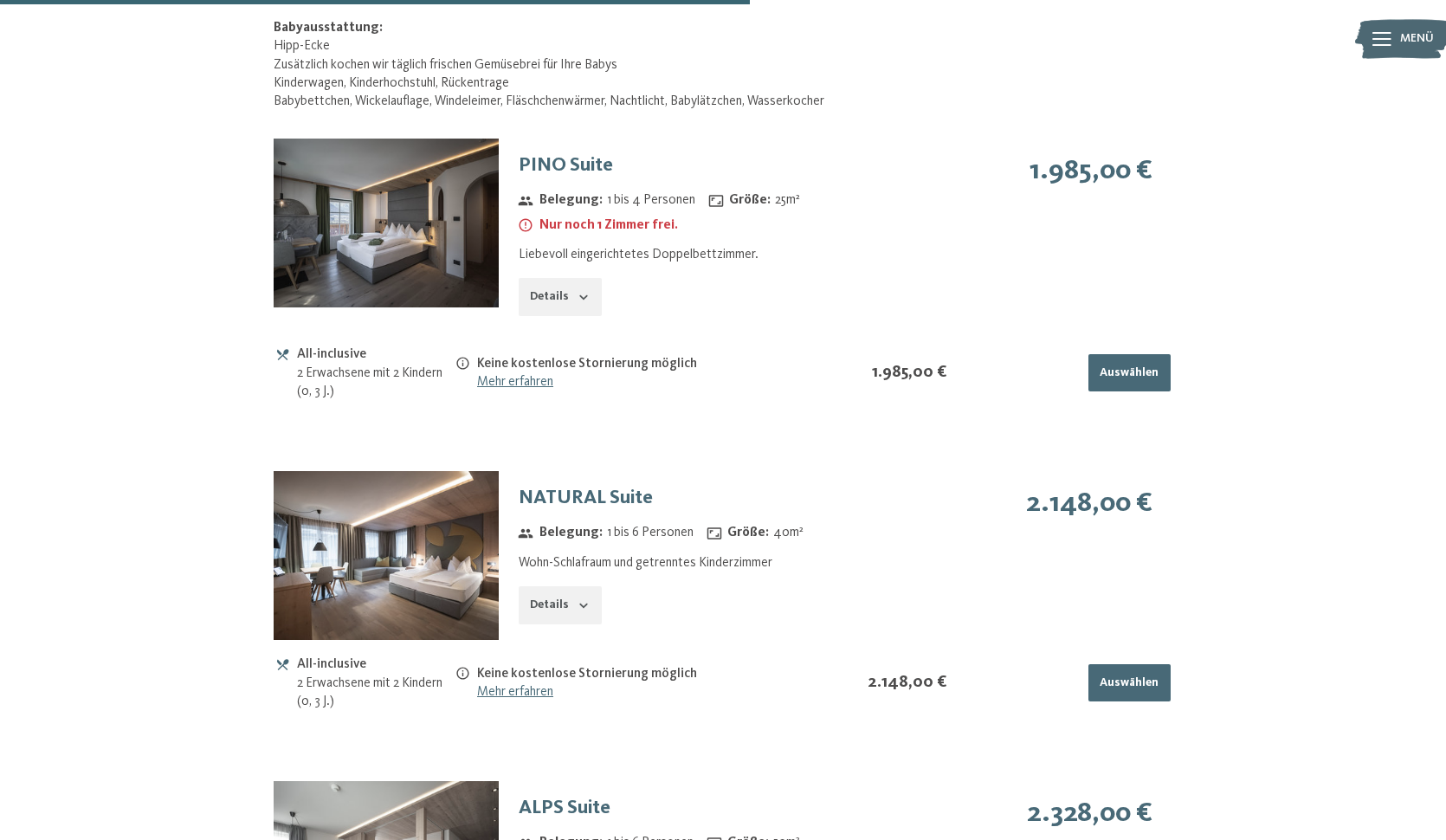
click at [0, 0] on button "button" at bounding box center [0, 0] width 0 height 0
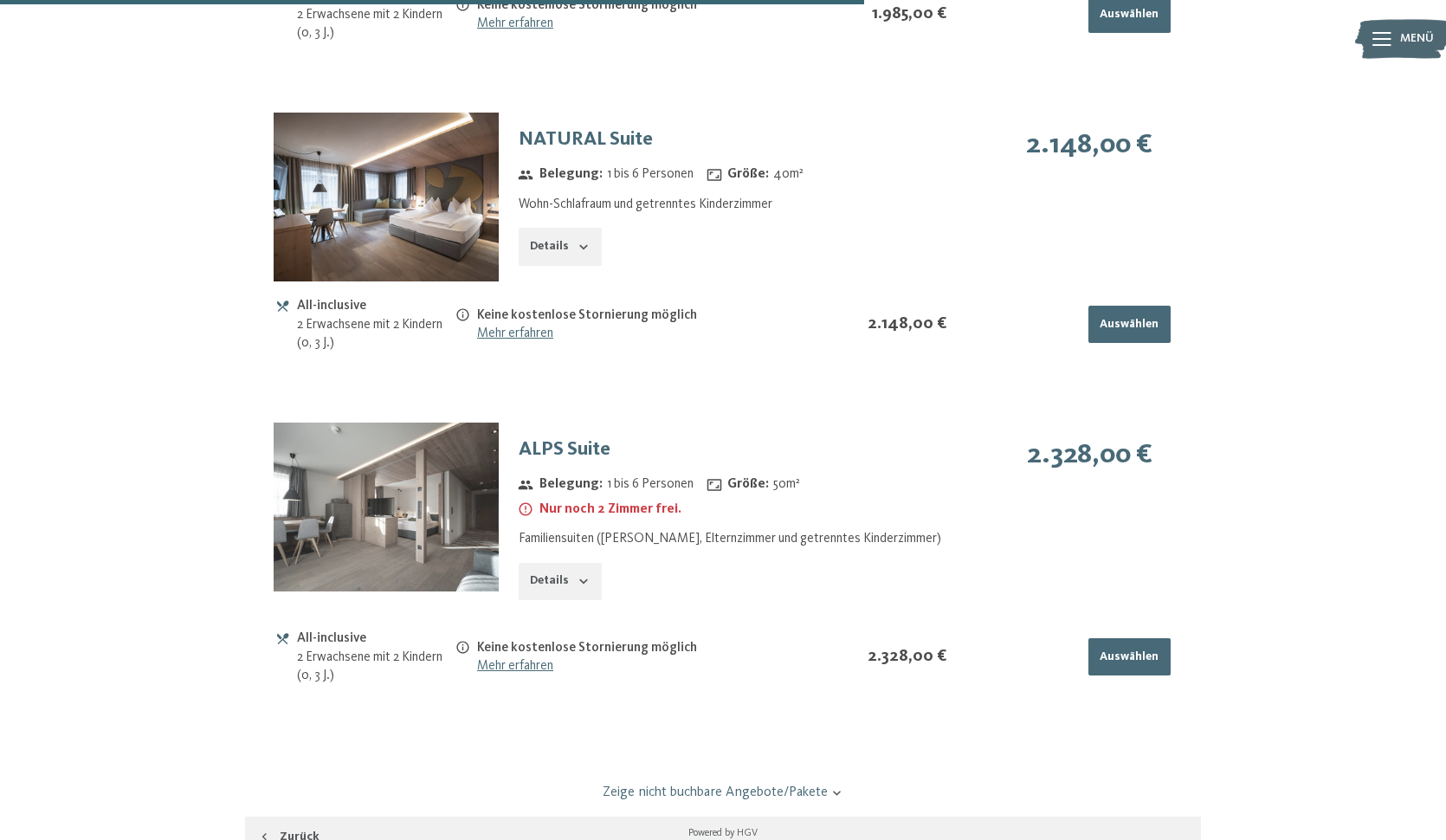
scroll to position [2615, 0]
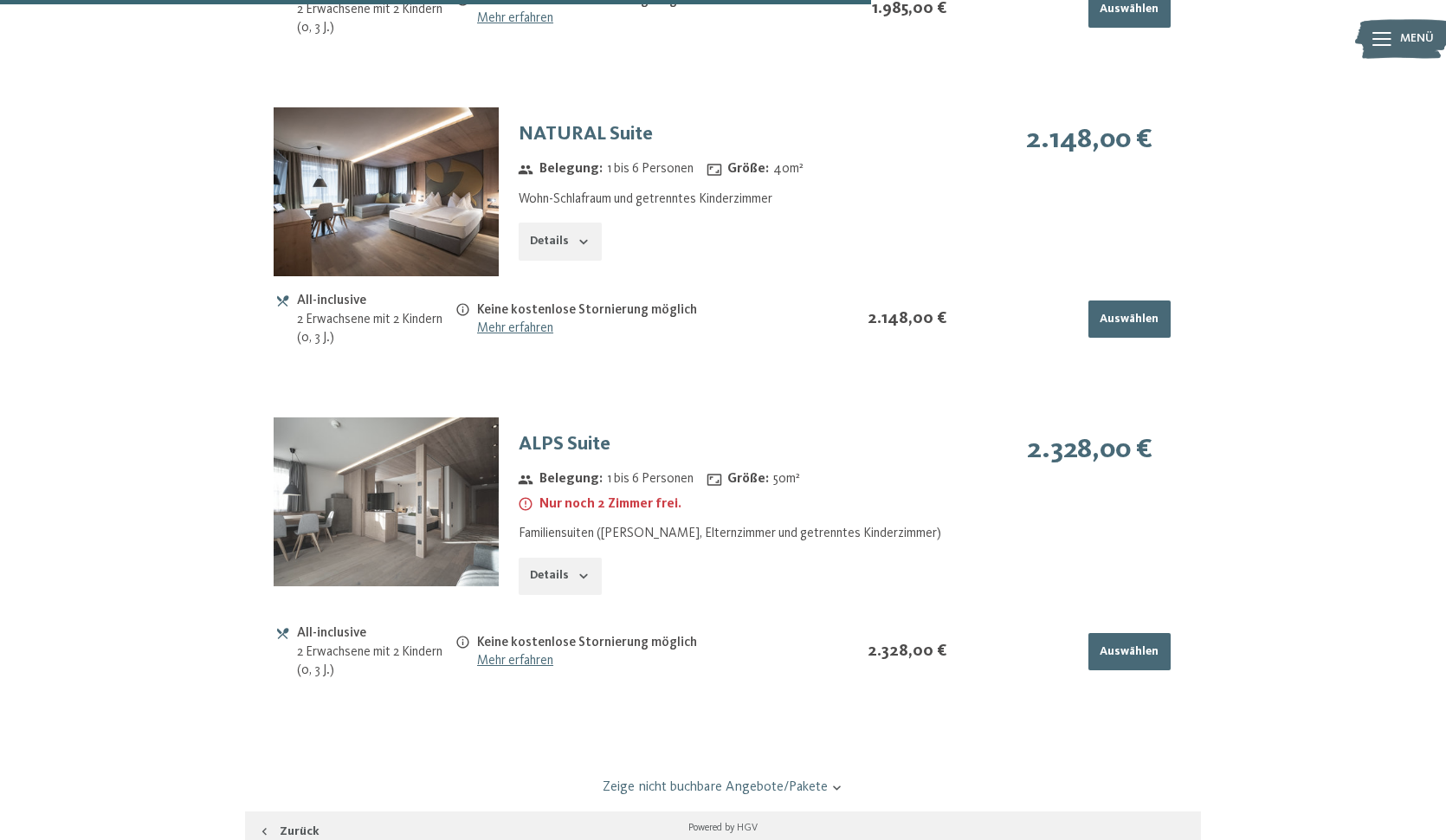
click at [576, 569] on icon "button" at bounding box center [583, 575] width 14 height 14
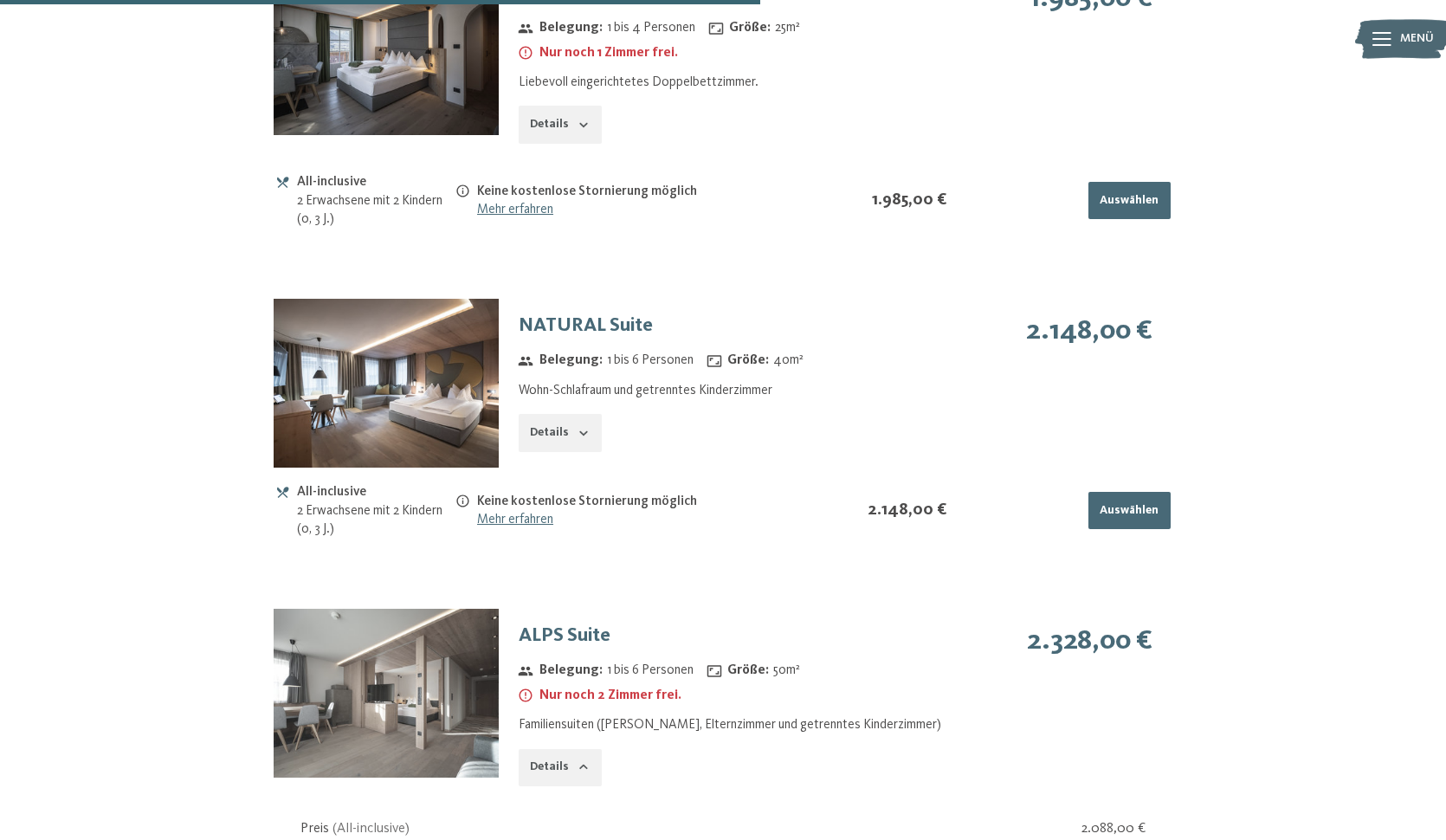
scroll to position [2416, 0]
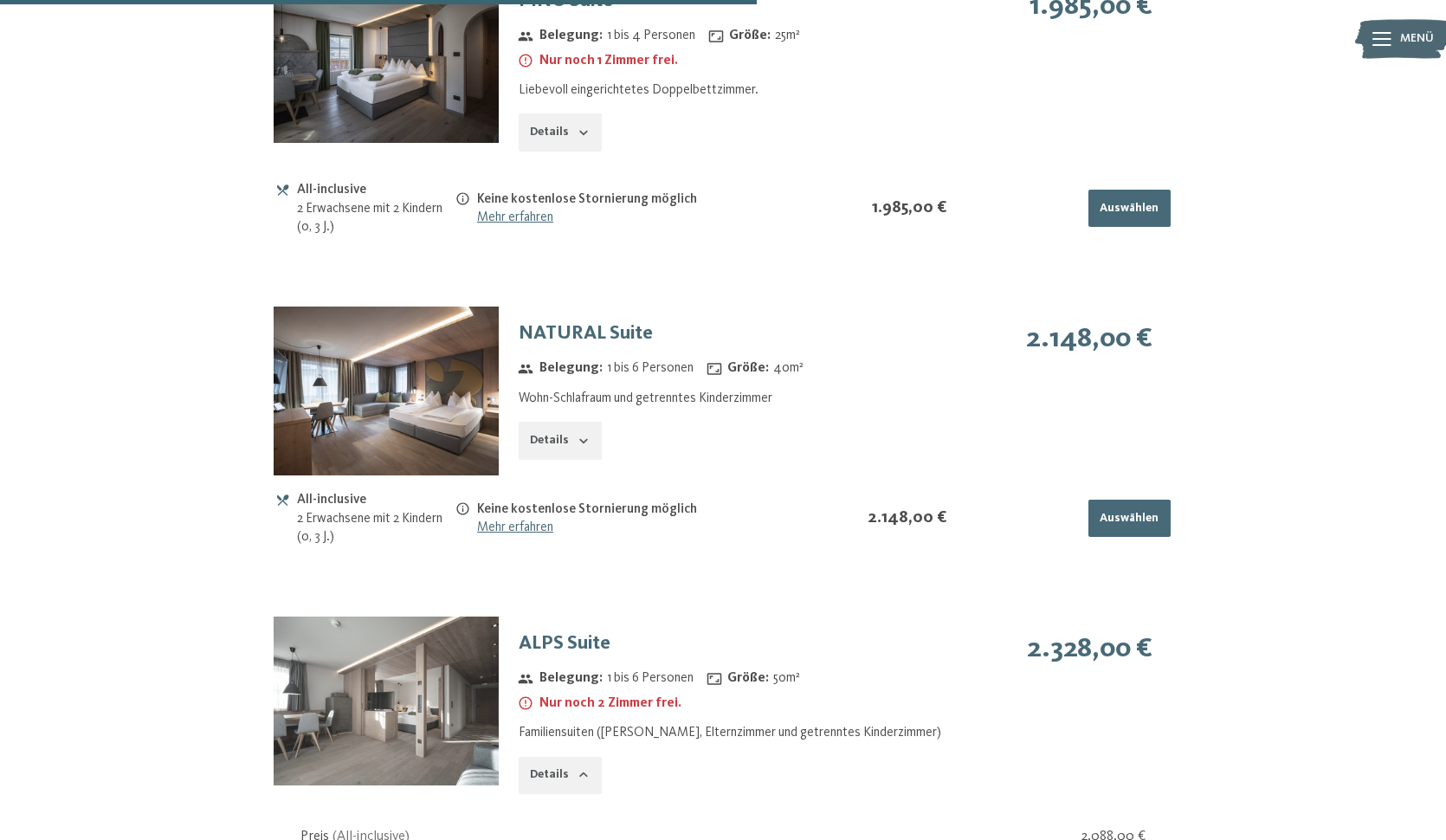
click at [342, 733] on img at bounding box center [386, 700] width 224 height 169
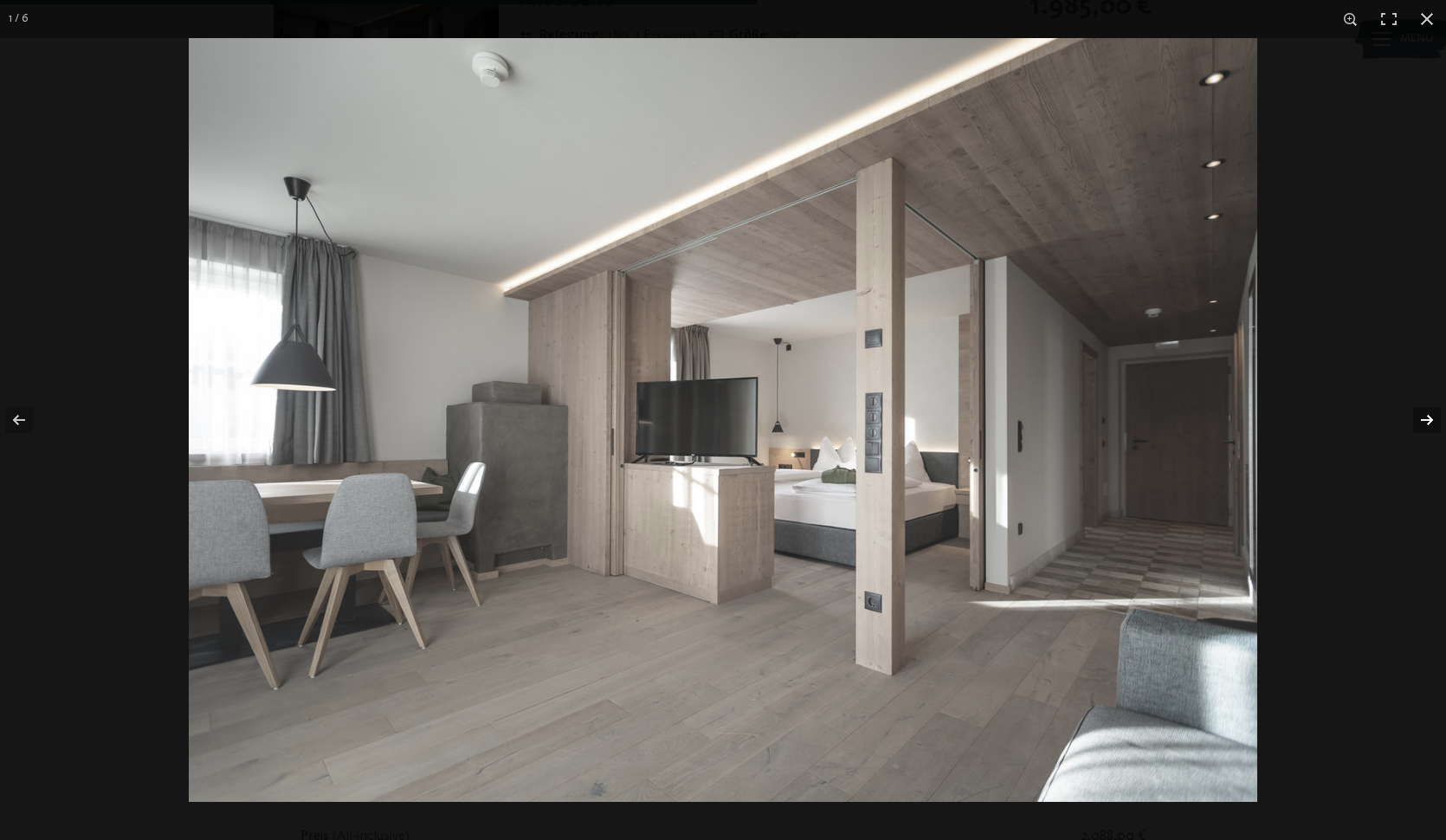
click at [1422, 425] on button "button" at bounding box center [1416, 420] width 61 height 87
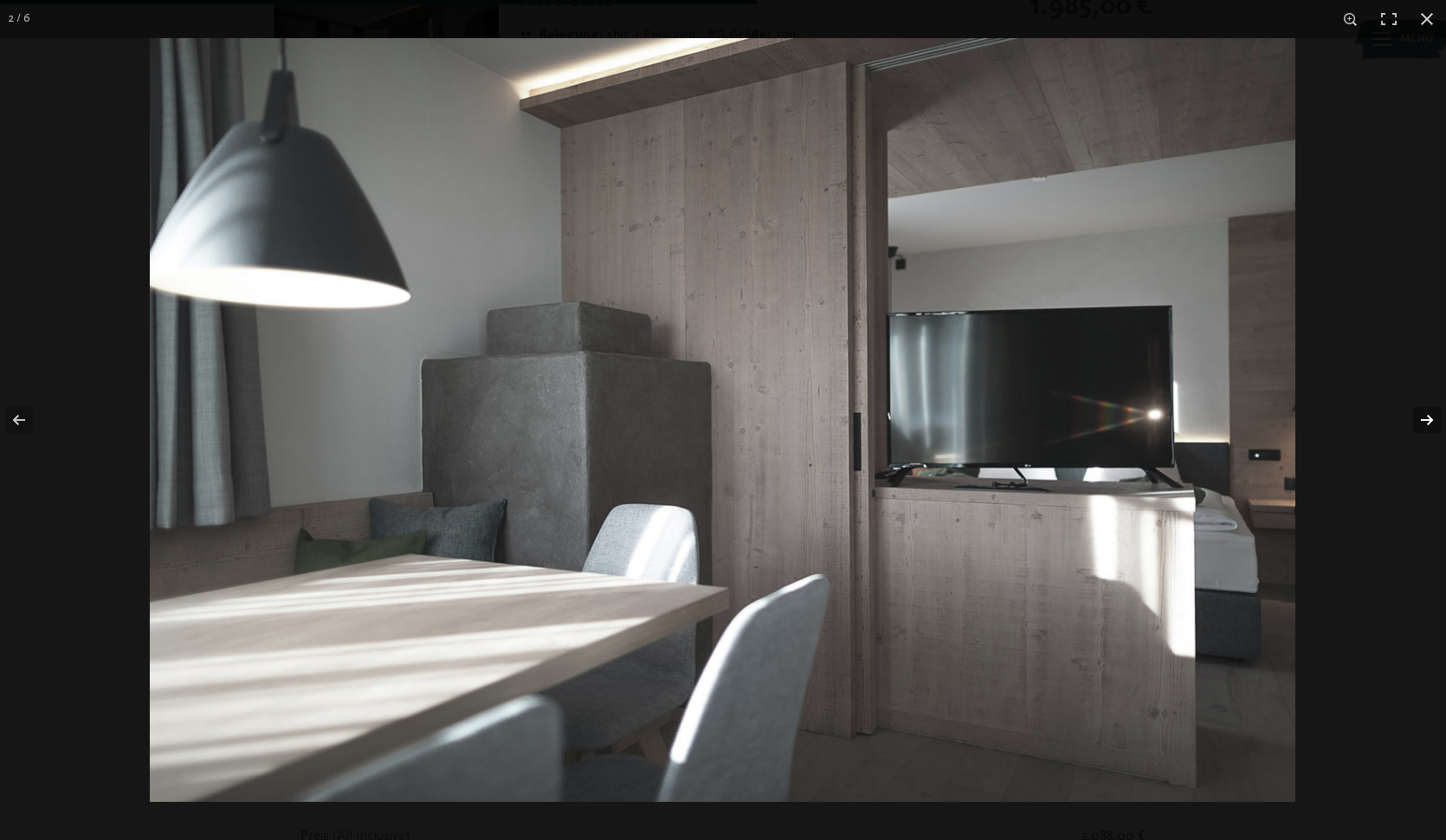
click at [1422, 425] on button "button" at bounding box center [1416, 420] width 61 height 87
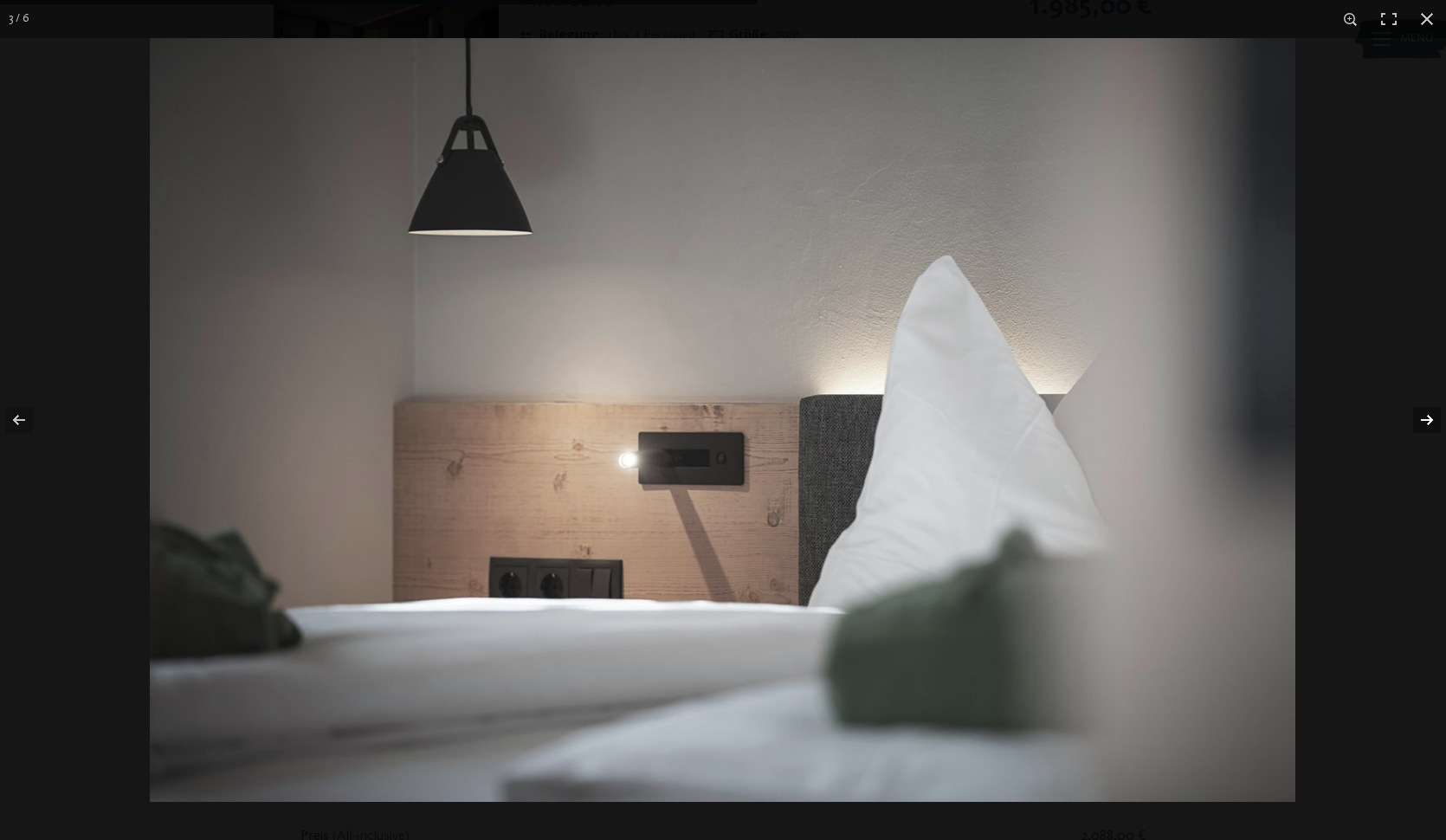
click at [1422, 425] on button "button" at bounding box center [1416, 420] width 61 height 87
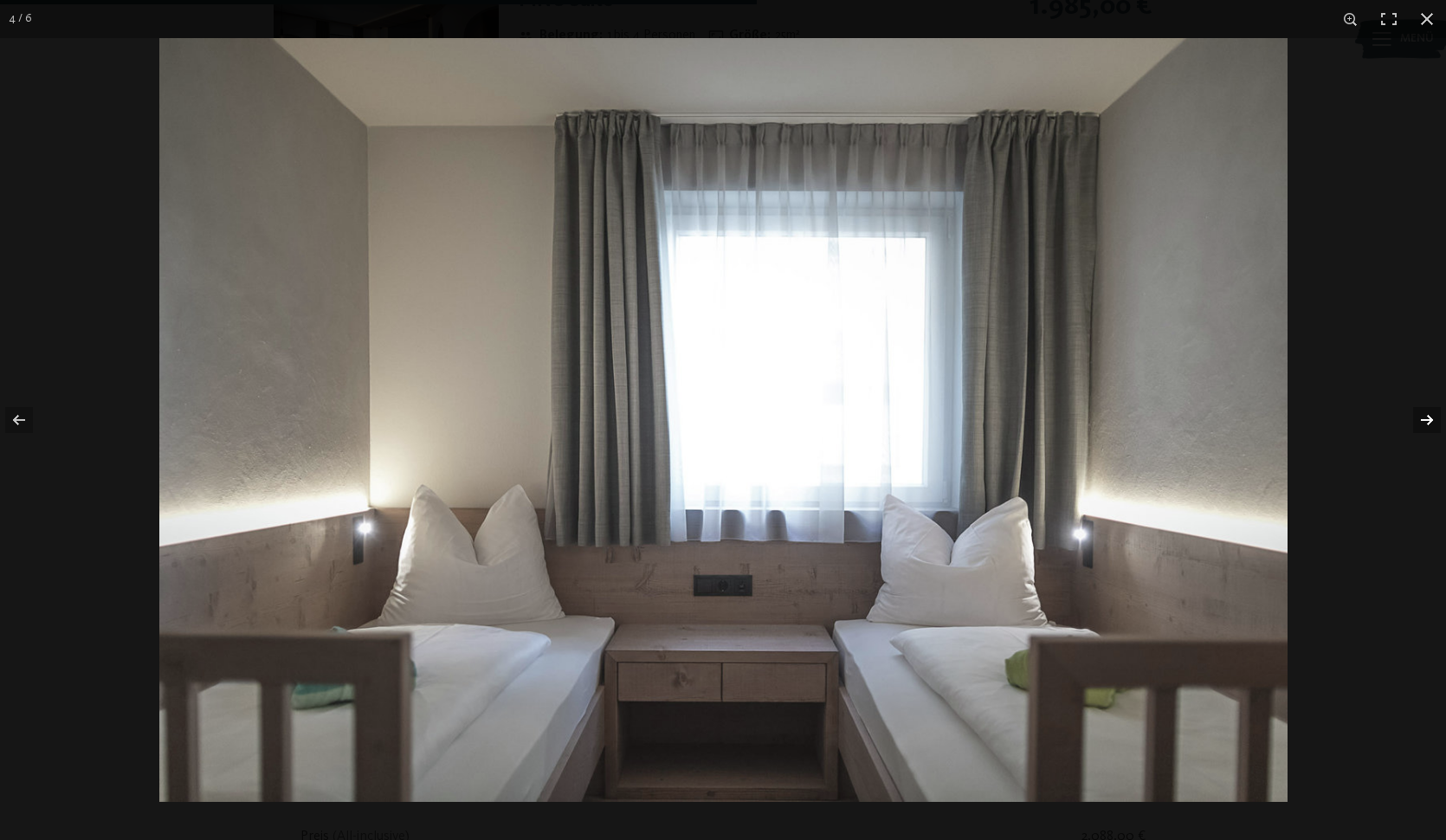
click at [1422, 425] on button "button" at bounding box center [1416, 420] width 61 height 87
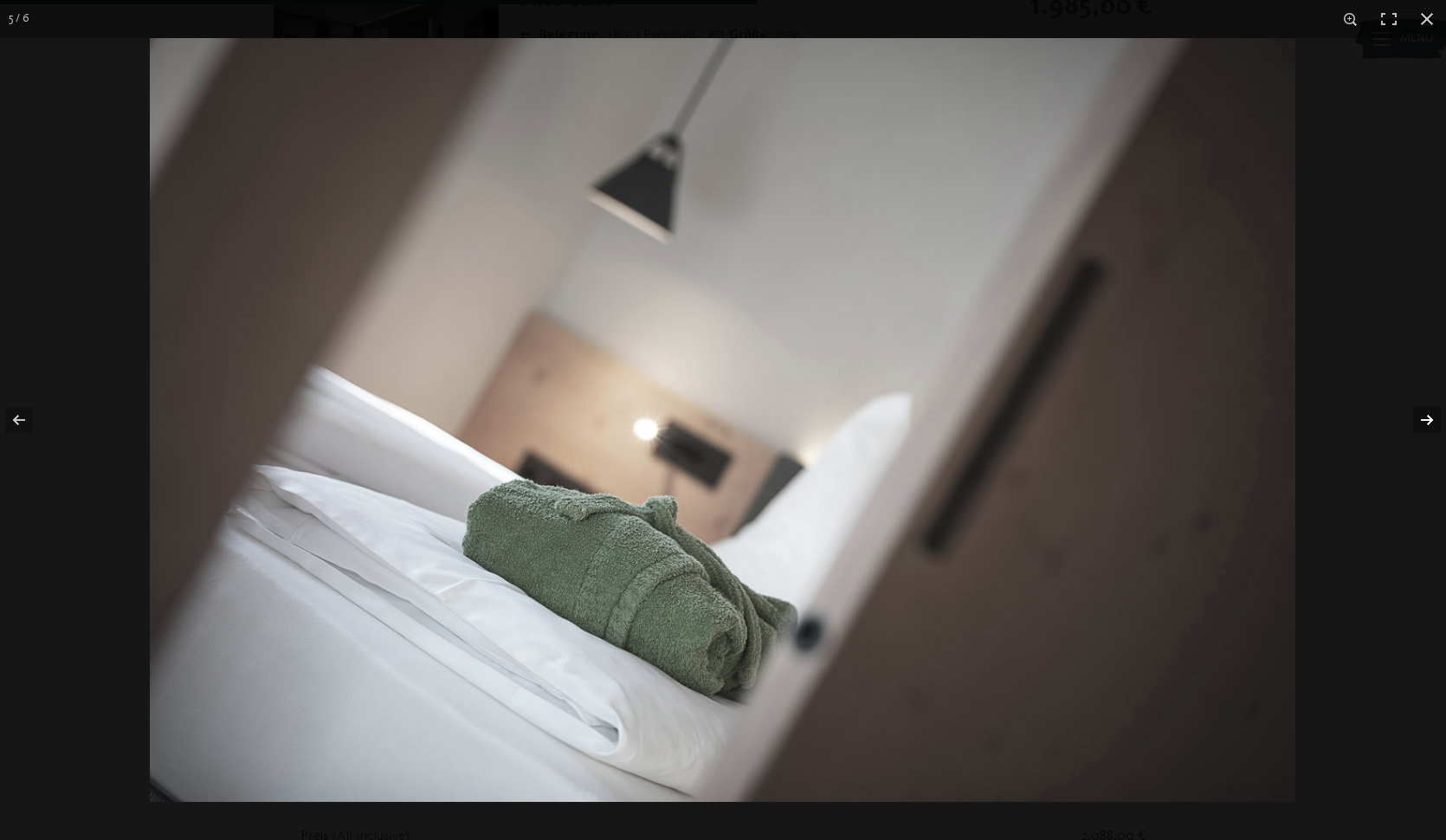
click at [1422, 425] on button "button" at bounding box center [1416, 420] width 61 height 87
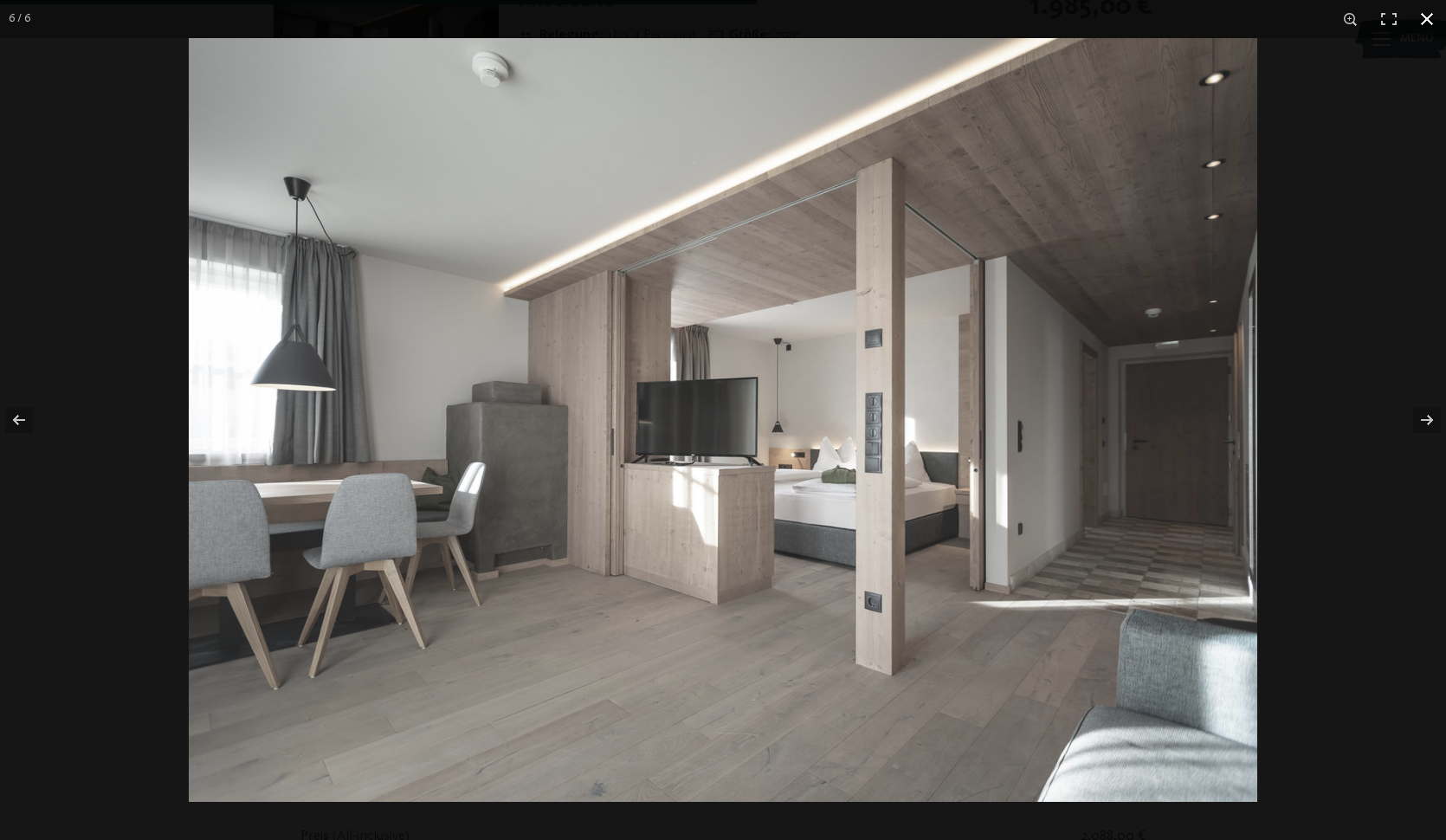
click at [1435, 26] on button "button" at bounding box center [1427, 19] width 38 height 38
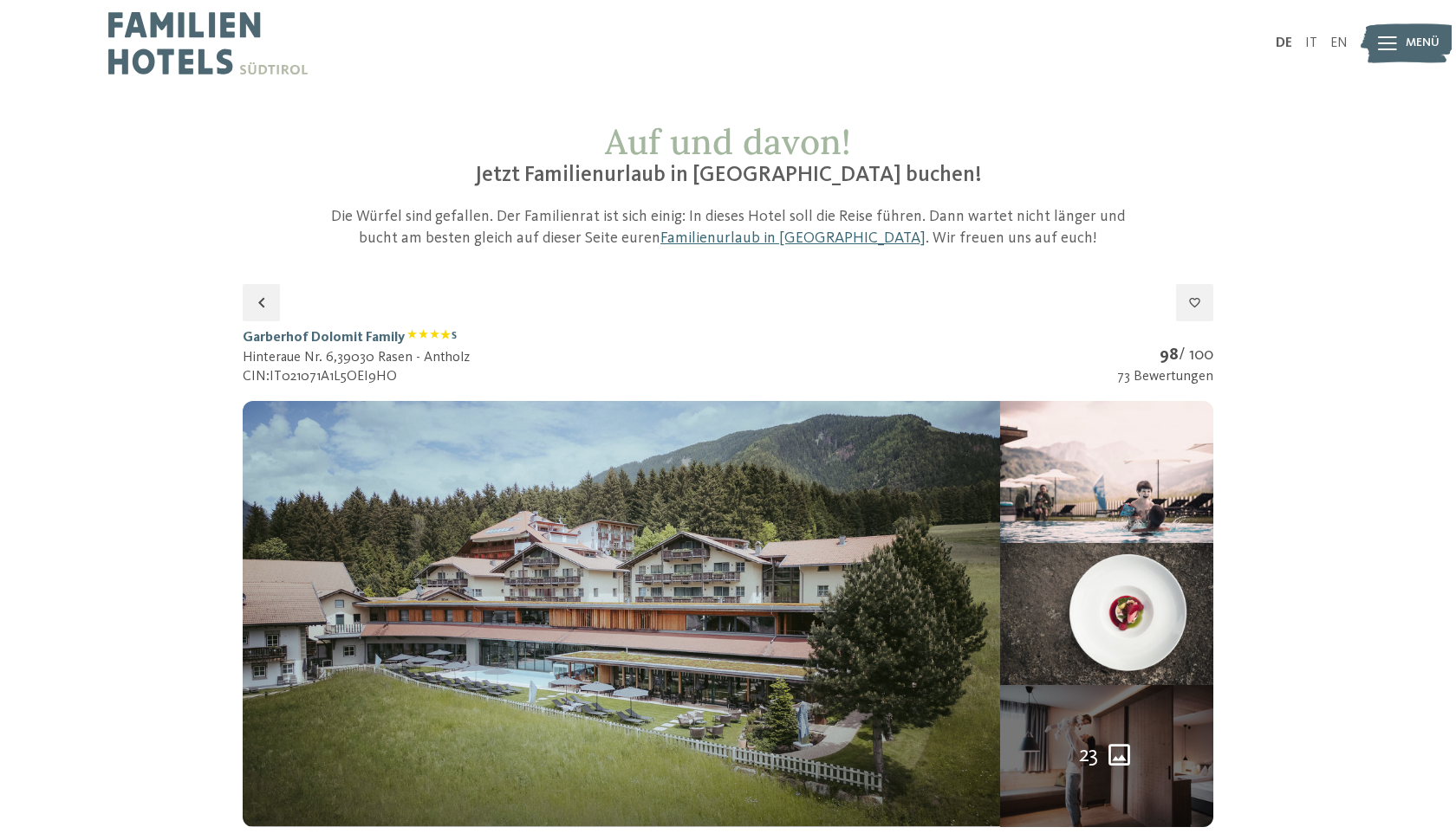
scroll to position [0, 0]
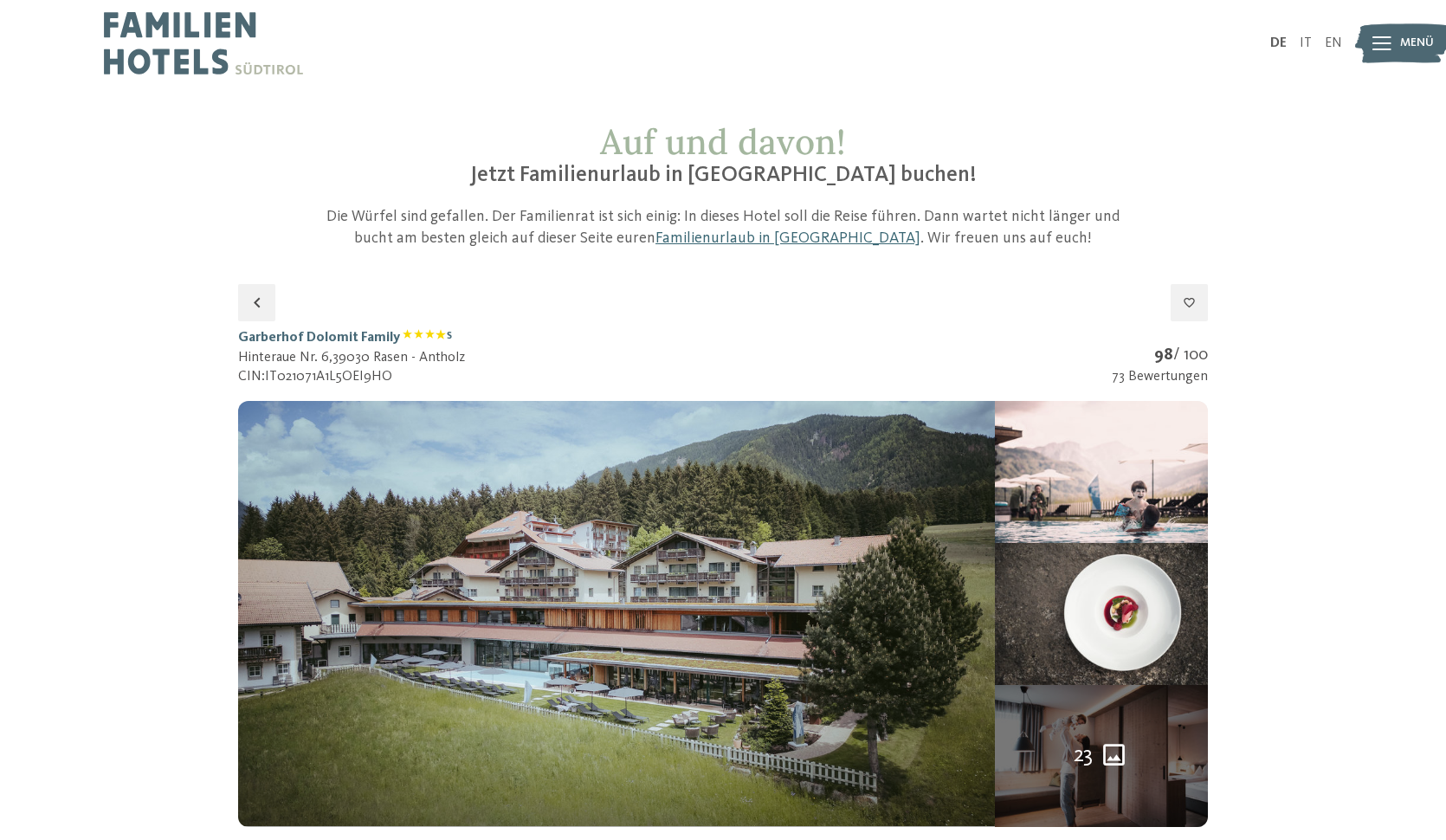
click at [1398, 37] on img at bounding box center [1403, 43] width 95 height 47
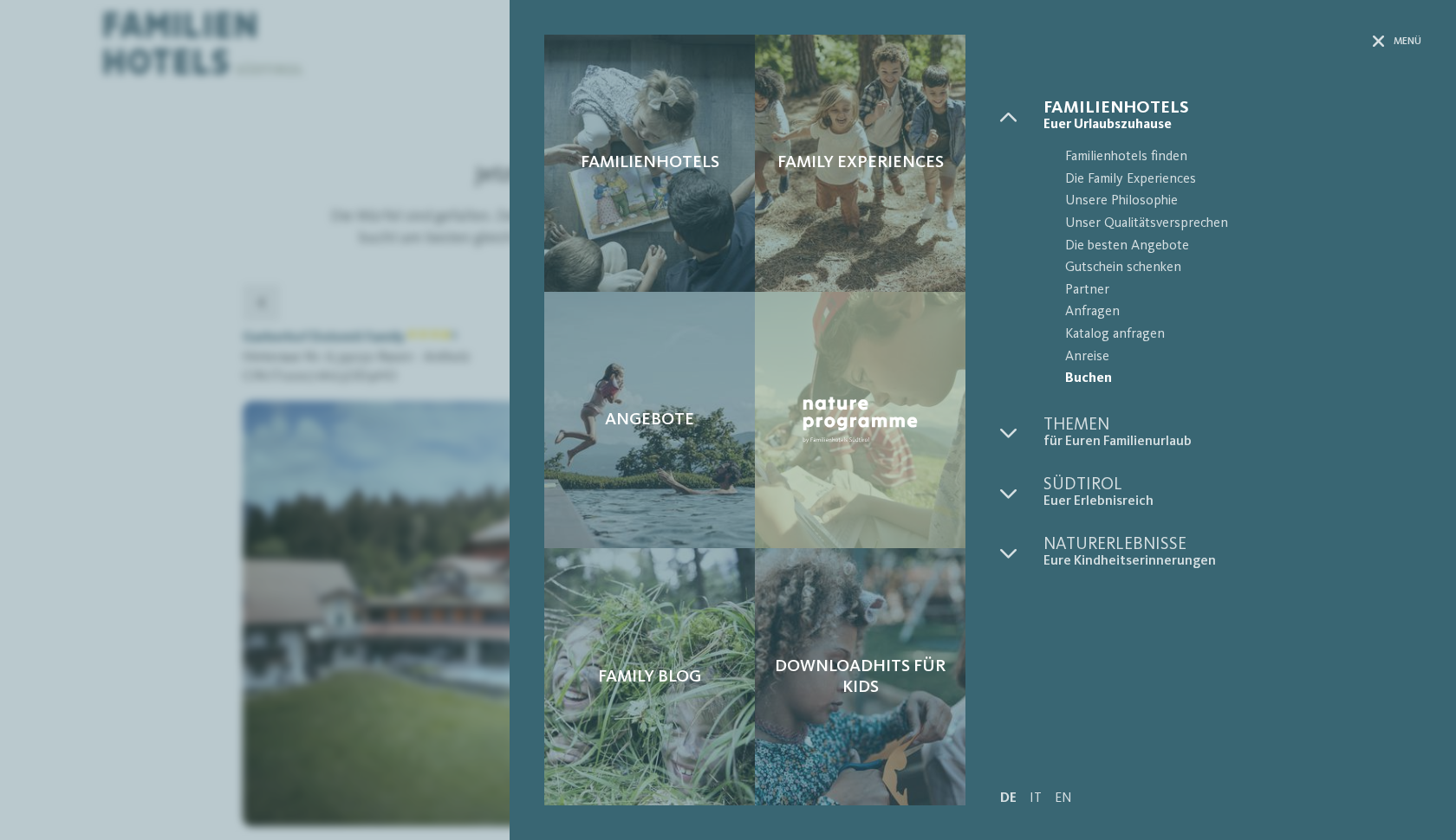
click at [1087, 374] on span "Buchen" at bounding box center [1242, 379] width 356 height 22
